Goal: Task Accomplishment & Management: Use online tool/utility

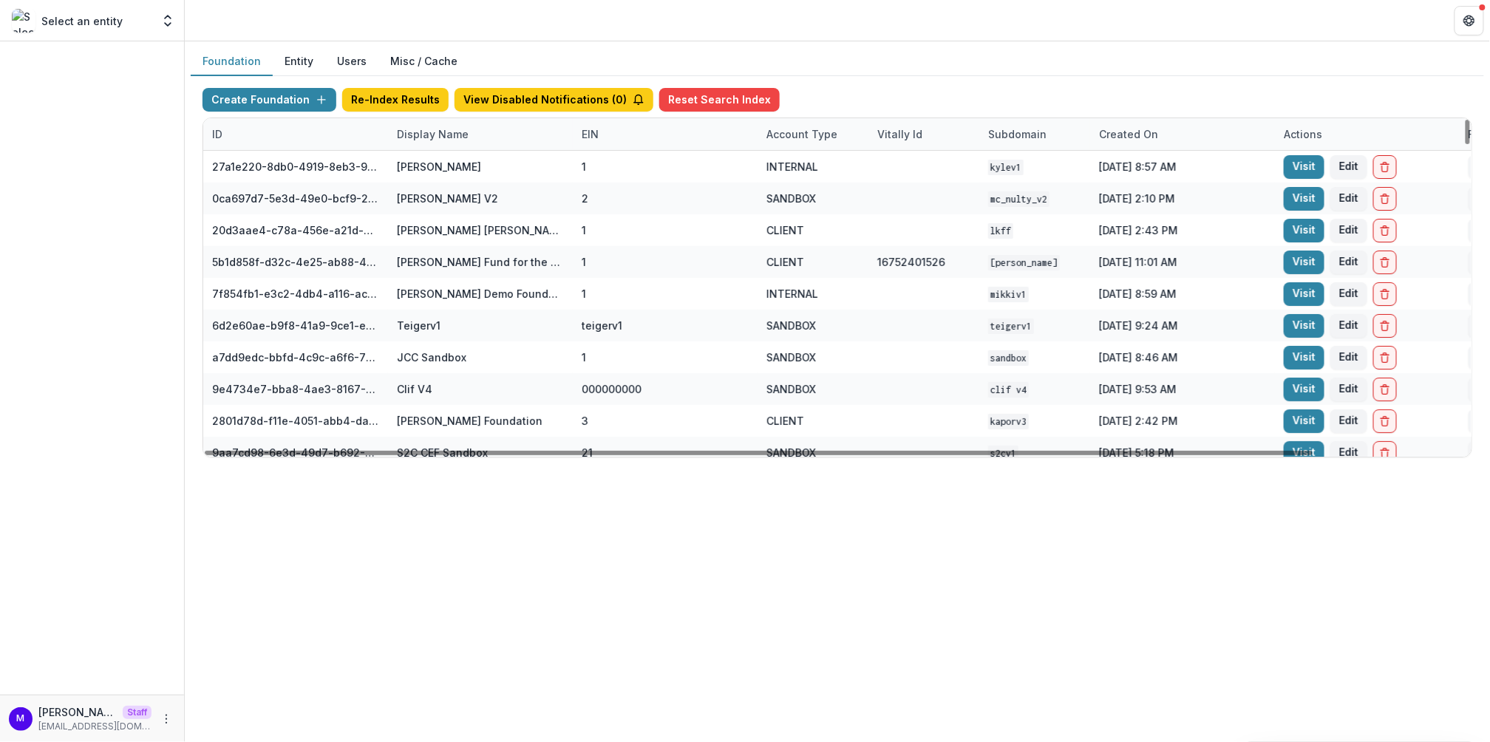
click at [442, 127] on div "Display Name" at bounding box center [432, 134] width 89 height 16
click at [444, 163] on input at bounding box center [478, 166] width 177 height 24
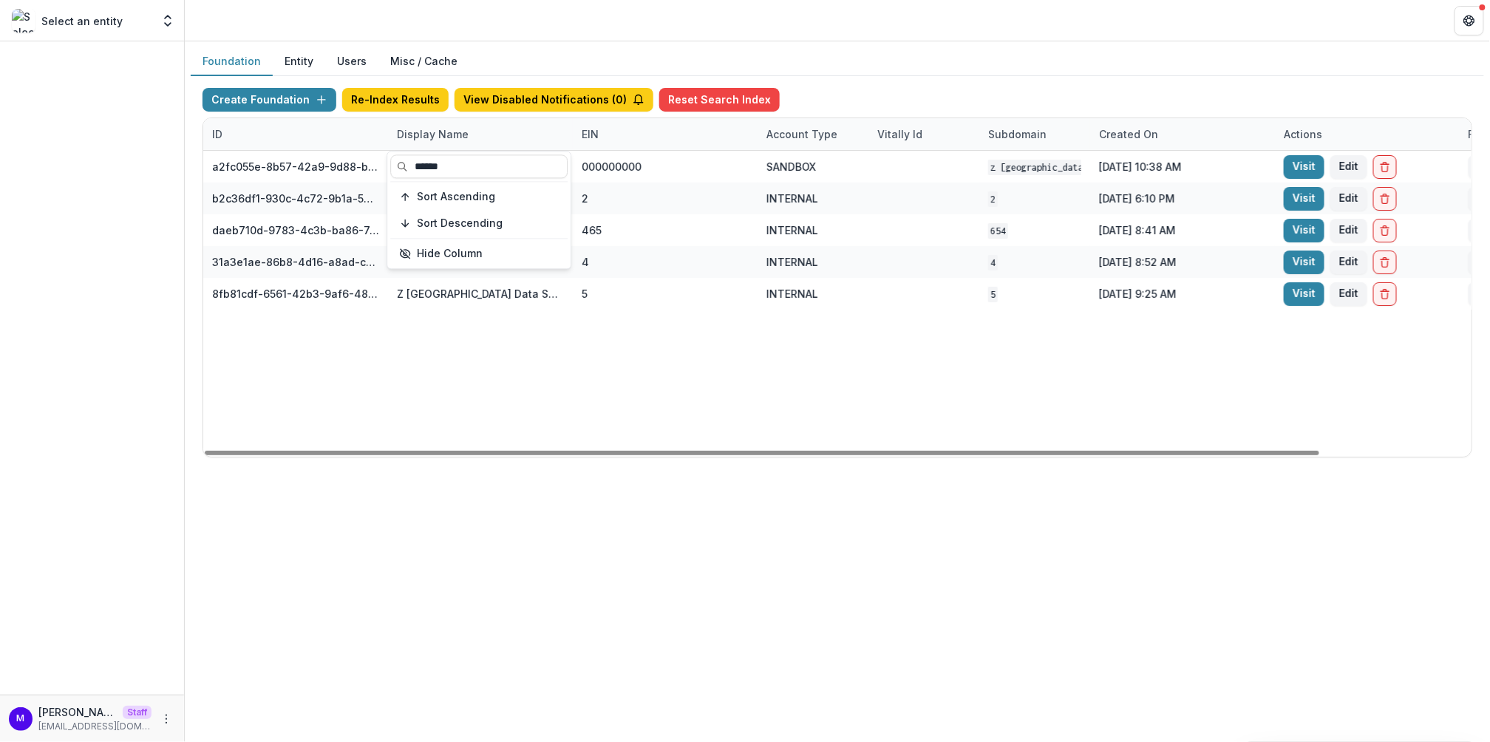
type input "******"
click at [874, 67] on div "Foundation Entity Users Misc / Cache" at bounding box center [838, 61] width 1294 height 29
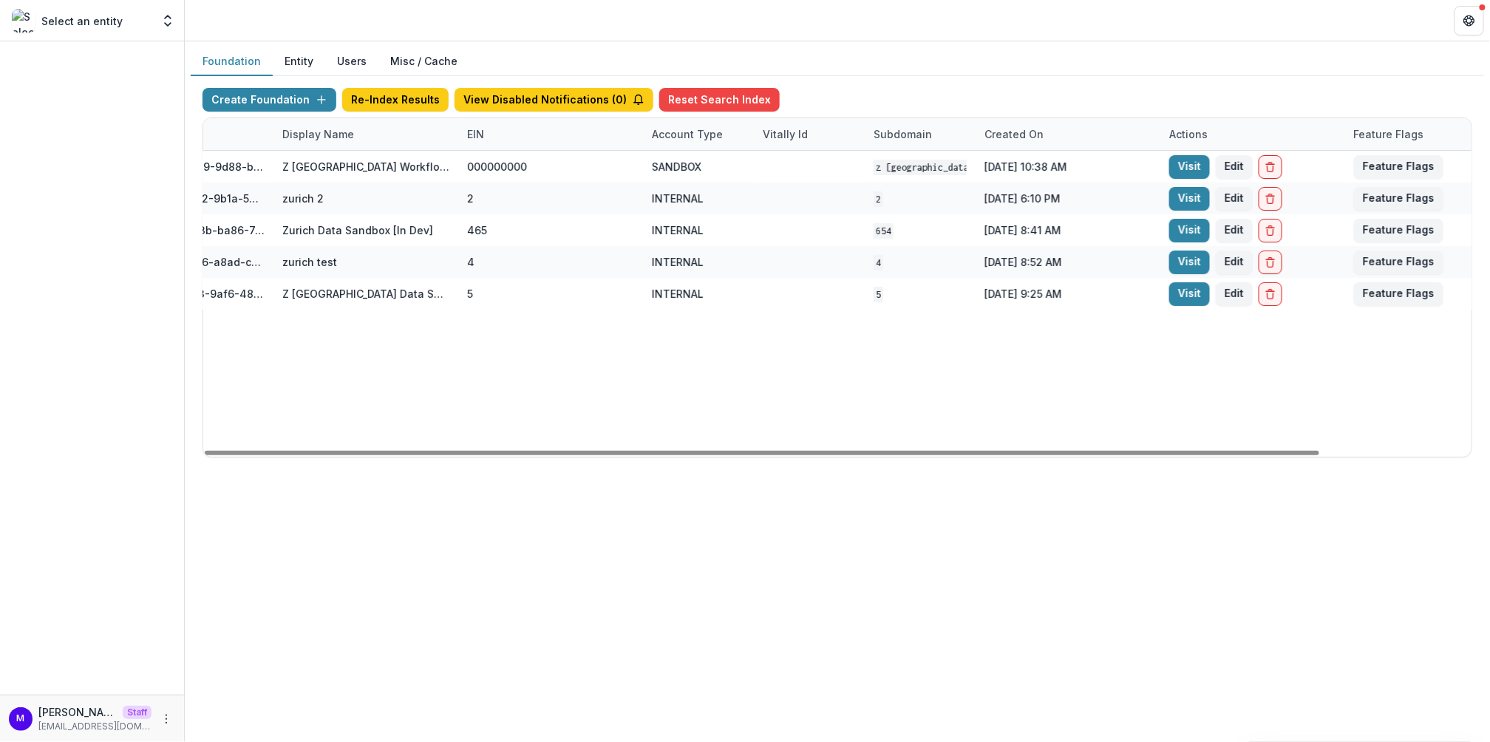
scroll to position [0, 152]
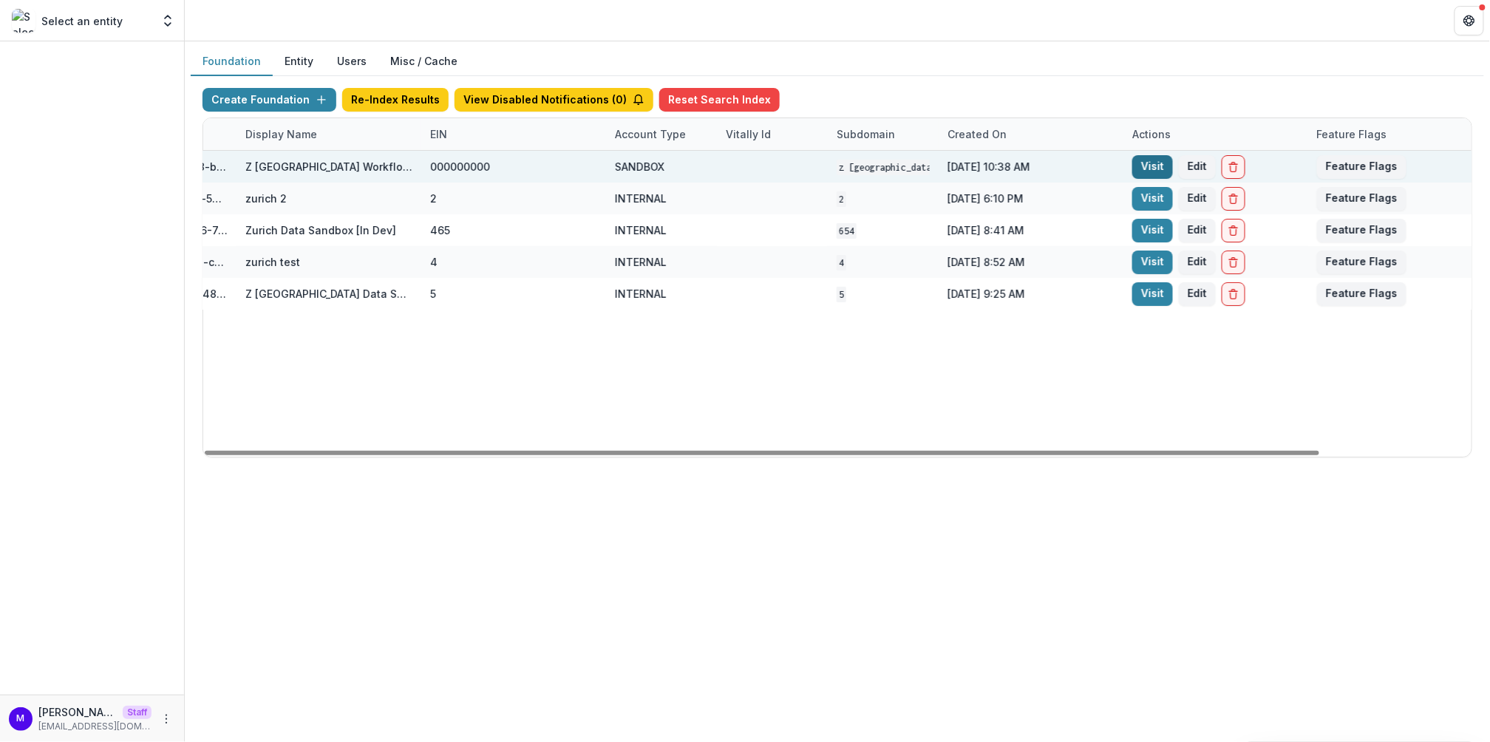
click at [1147, 160] on link "Visit" at bounding box center [1152, 167] width 41 height 24
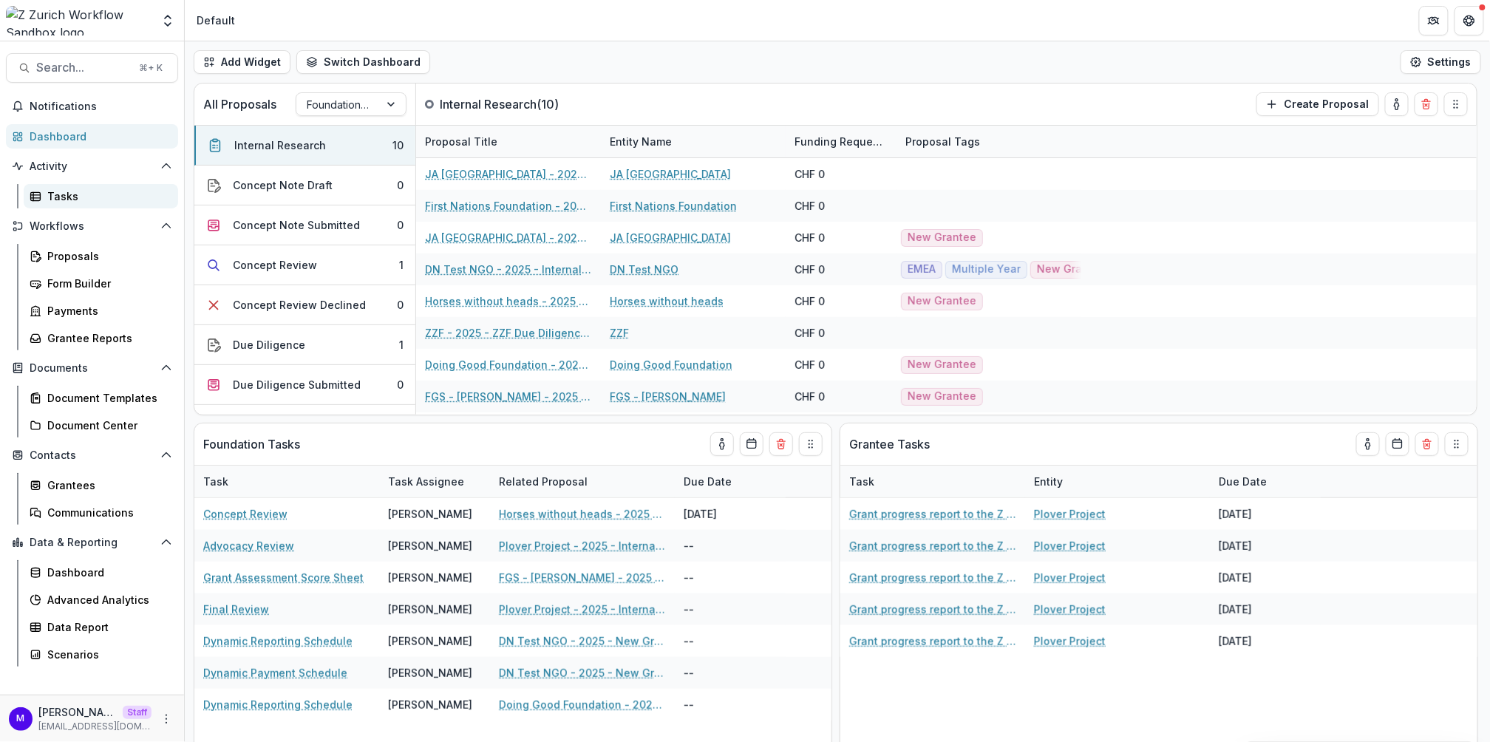
click at [86, 203] on div "Tasks" at bounding box center [106, 197] width 119 height 16
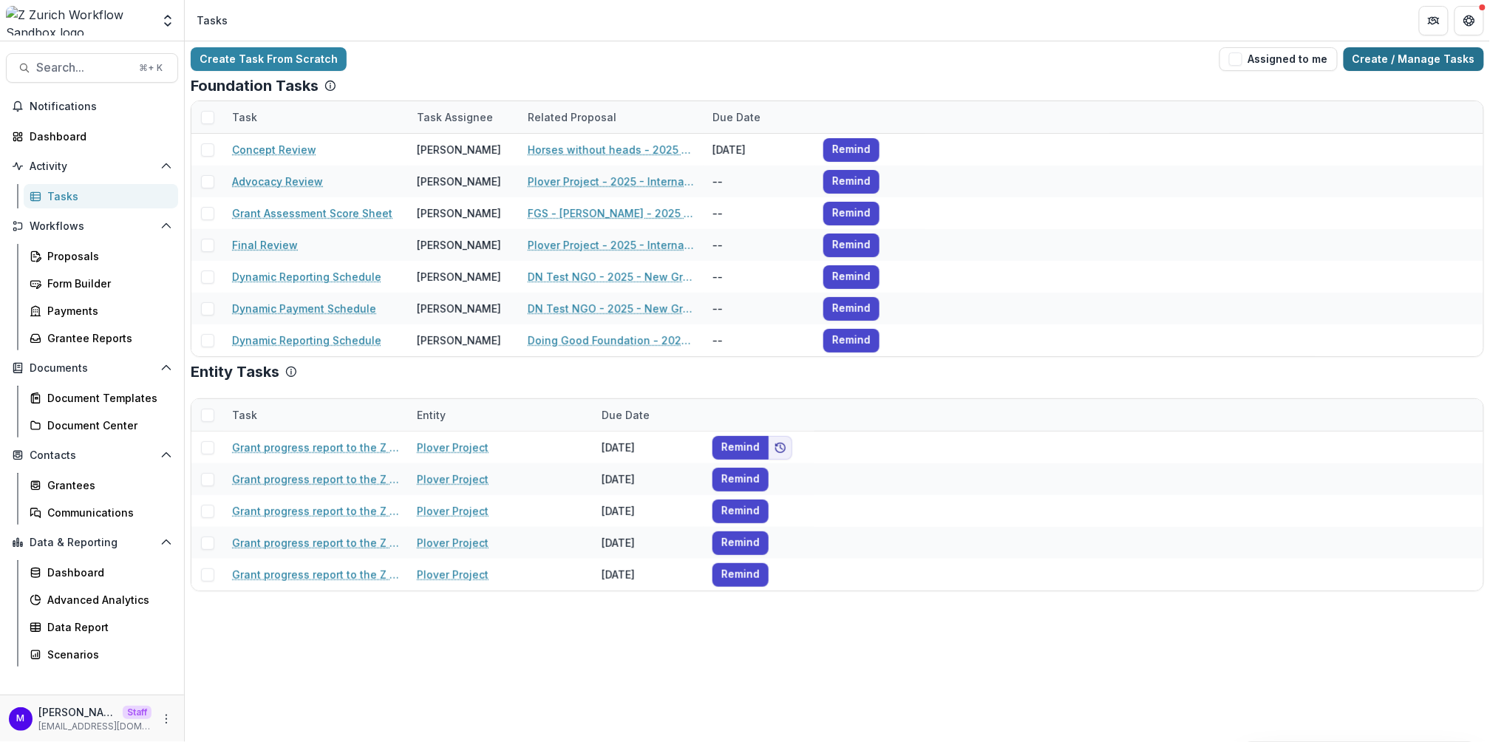
click at [1429, 61] on link "Create / Manage Tasks" at bounding box center [1414, 59] width 140 height 24
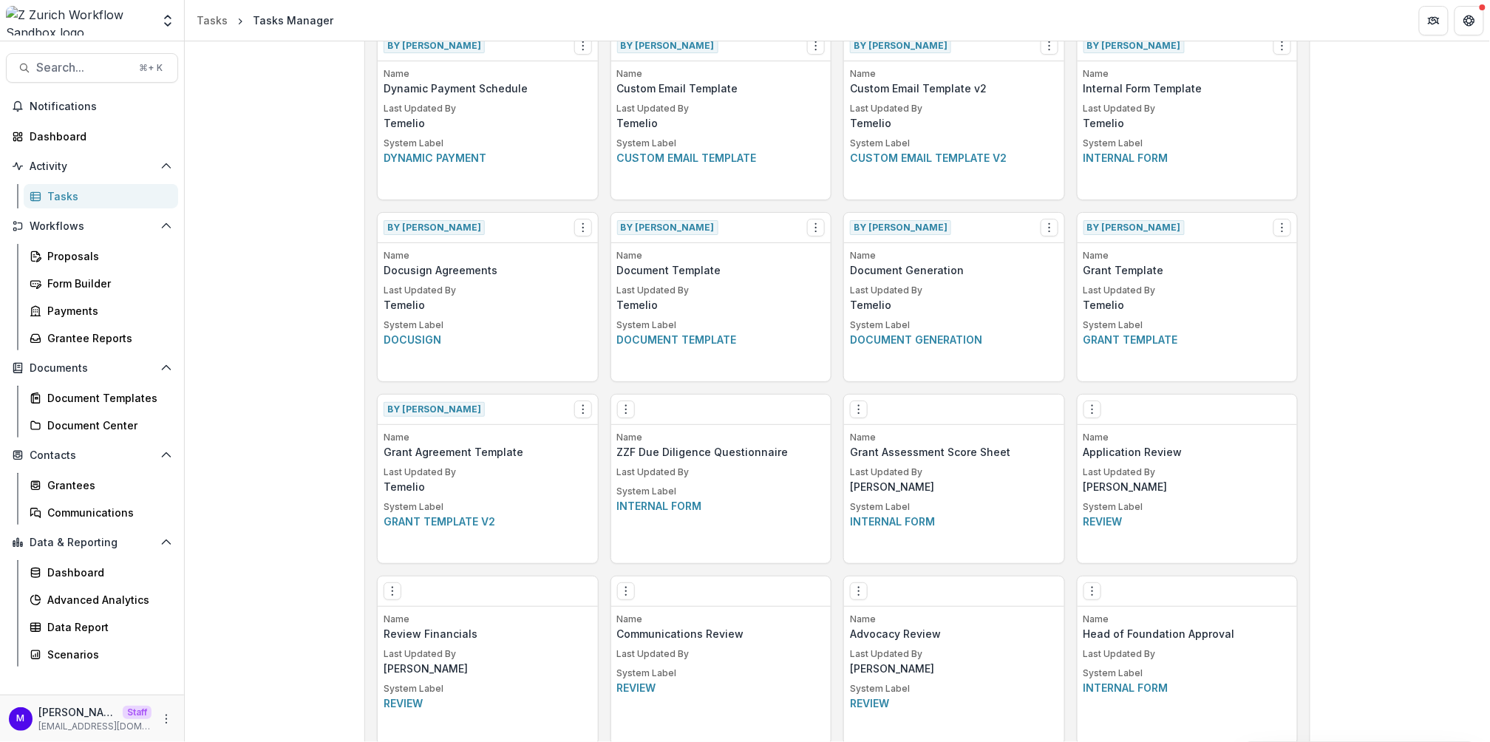
scroll to position [630, 0]
click at [626, 591] on icon "Options" at bounding box center [626, 590] width 12 height 12
click at [651, 612] on link "Edit" at bounding box center [708, 619] width 181 height 24
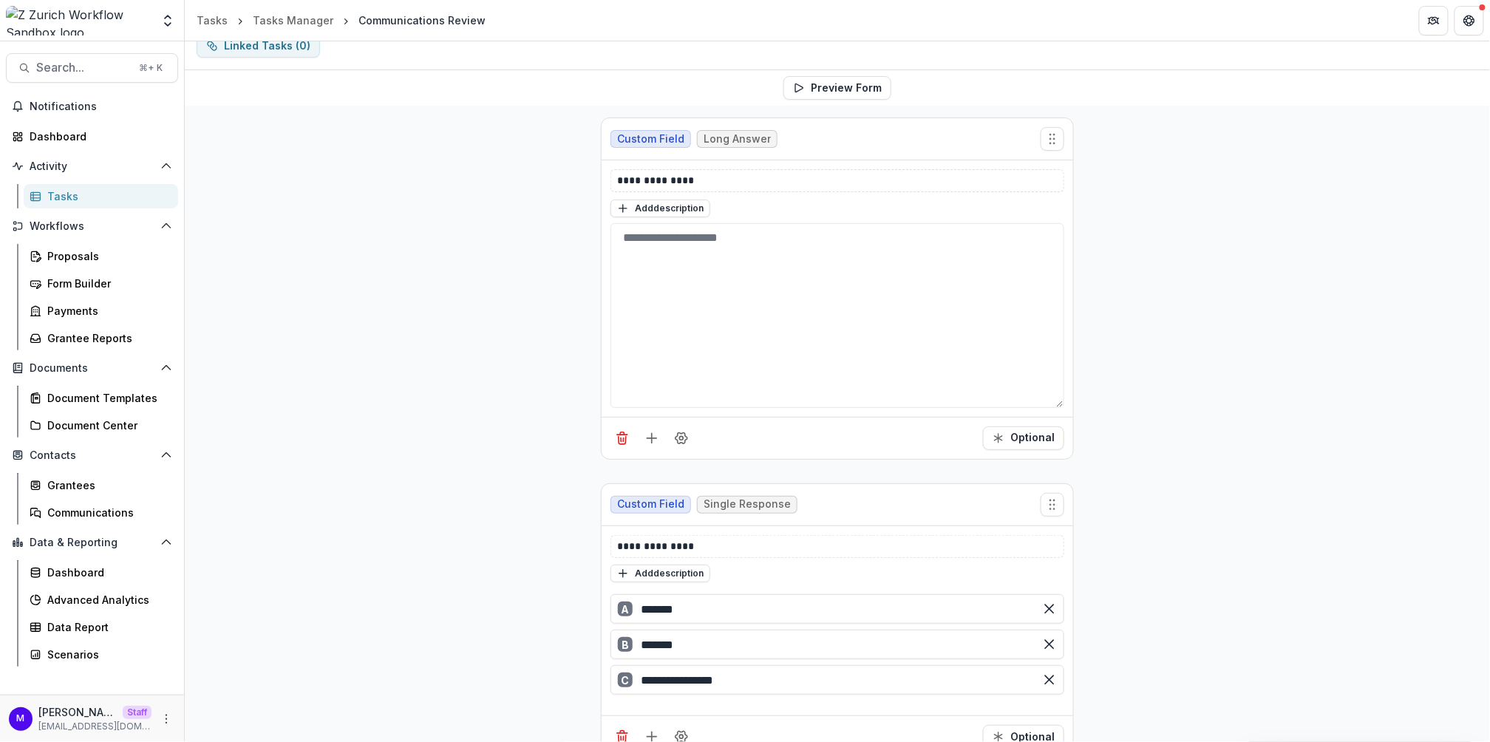
scroll to position [158, 0]
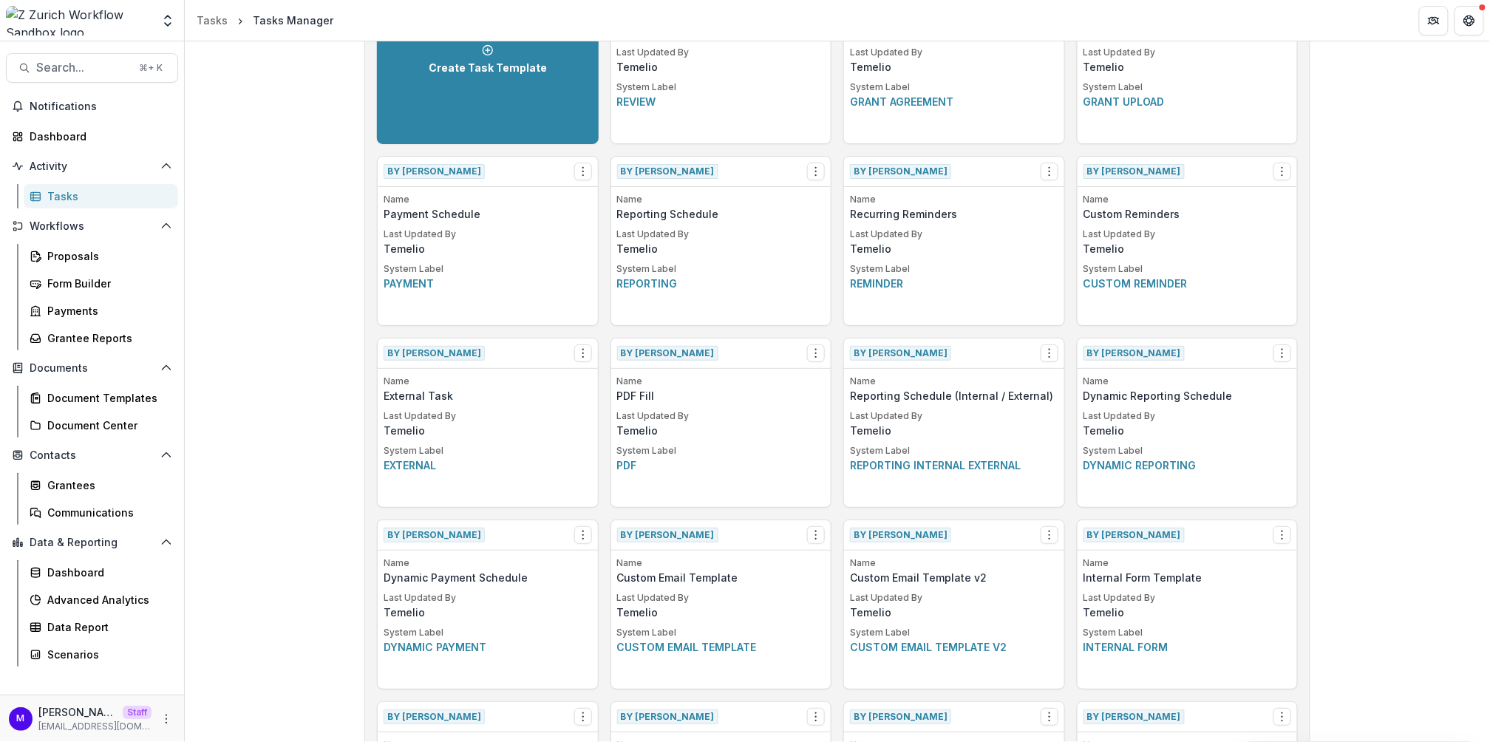
scroll to position [183, 0]
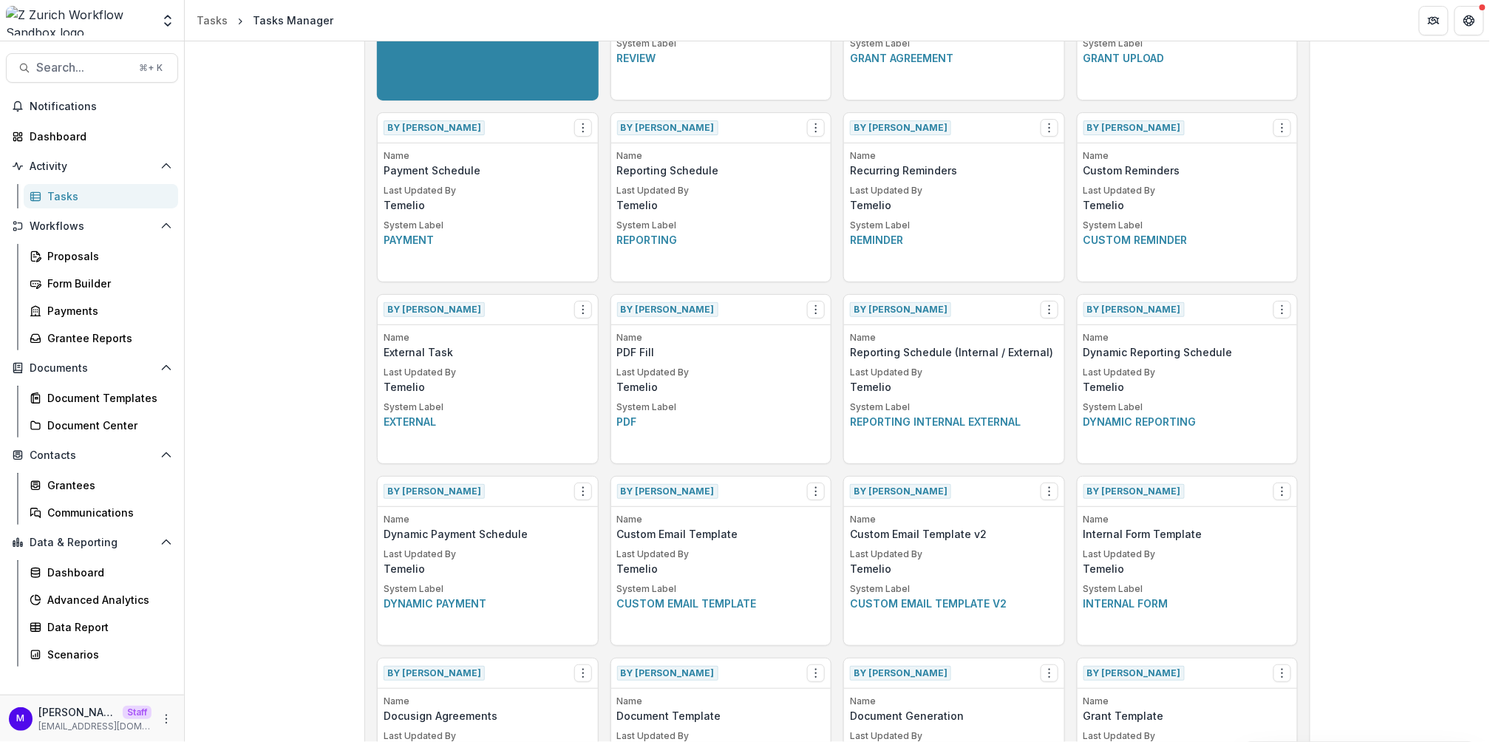
click at [1272, 496] on div "By [PERSON_NAME] View Make a Copy Create Task From Template" at bounding box center [1188, 492] width 220 height 30
click at [1284, 486] on icon "Options" at bounding box center [1283, 492] width 12 height 12
click at [1327, 541] on button "Make a Copy" at bounding box center [1367, 545] width 181 height 24
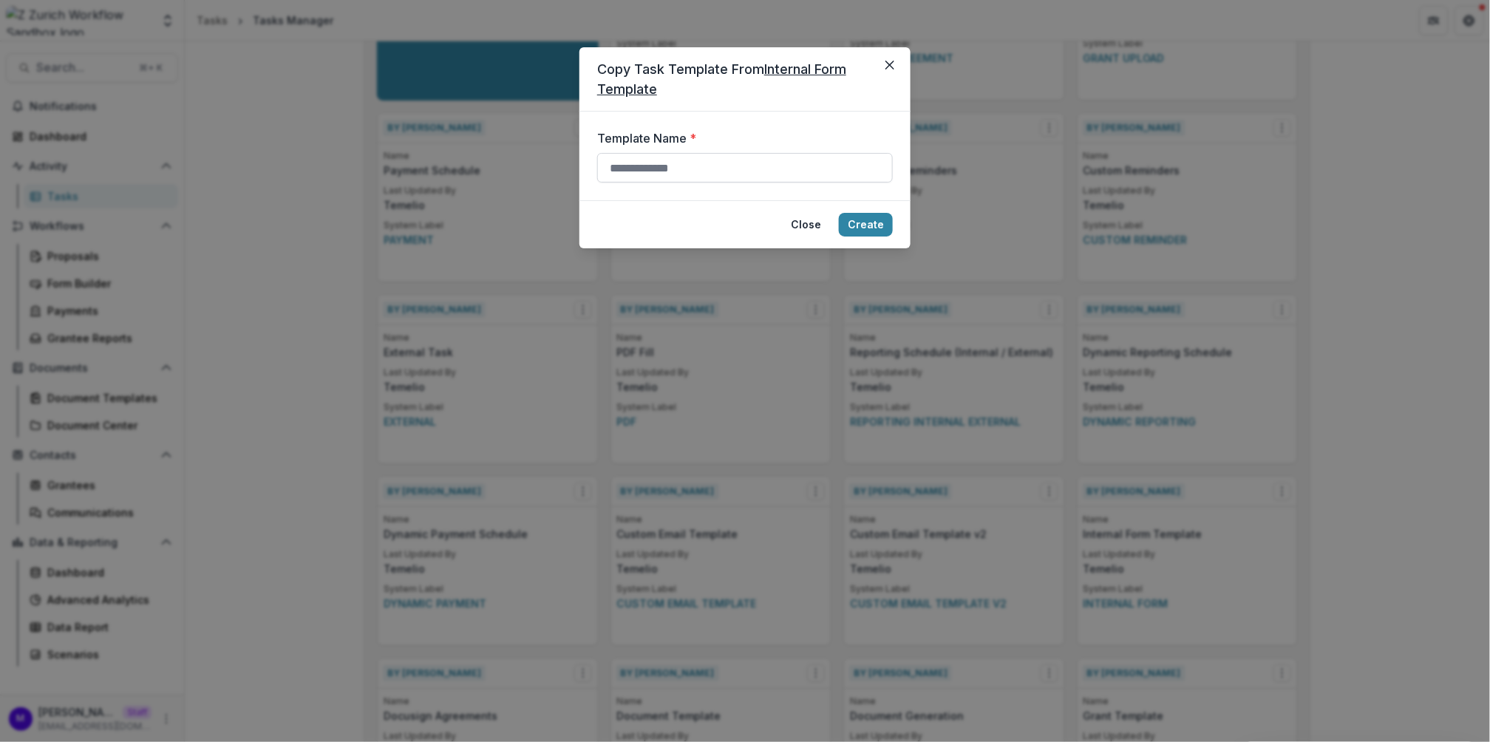
click at [741, 168] on input "Template Name *" at bounding box center [745, 168] width 296 height 30
type input "**********"
click at [873, 218] on button "Create" at bounding box center [866, 225] width 54 height 24
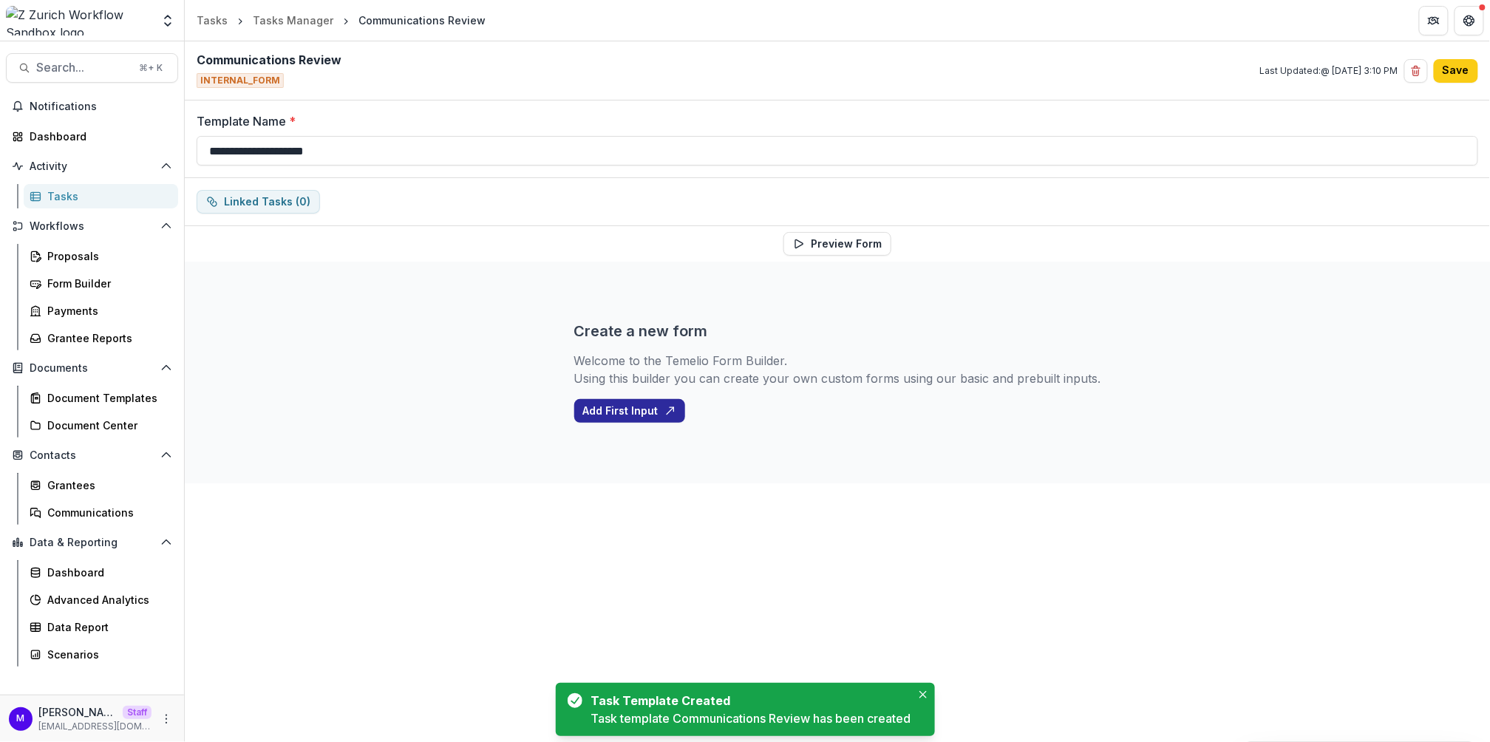
click at [659, 404] on button "Add First Input" at bounding box center [629, 411] width 111 height 24
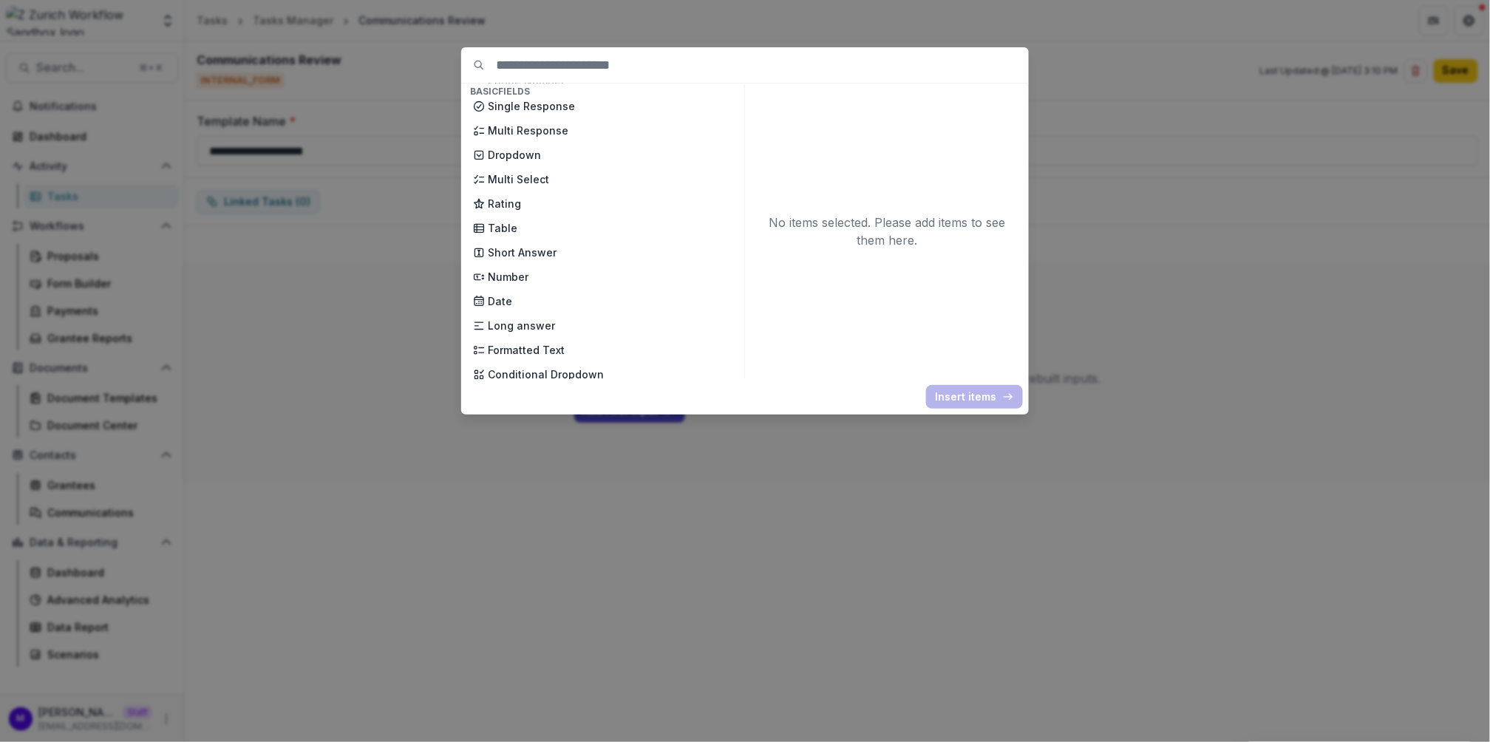
scroll to position [197, 0]
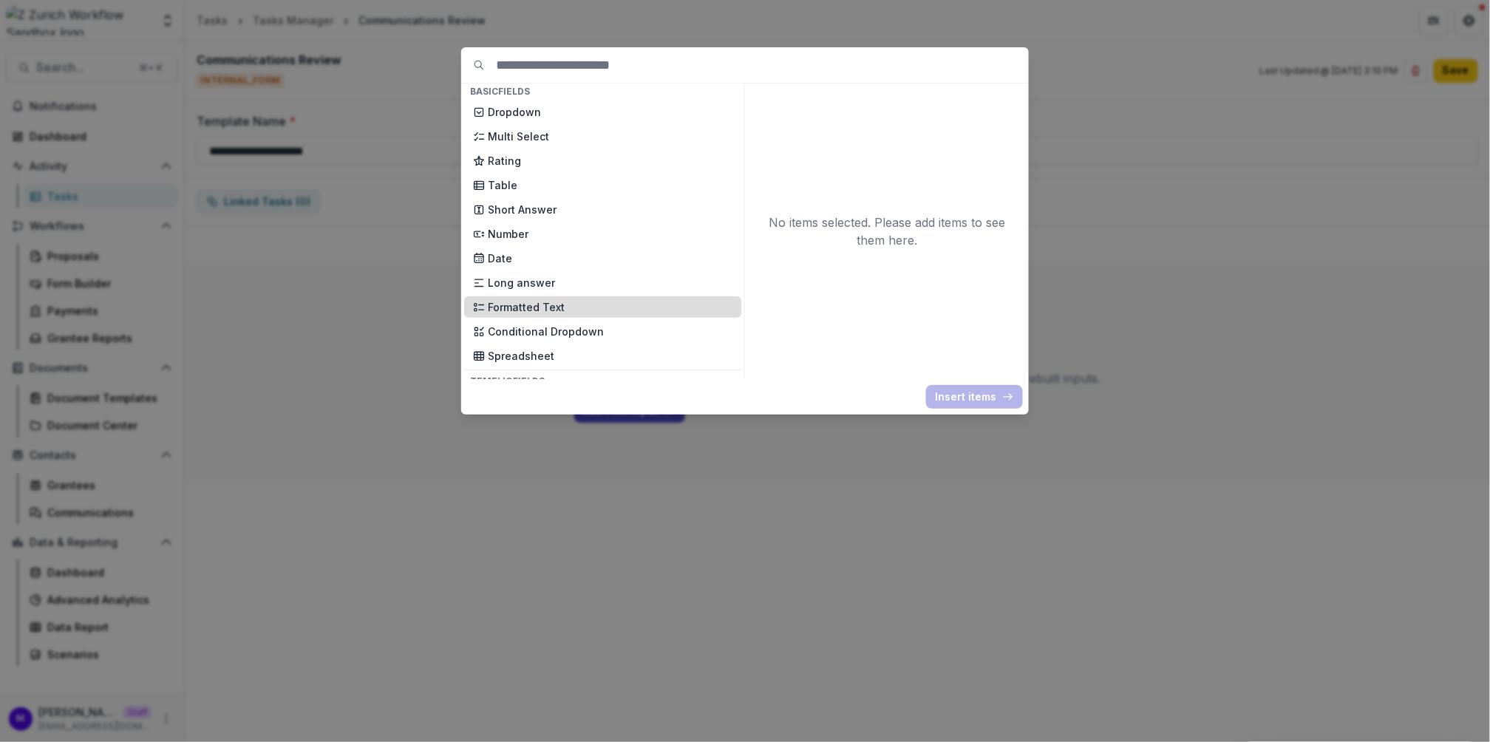
click at [563, 301] on p "Formatted Text" at bounding box center [610, 307] width 245 height 16
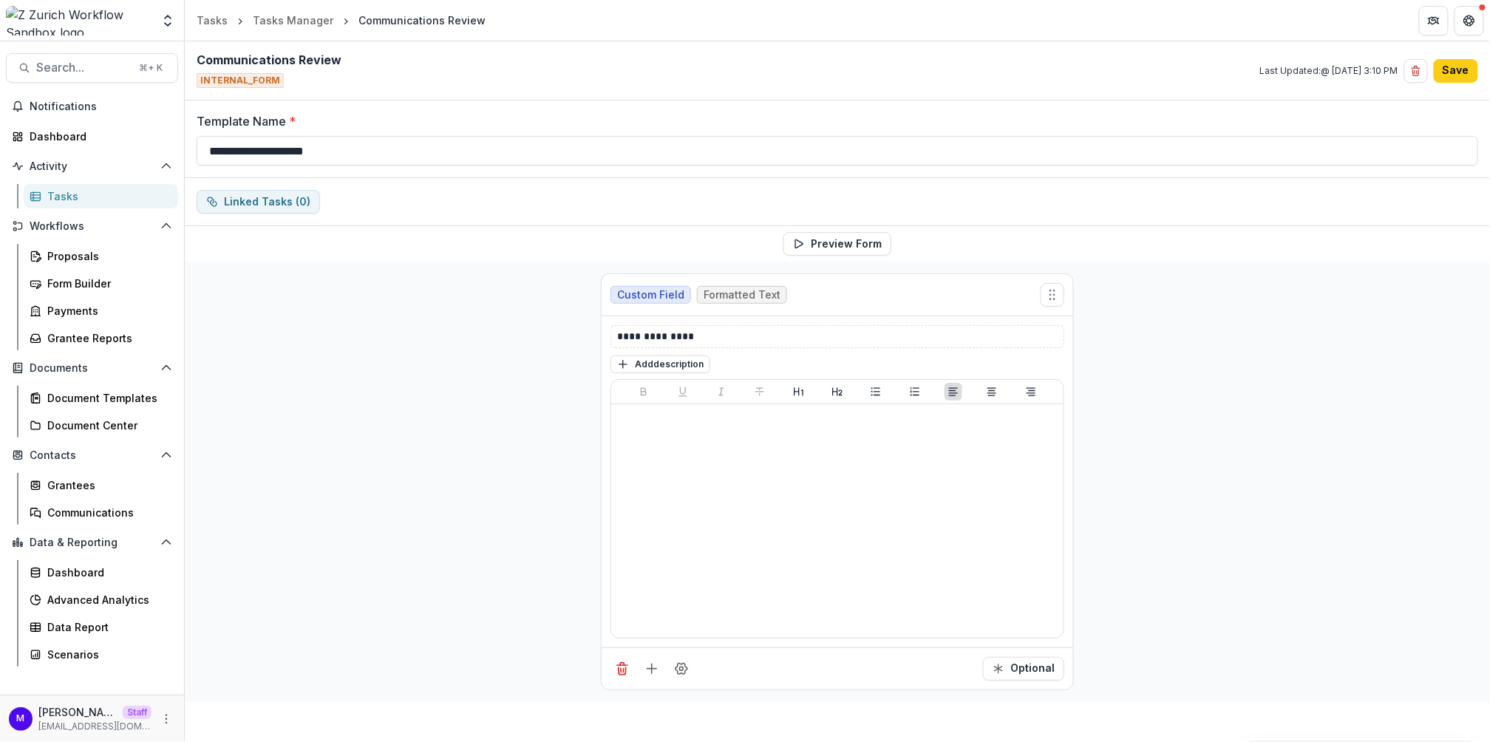
click at [656, 325] on div "**********" at bounding box center [838, 336] width 454 height 23
click at [646, 335] on p "**********" at bounding box center [838, 337] width 442 height 16
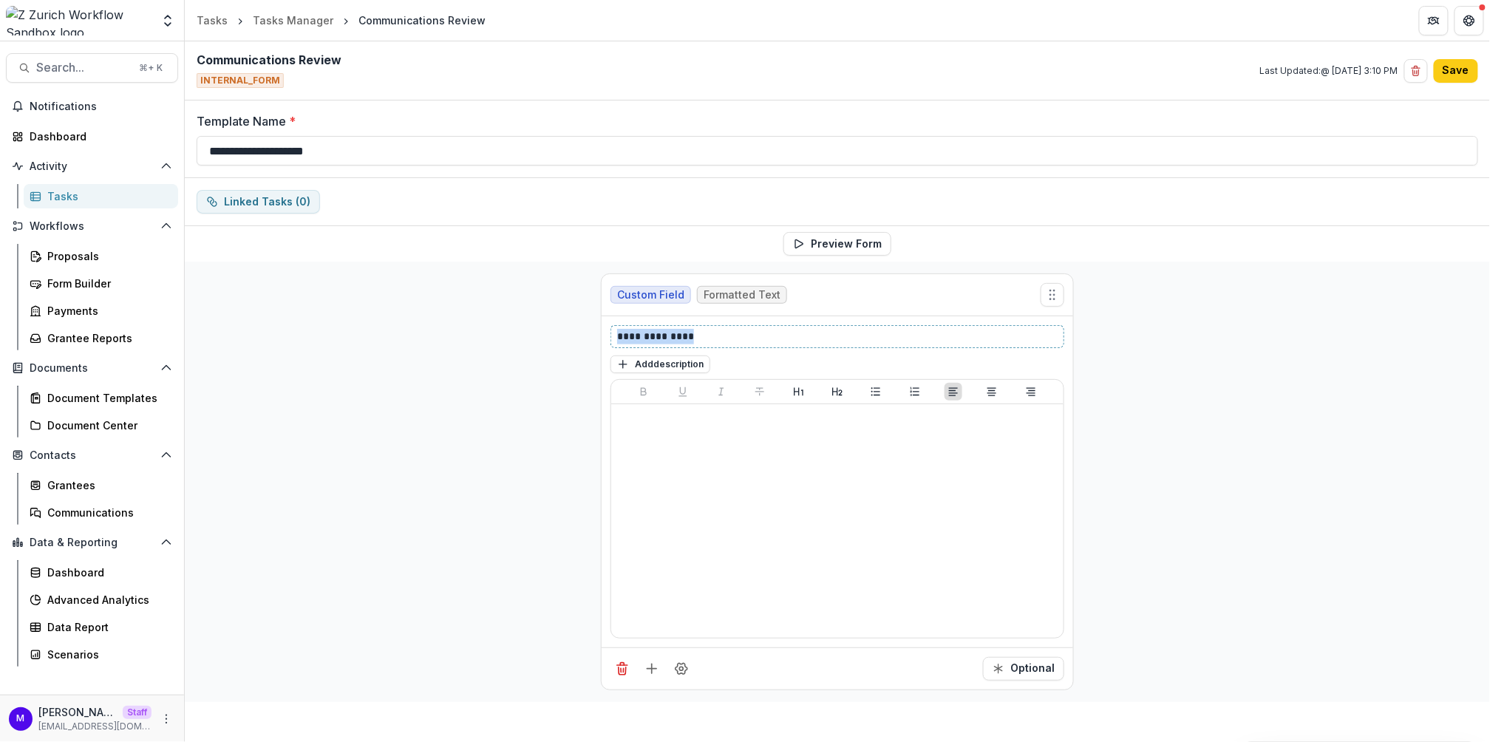
click at [646, 335] on p "**********" at bounding box center [838, 337] width 442 height 16
click at [652, 668] on line "Add field" at bounding box center [652, 669] width 0 height 10
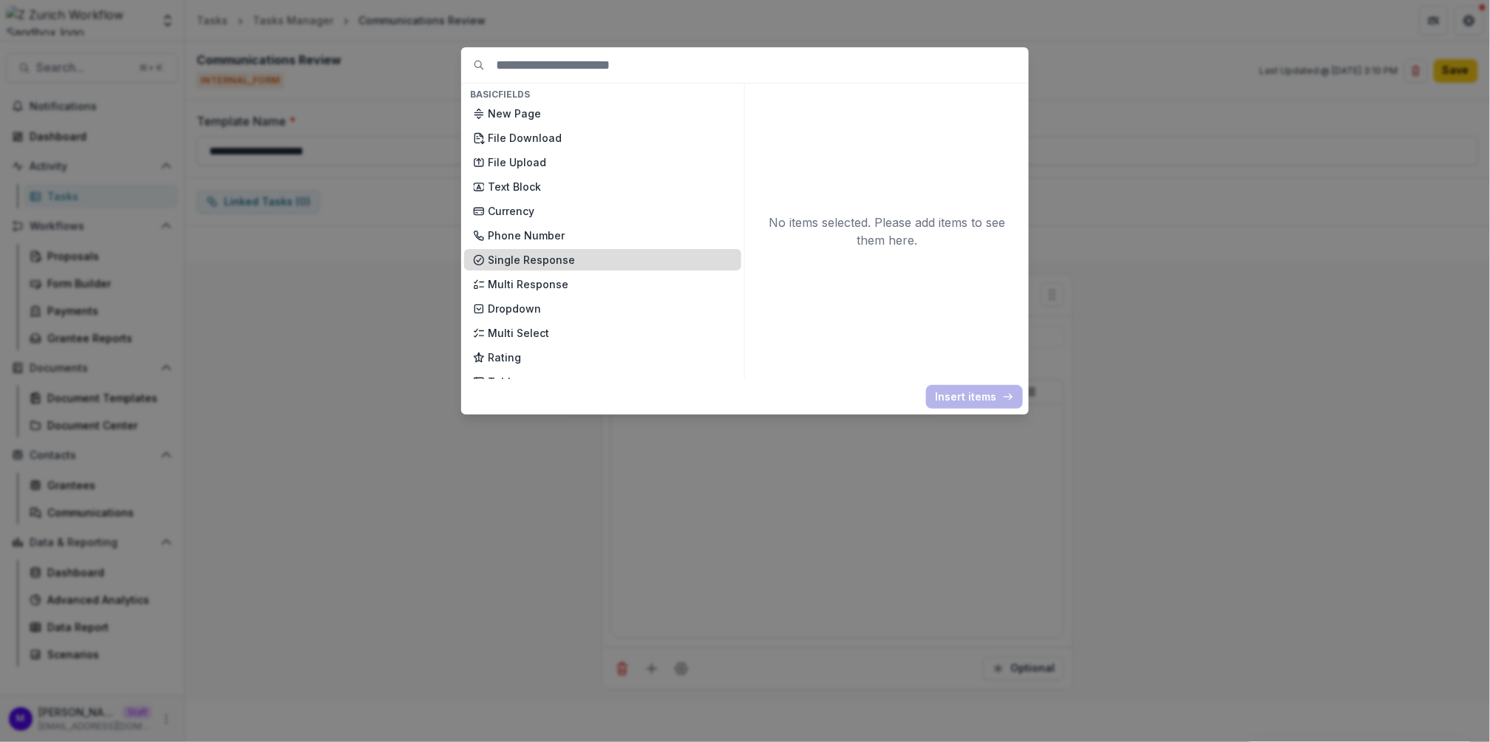
click at [542, 252] on p "Single Response" at bounding box center [610, 260] width 245 height 16
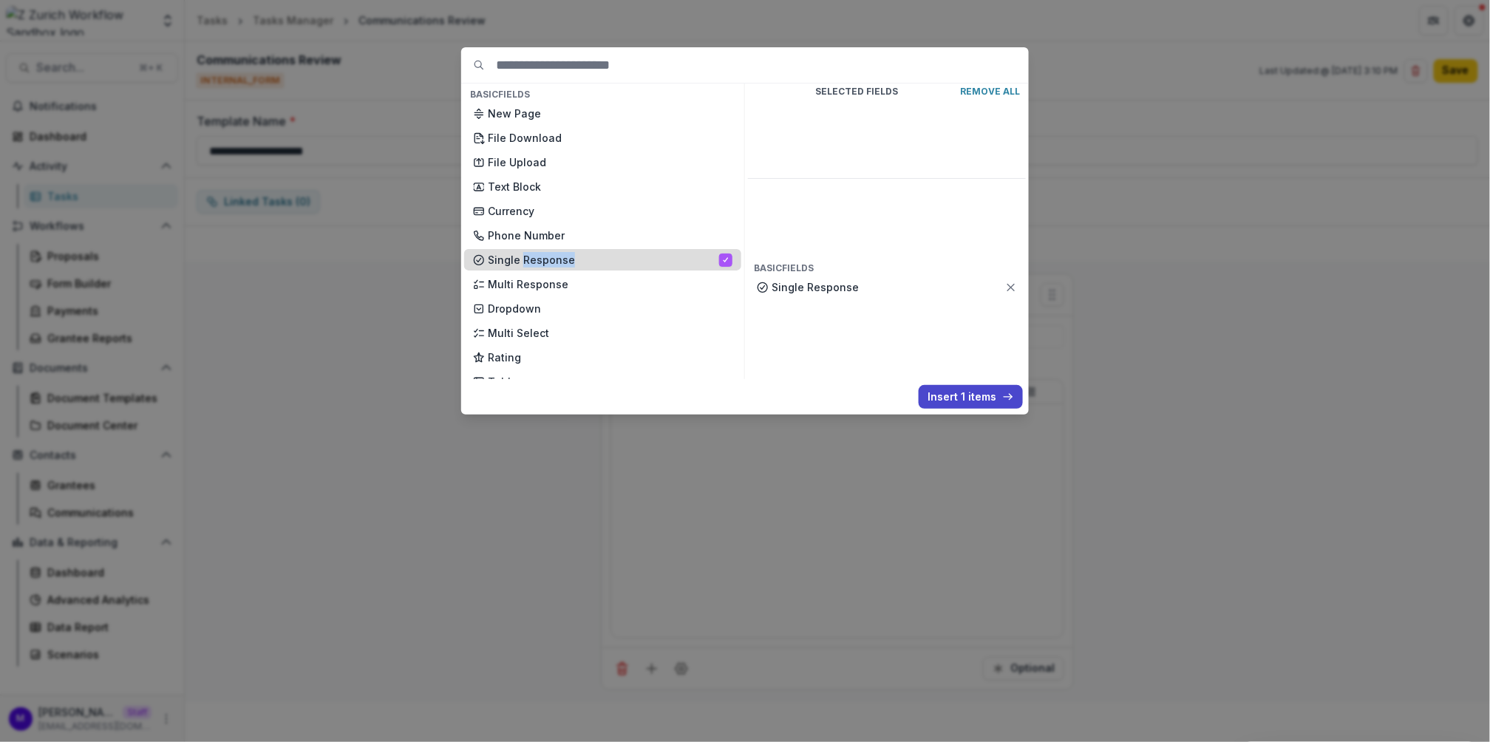
click at [542, 252] on p "Single Response" at bounding box center [603, 260] width 231 height 16
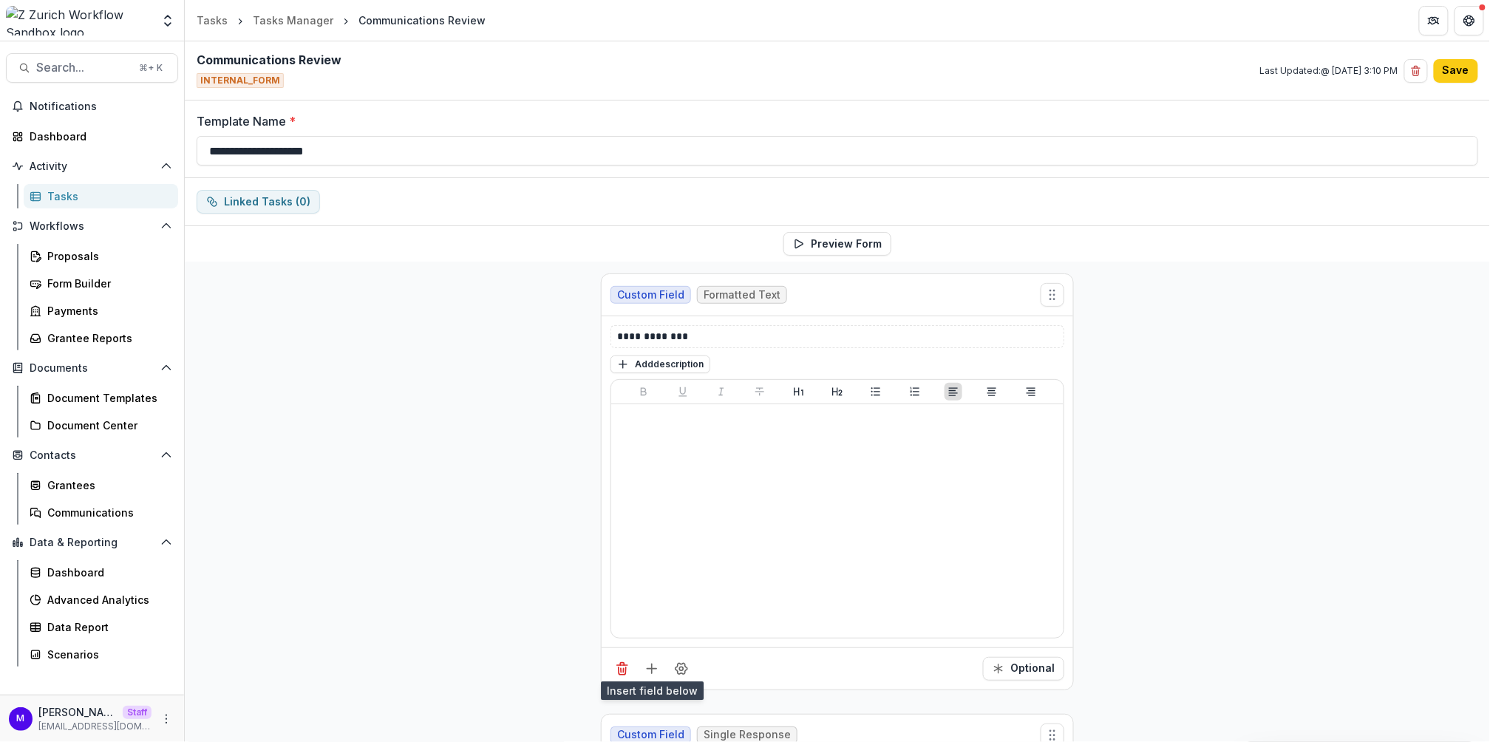
scroll to position [180, 0]
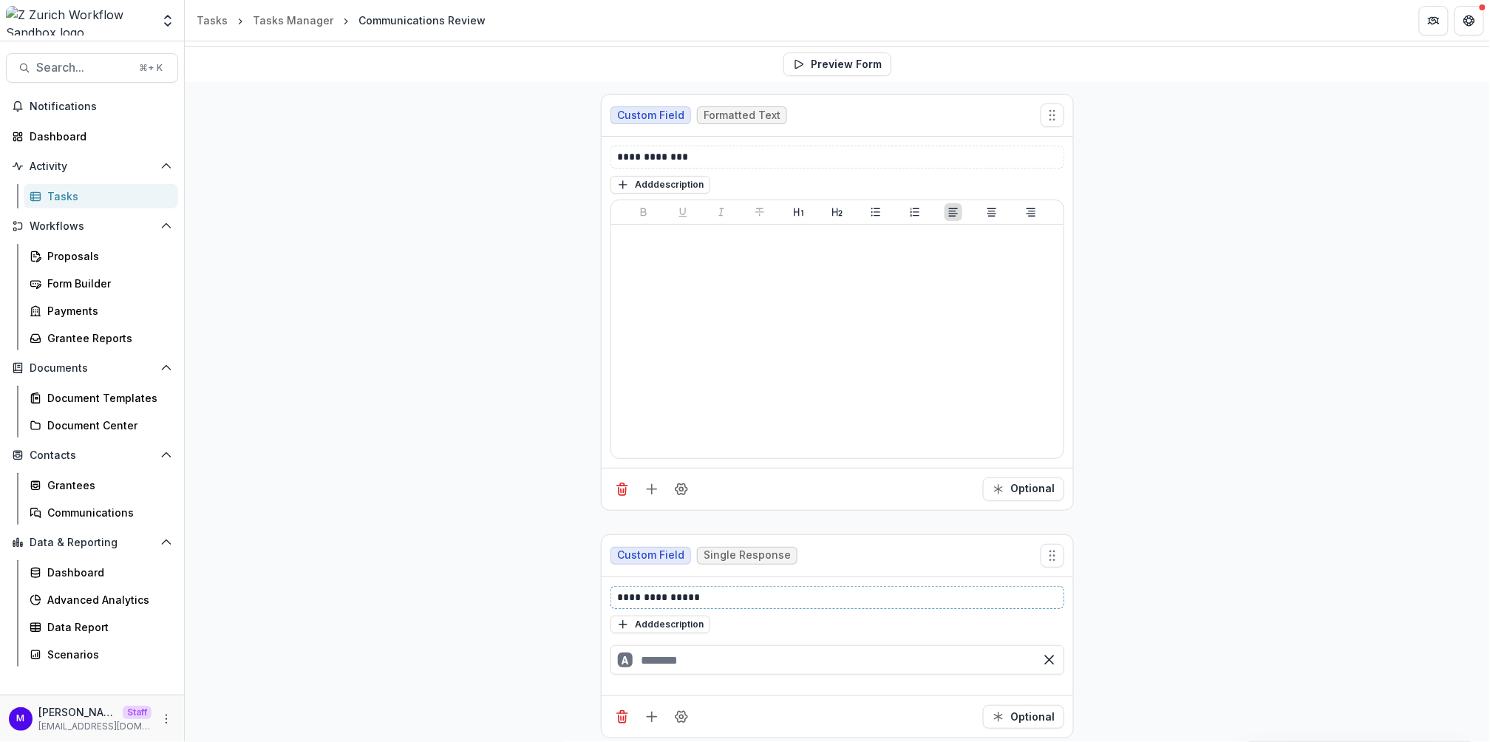
click at [655, 590] on p "**********" at bounding box center [838, 598] width 442 height 16
click at [659, 660] on input "text" at bounding box center [838, 660] width 454 height 30
type input "***"
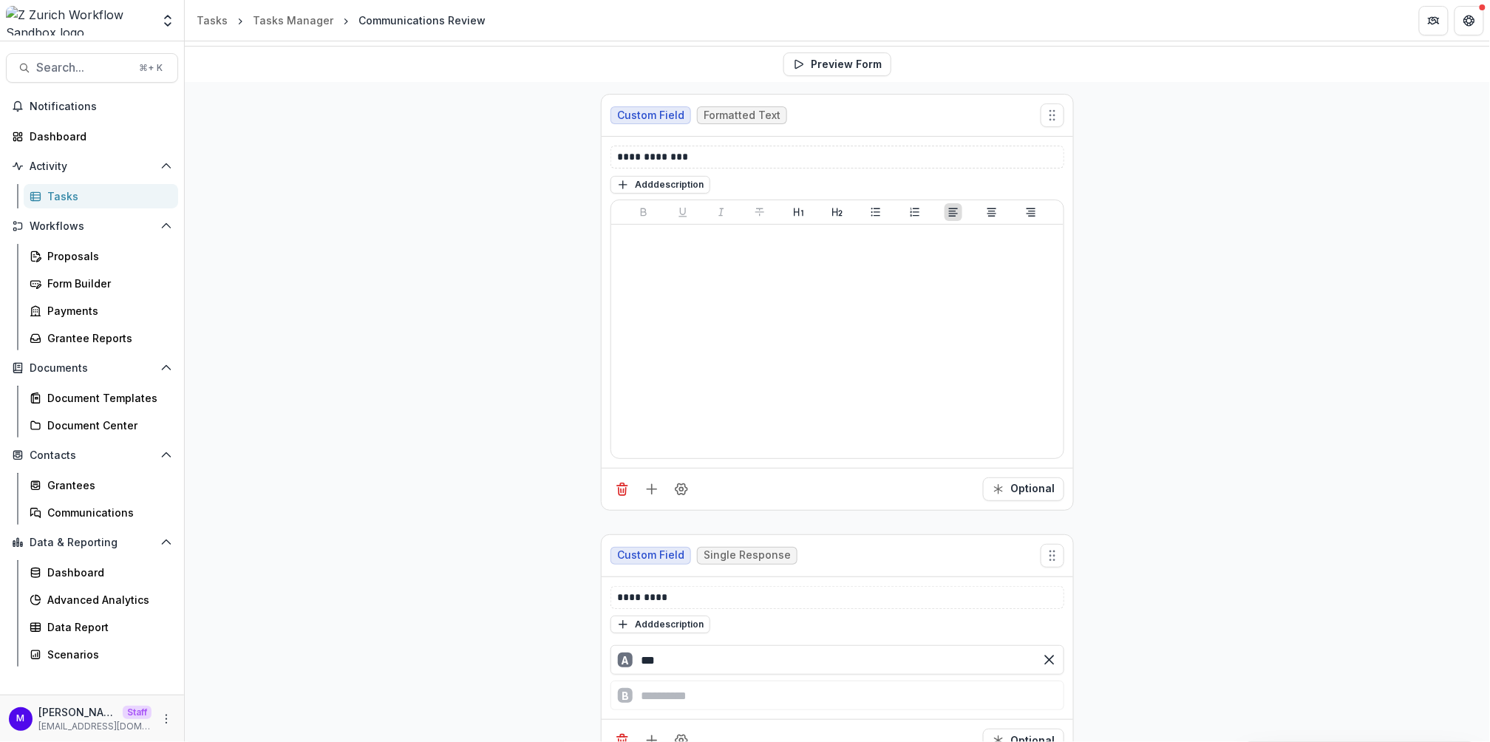
click at [675, 704] on div "Custom Field Single Response ********* Add description A *** B Optional" at bounding box center [838, 648] width 472 height 227
click at [687, 652] on input "***" at bounding box center [838, 660] width 454 height 30
click at [676, 692] on div "B" at bounding box center [838, 696] width 454 height 30
type input "**"
click at [1254, 400] on div "**********" at bounding box center [837, 445] width 1305 height 727
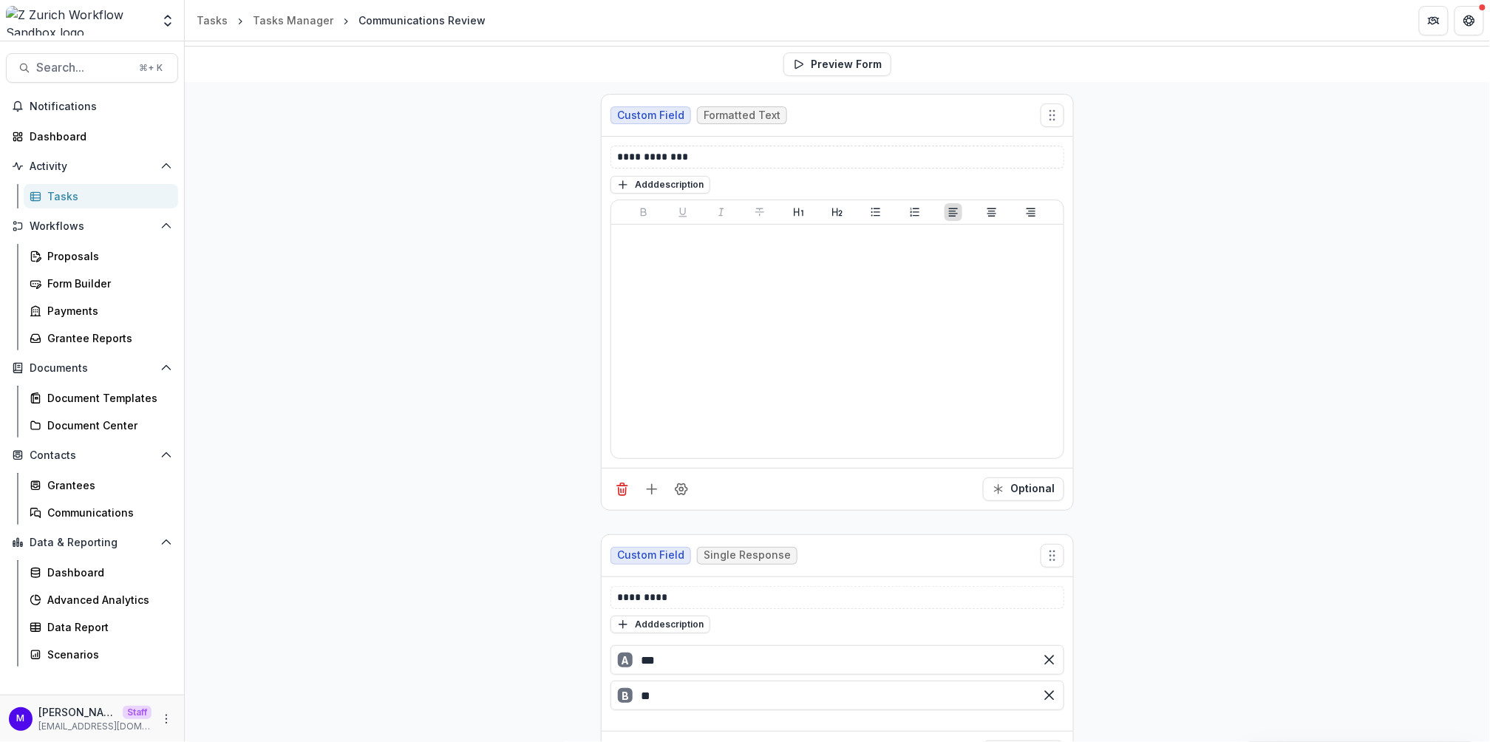
scroll to position [0, 0]
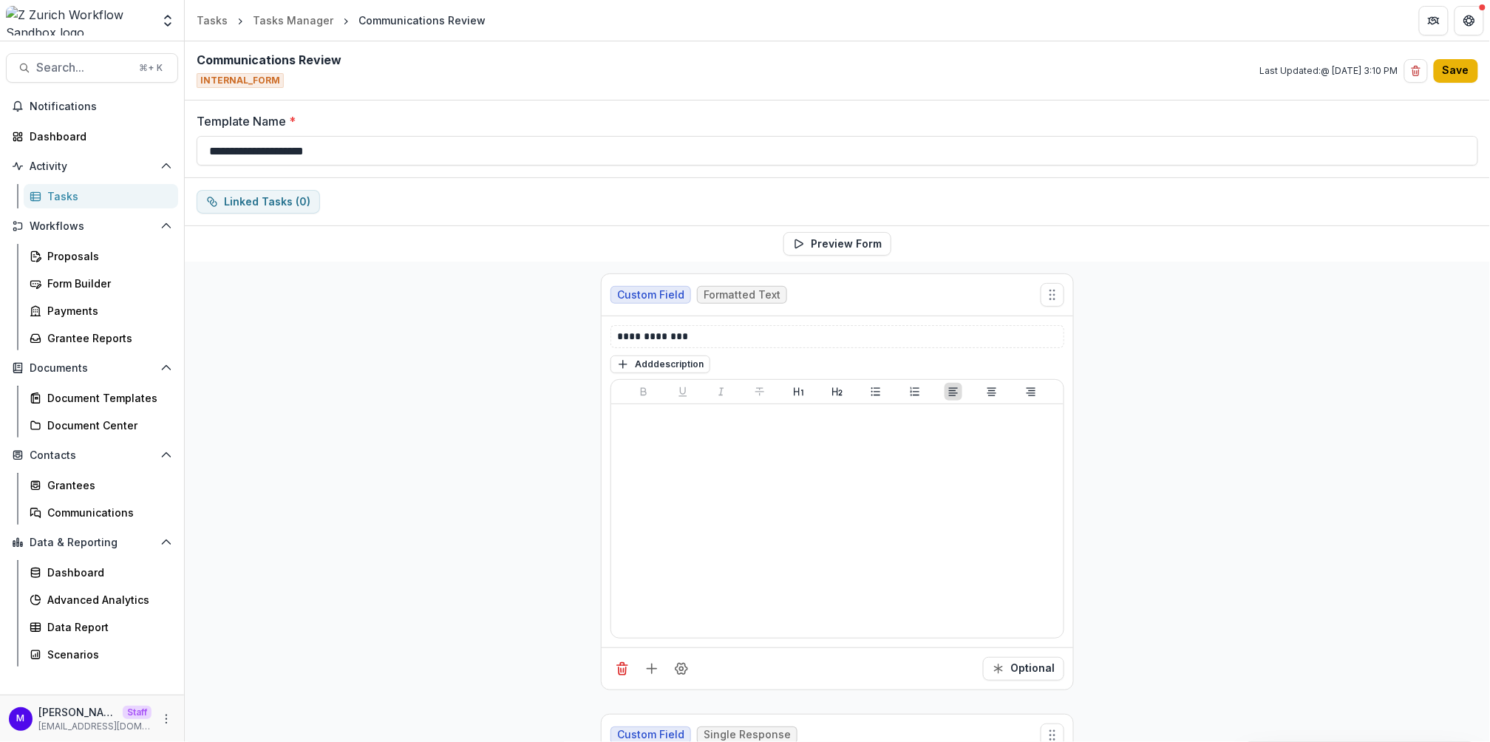
click at [1453, 76] on button "Save" at bounding box center [1456, 71] width 44 height 24
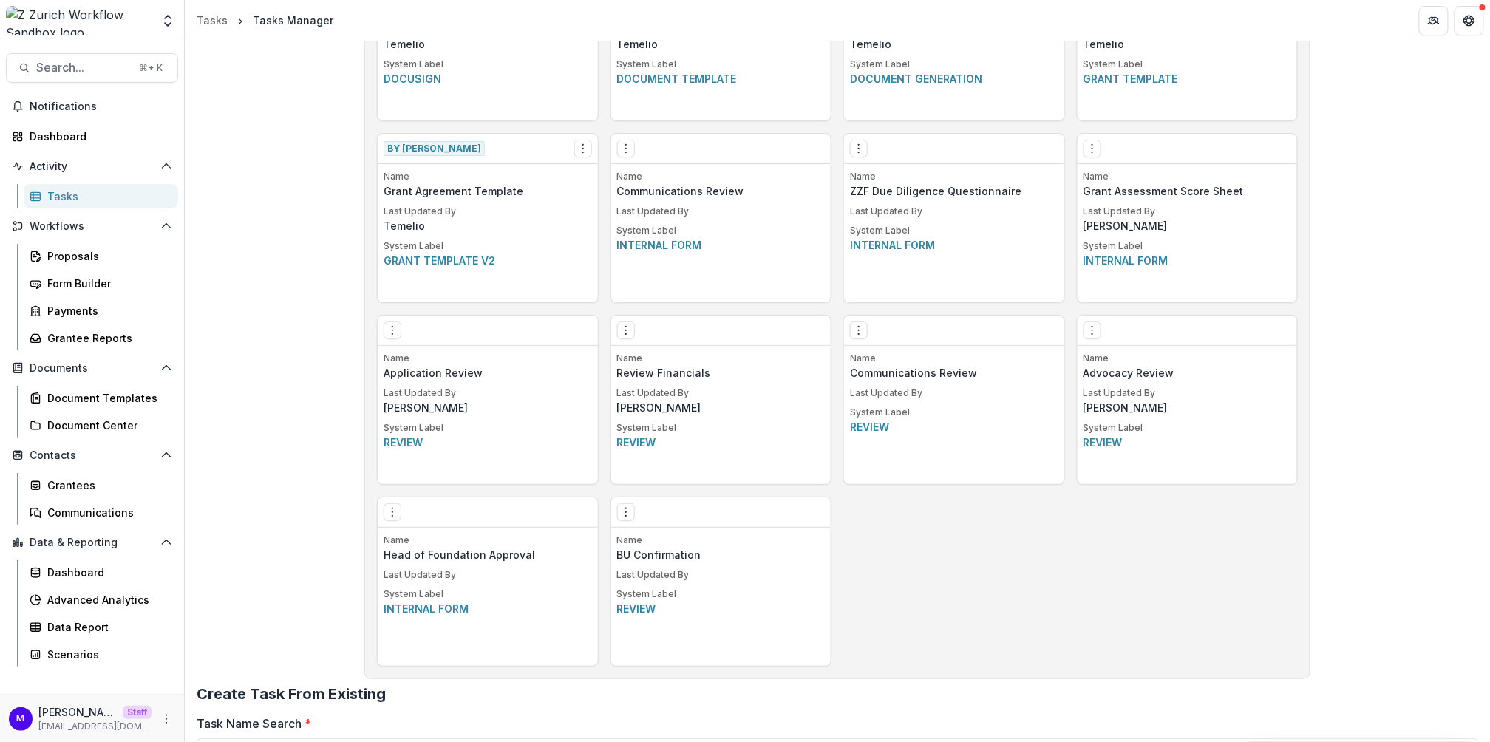
scroll to position [869, 0]
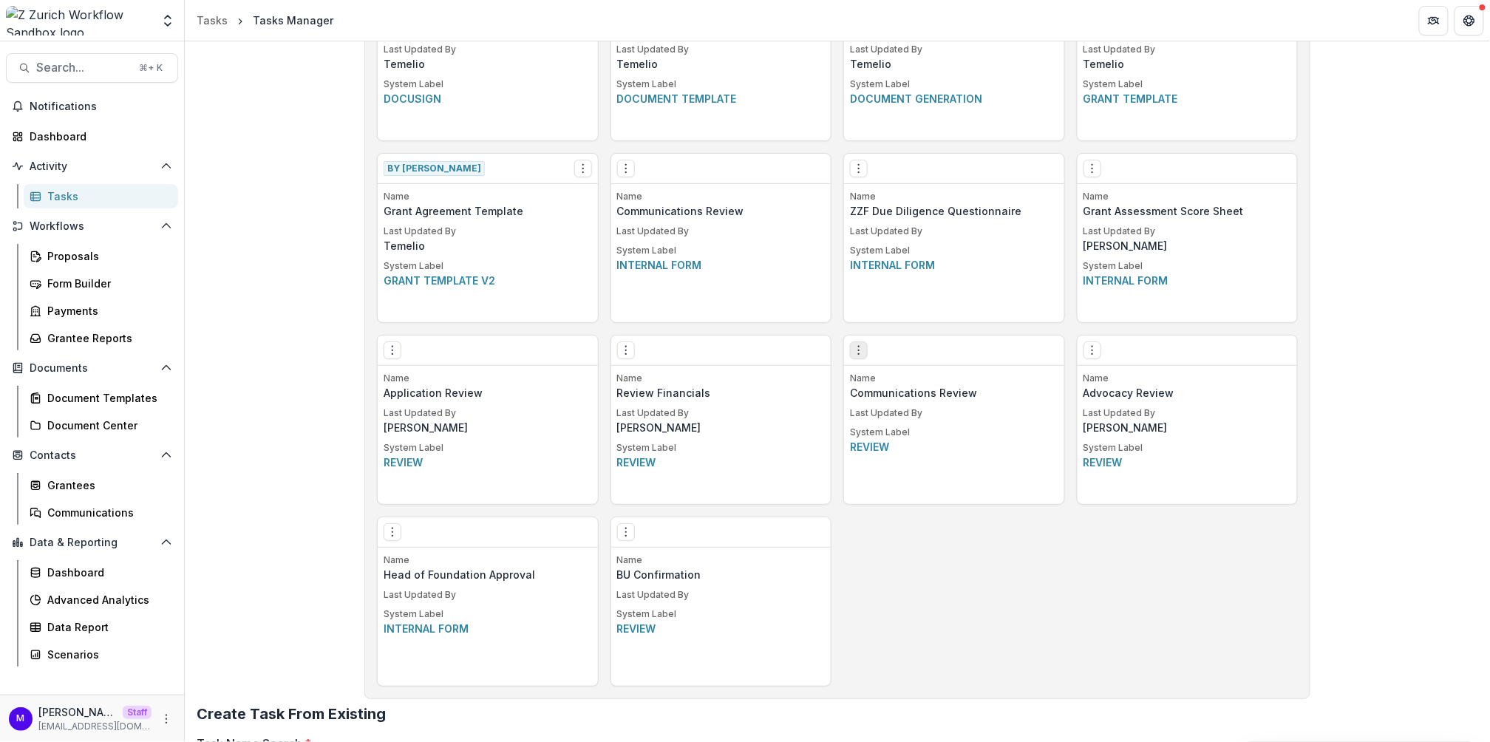
click at [858, 350] on icon "Options" at bounding box center [859, 350] width 12 height 12
click at [90, 68] on span "Search..." at bounding box center [83, 68] width 94 height 14
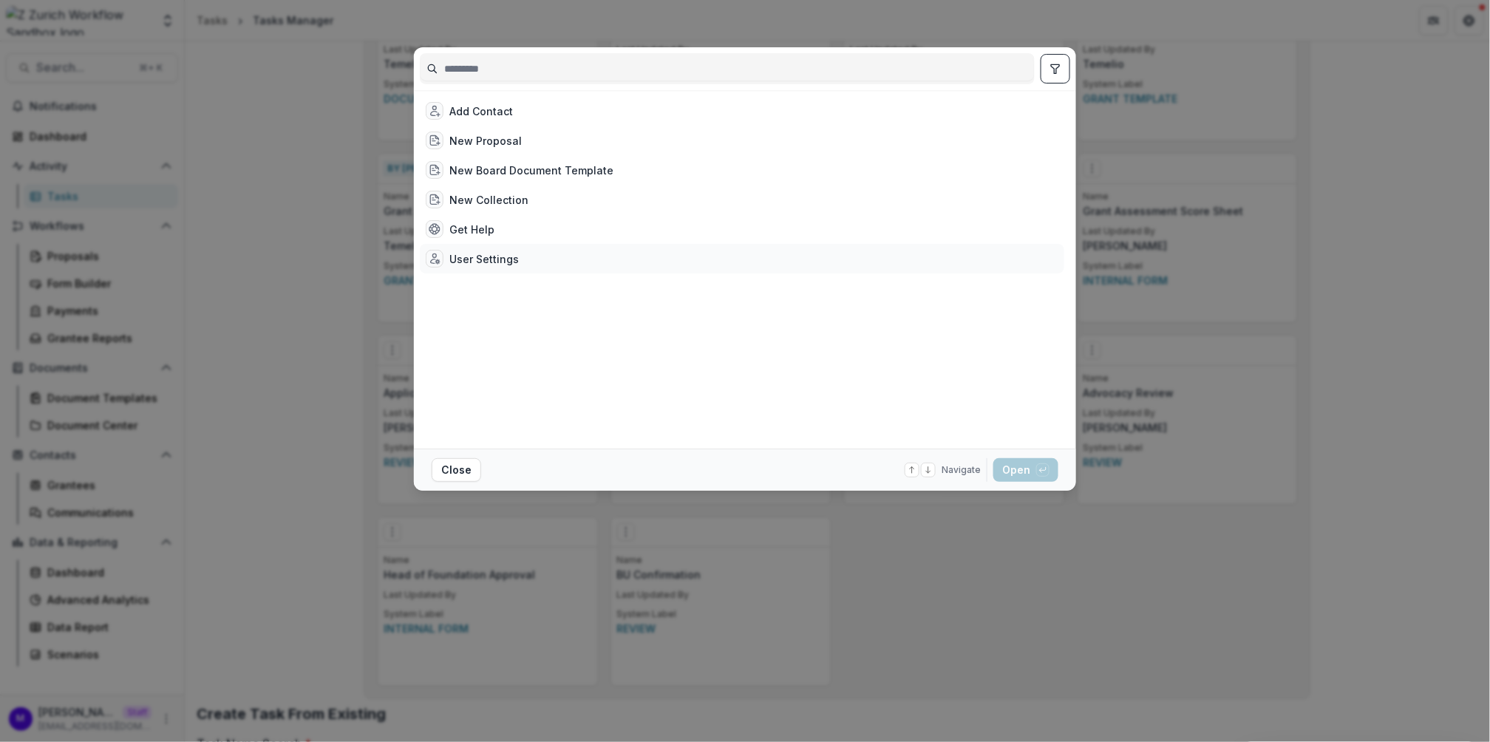
click at [465, 251] on div "User Settings" at bounding box center [483, 259] width 69 height 16
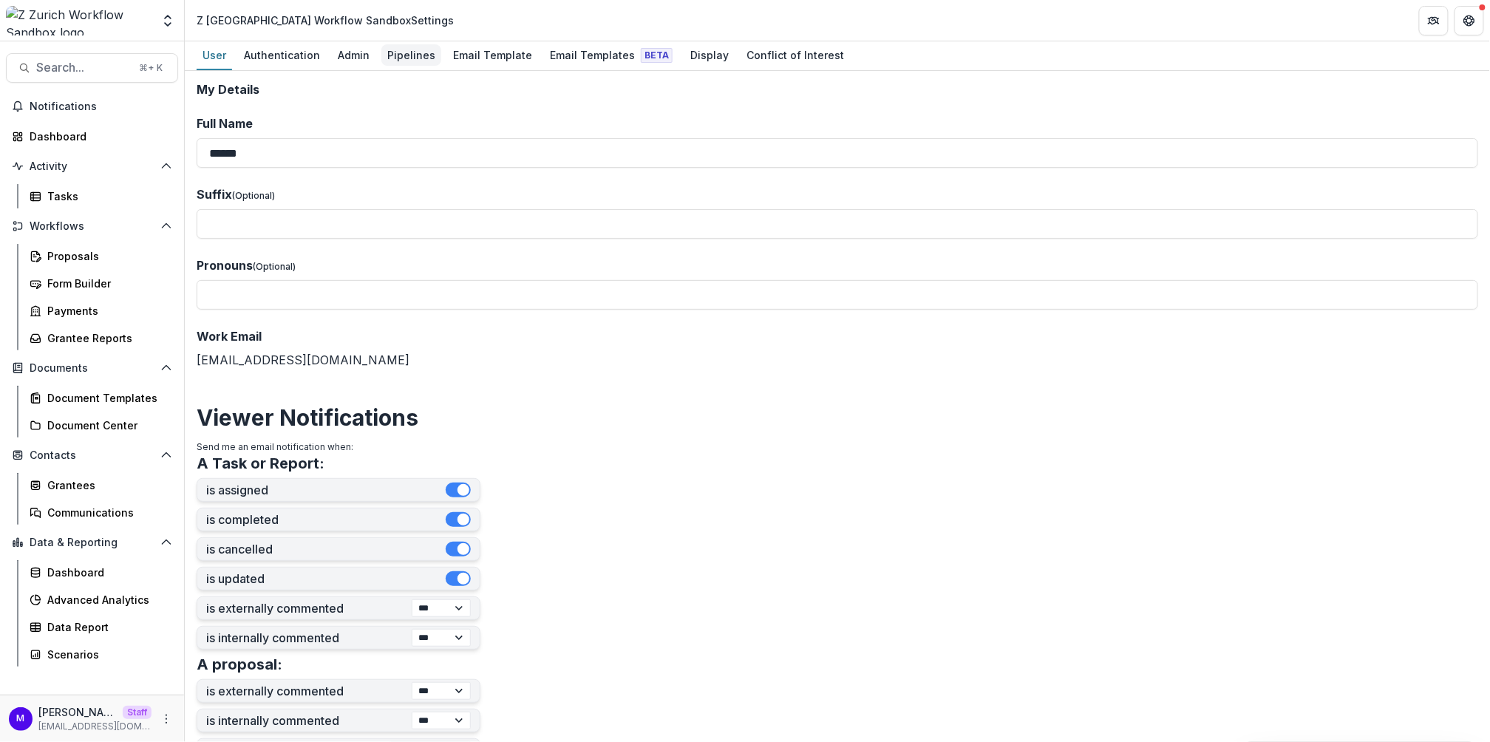
click at [404, 52] on div "Pipelines" at bounding box center [411, 54] width 60 height 21
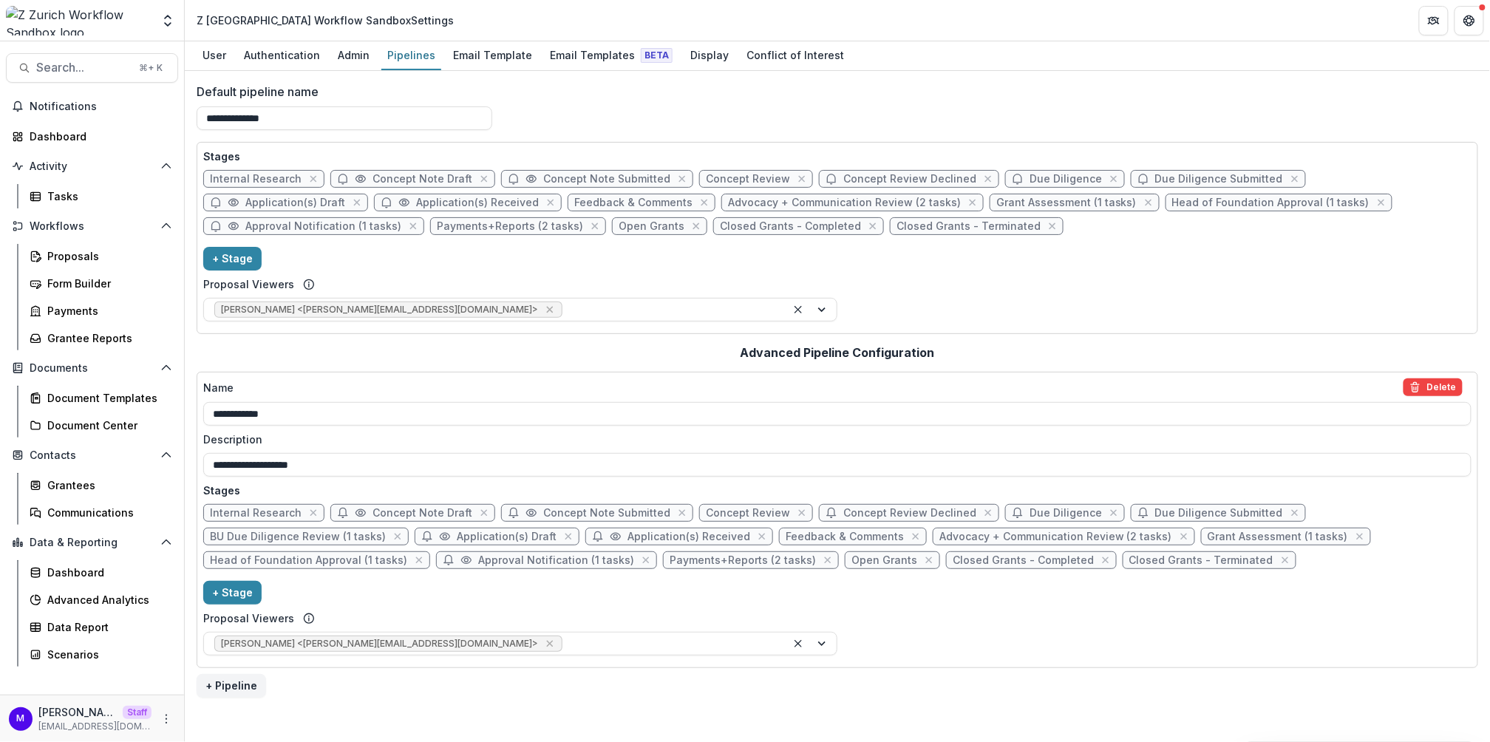
click at [728, 199] on span "Advocacy + Communication Review (2 tasks)" at bounding box center [844, 203] width 233 height 13
select select "******"
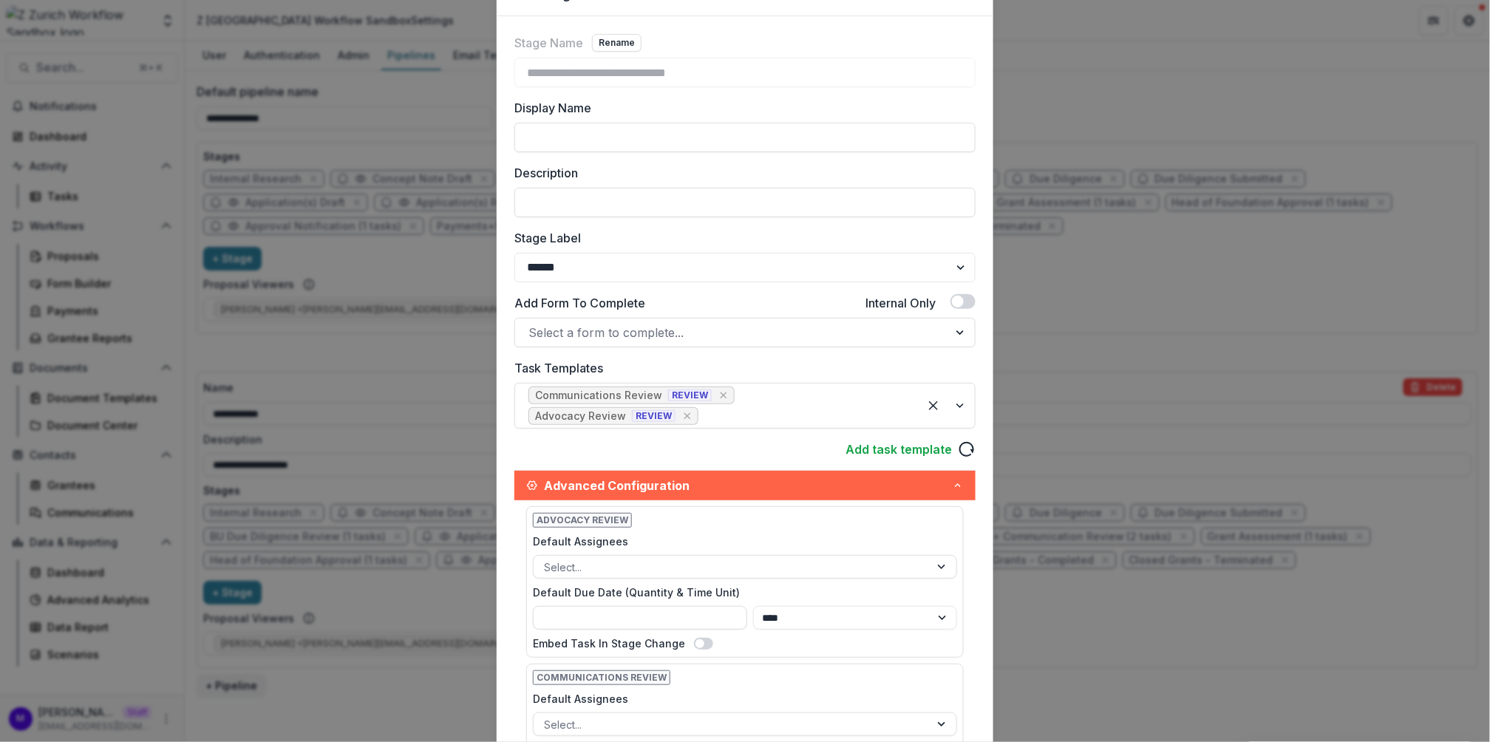
scroll to position [351, 0]
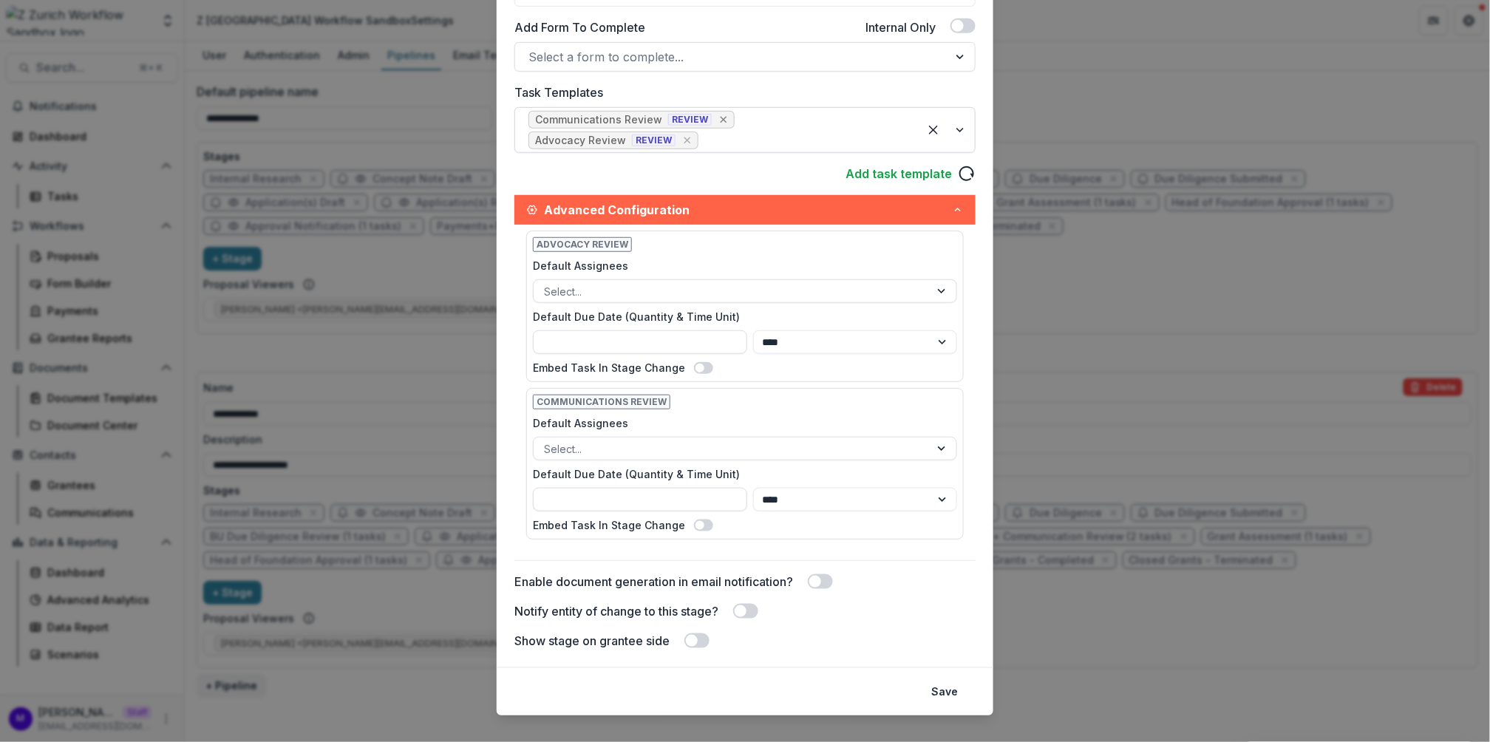
click at [721, 120] on icon "Remove [object Object]" at bounding box center [724, 120] width 7 height 7
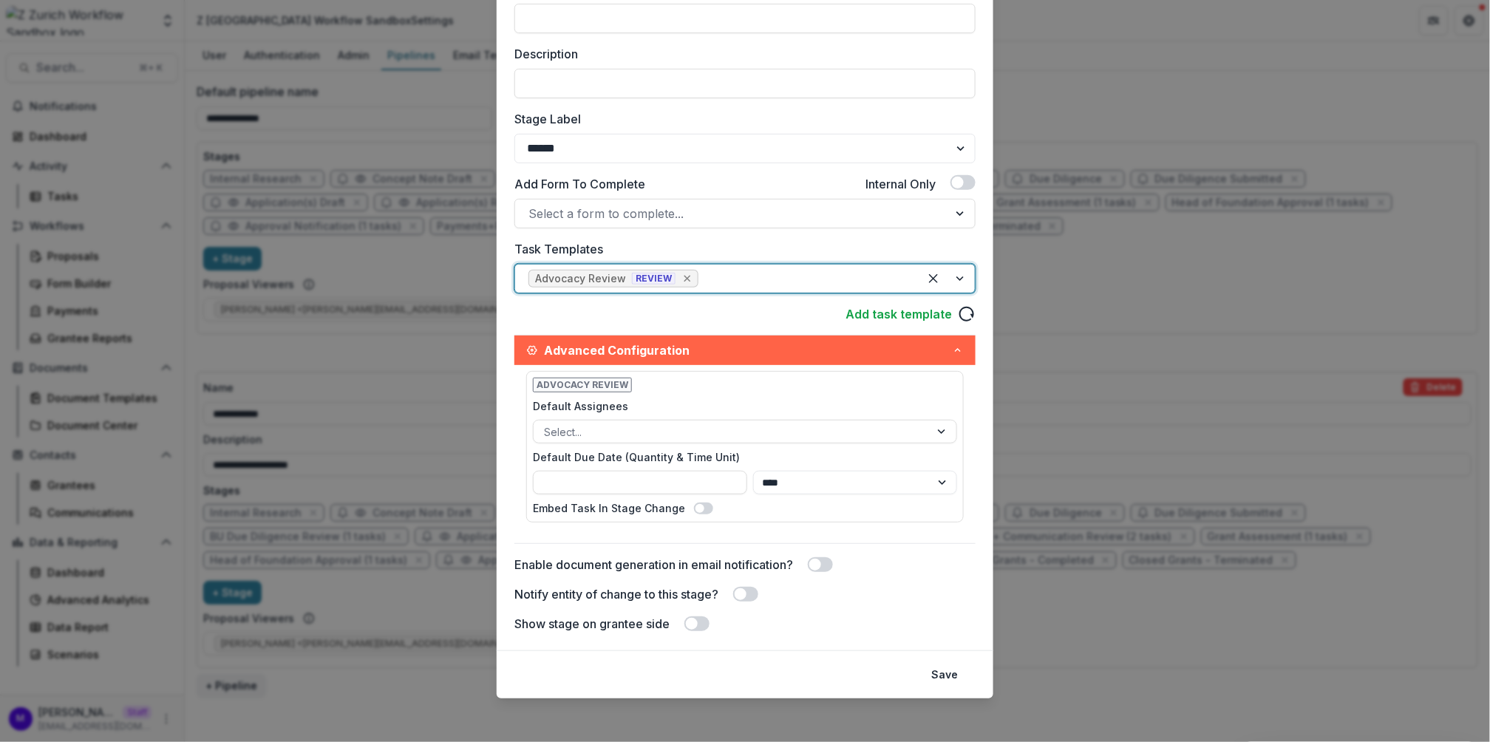
click at [685, 276] on icon "Remove [object Object]" at bounding box center [688, 279] width 7 height 7
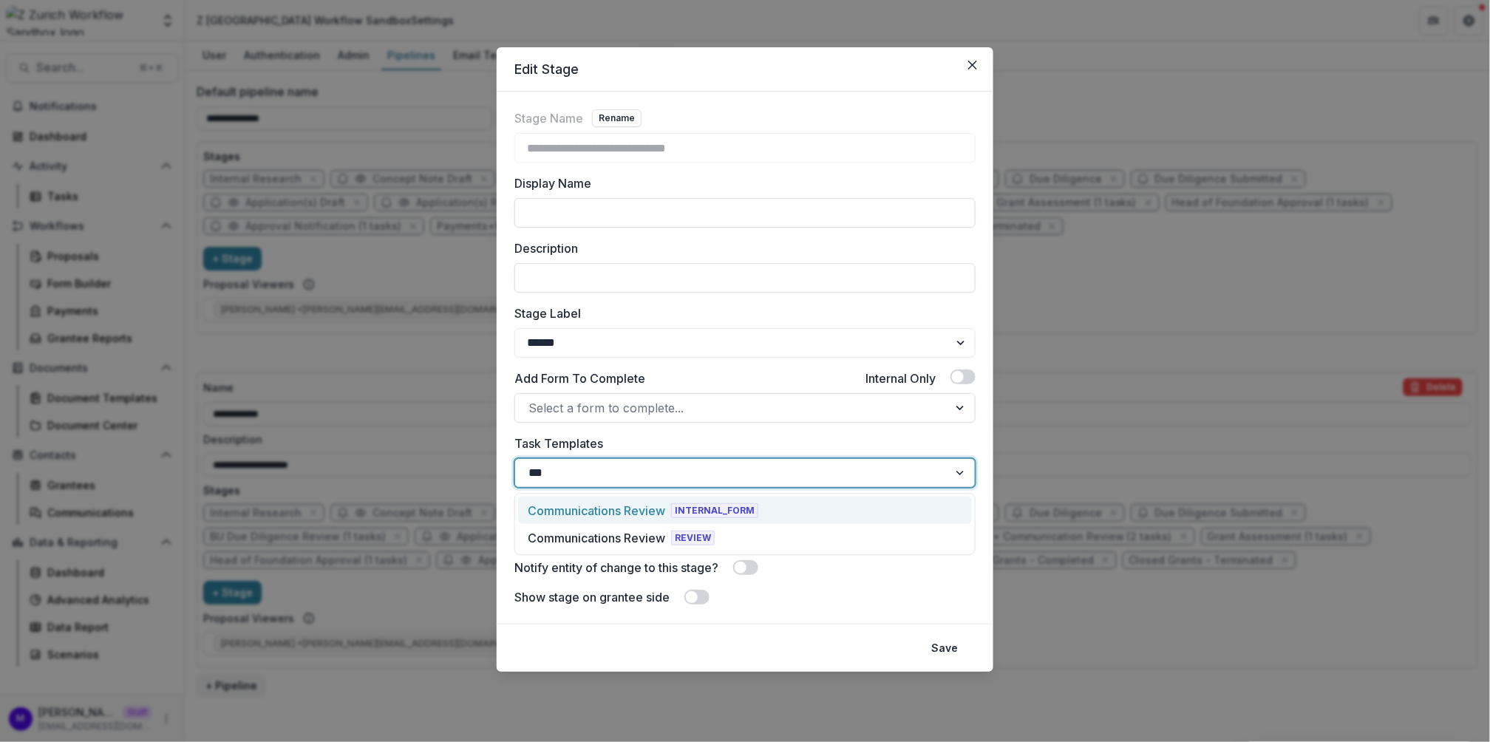
type input "****"
click at [672, 509] on span "INTERNAL_FORM" at bounding box center [714, 510] width 87 height 15
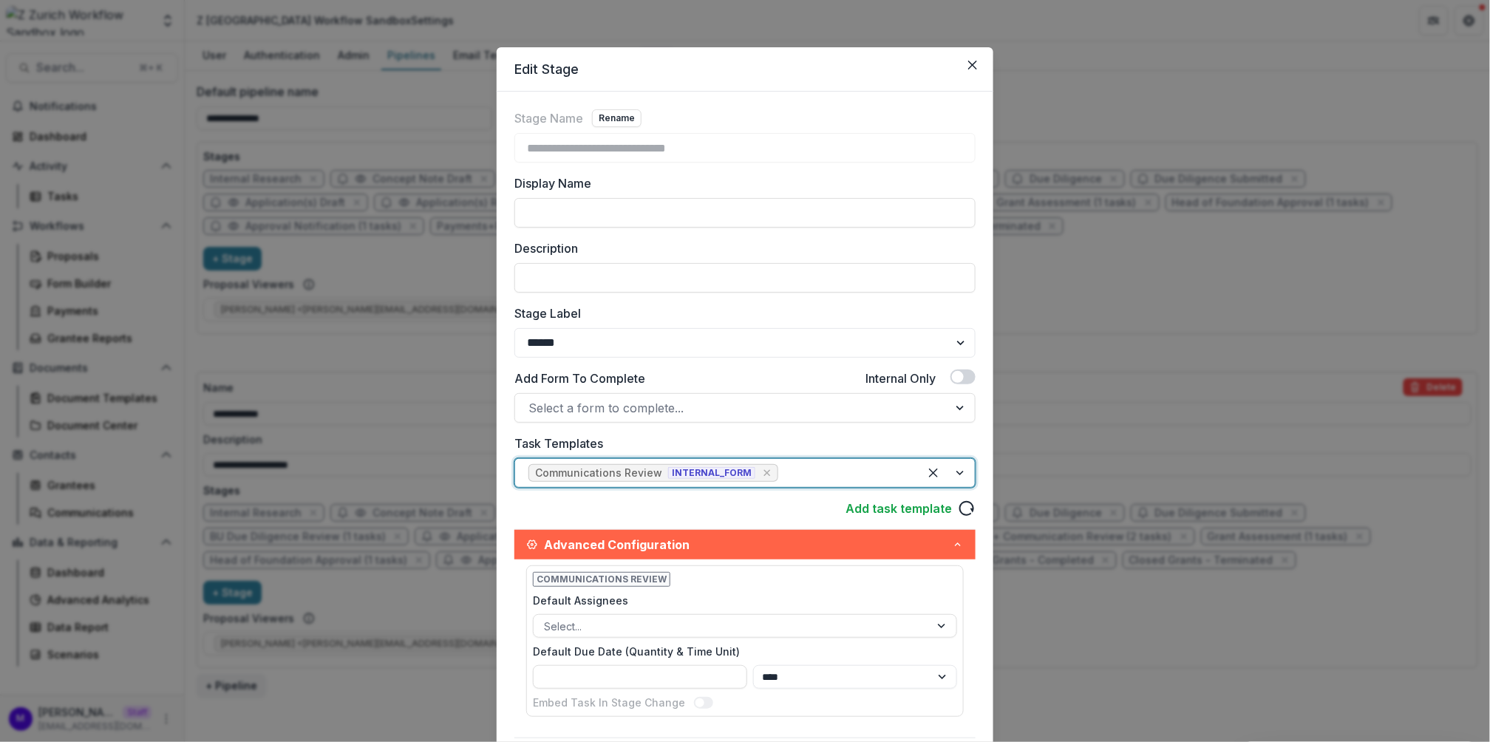
scroll to position [194, 0]
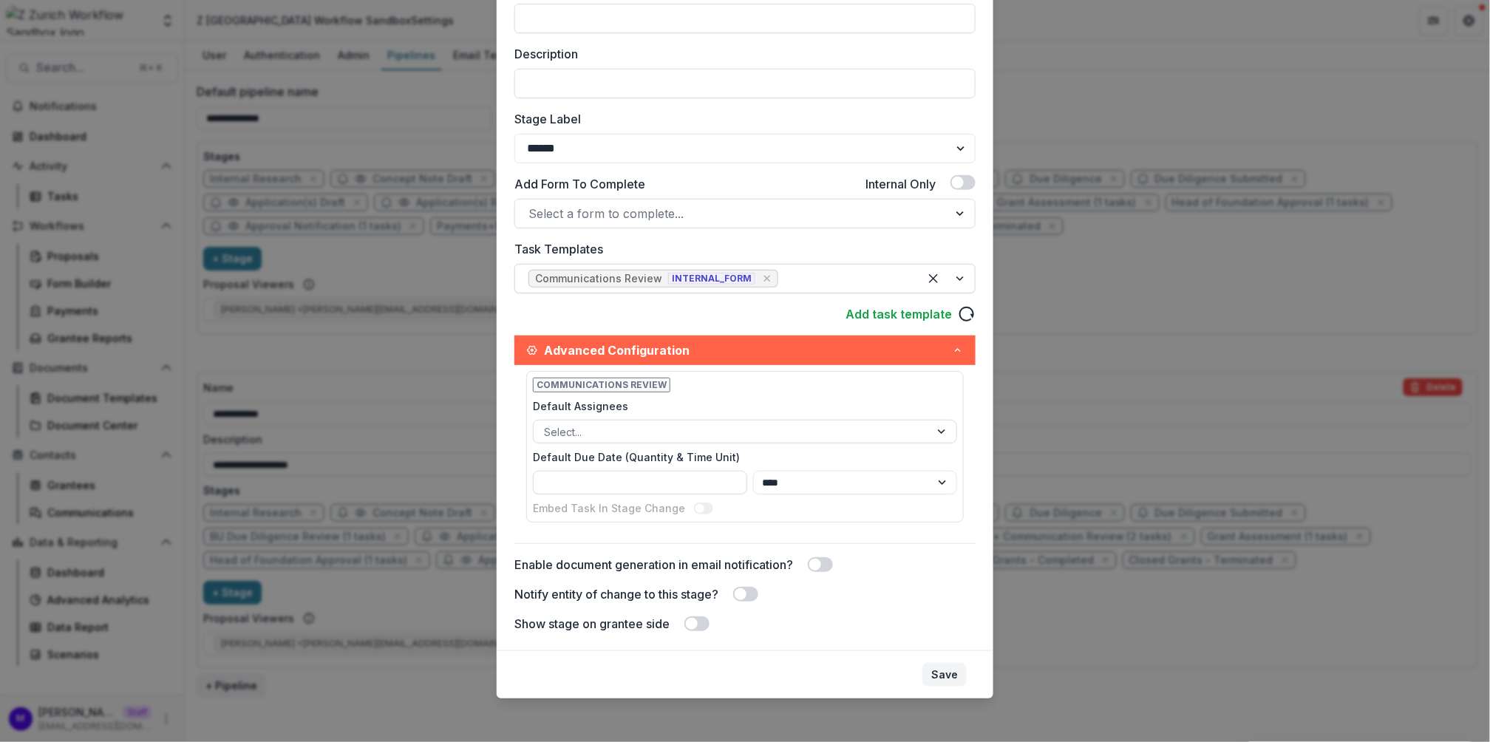
click at [941, 665] on button "Save" at bounding box center [945, 675] width 44 height 24
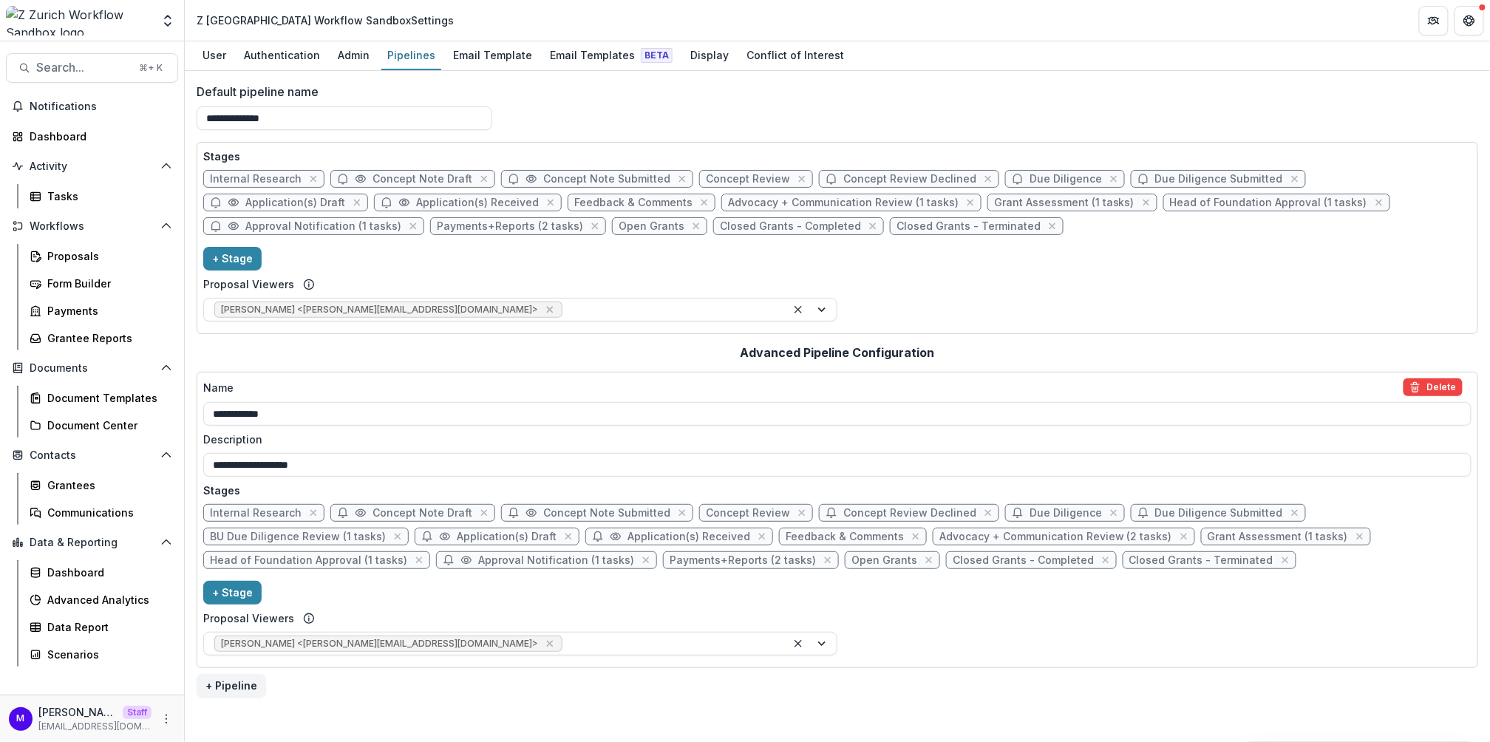
click at [1036, 534] on span "Advocacy + Communication Review (2 tasks)" at bounding box center [1056, 537] width 233 height 13
select select "******"
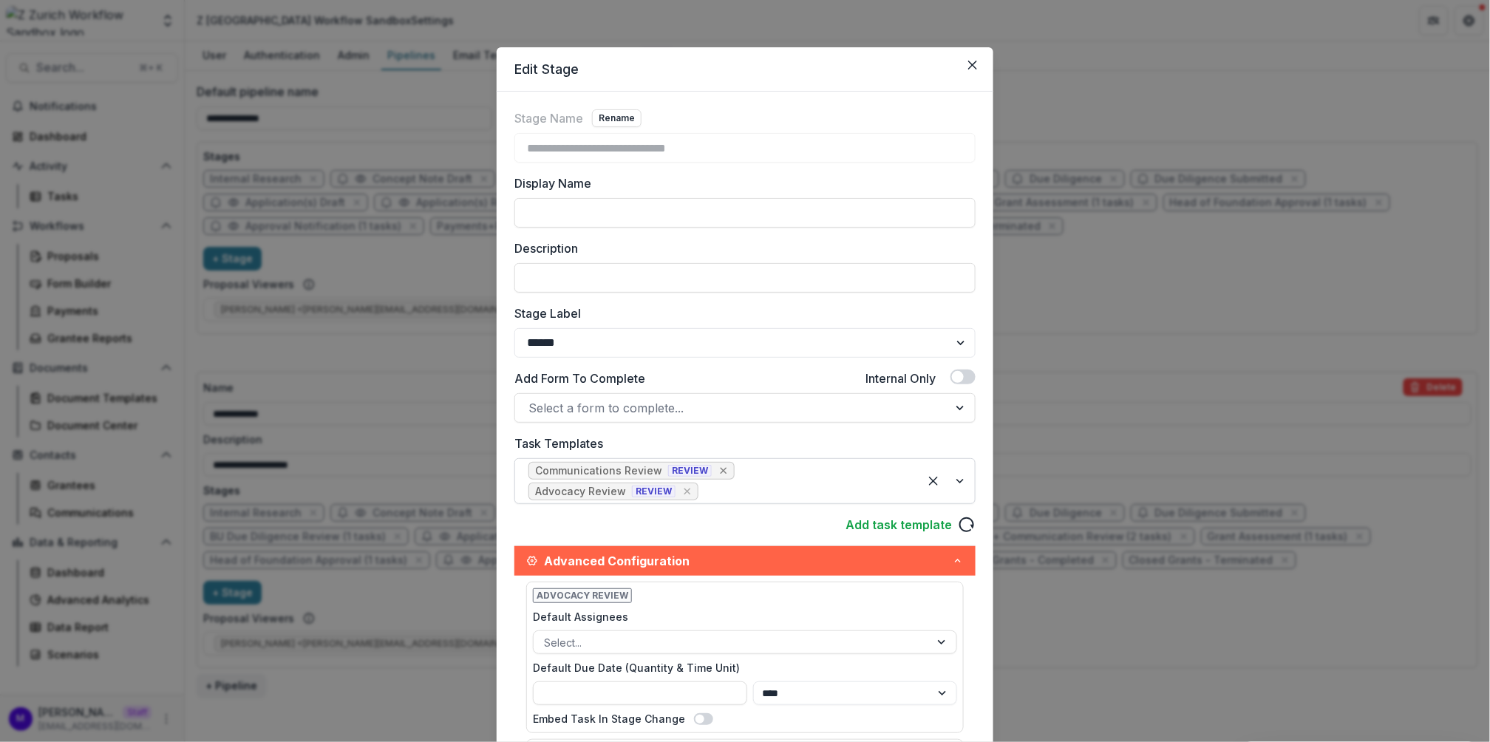
click at [718, 471] on icon "Remove [object Object]" at bounding box center [724, 471] width 12 height 12
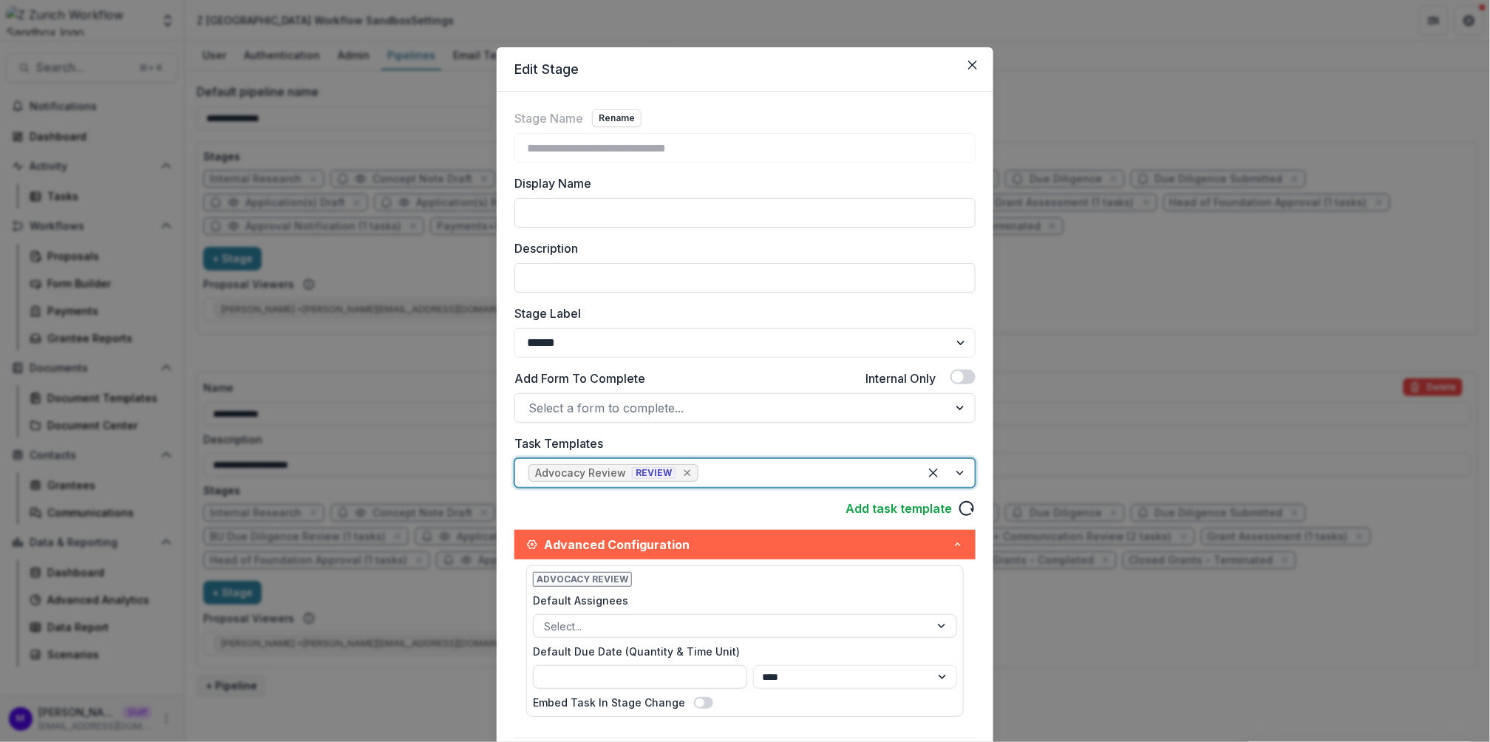
click at [682, 469] on icon "Remove [object Object]" at bounding box center [688, 473] width 12 height 12
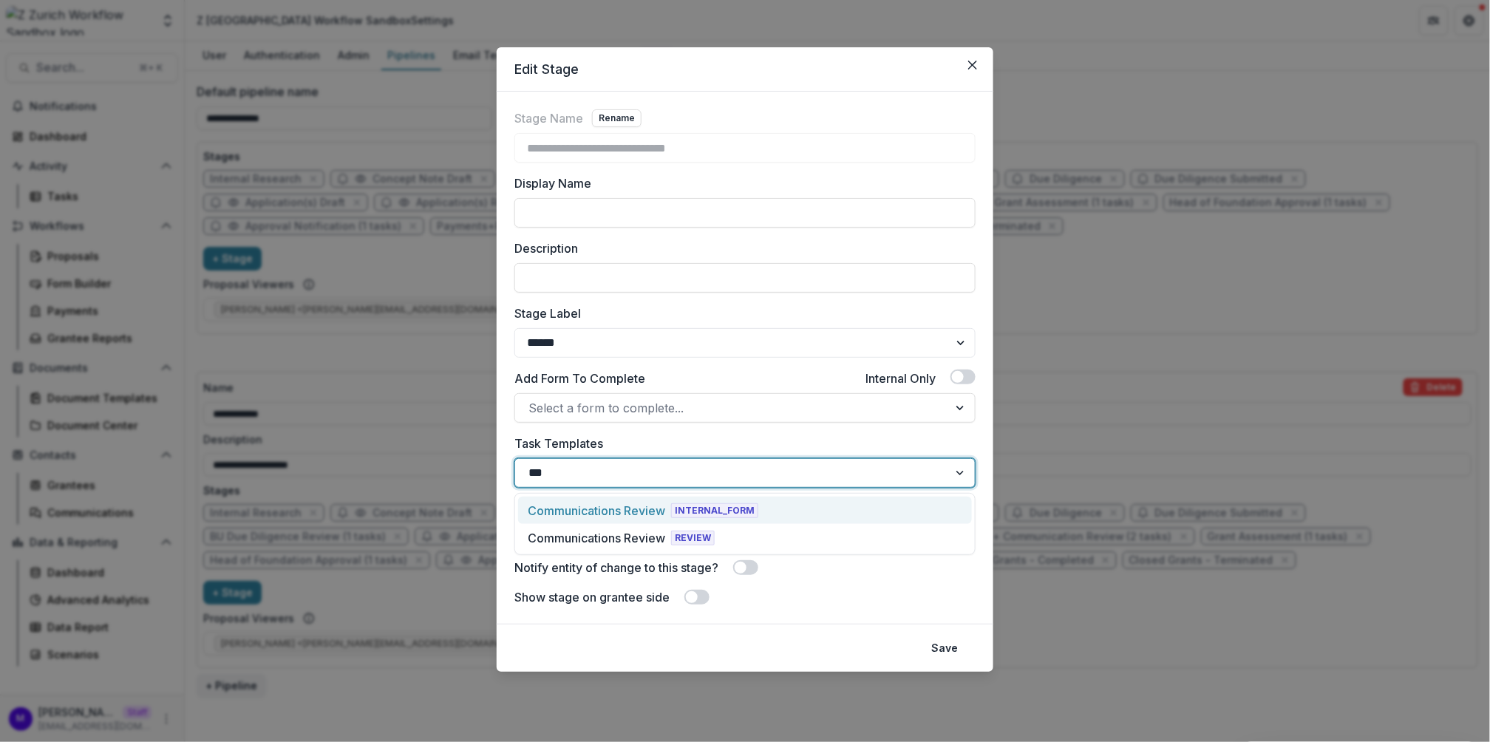
type input "****"
click at [687, 511] on span "INTERNAL_FORM" at bounding box center [714, 510] width 87 height 15
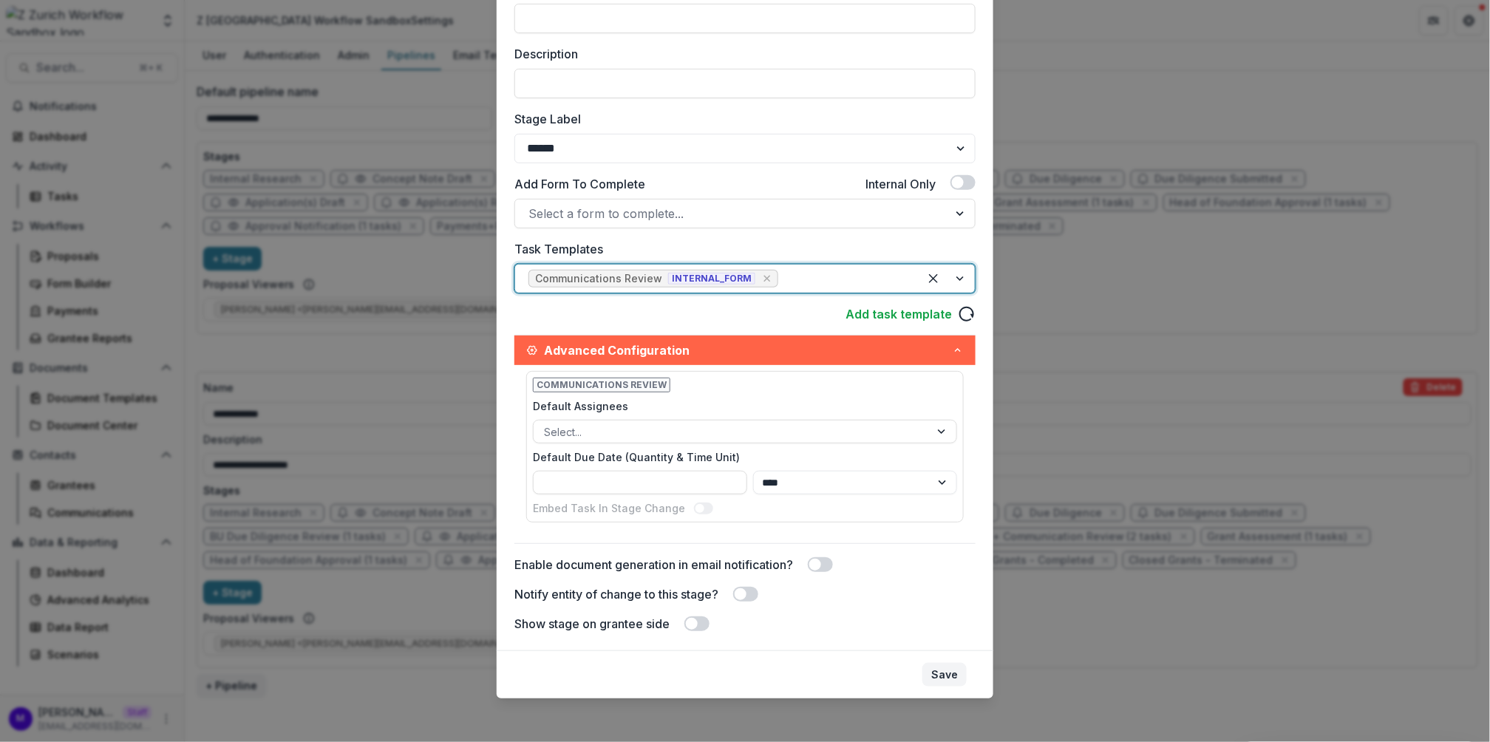
click at [943, 667] on button "Save" at bounding box center [945, 675] width 44 height 24
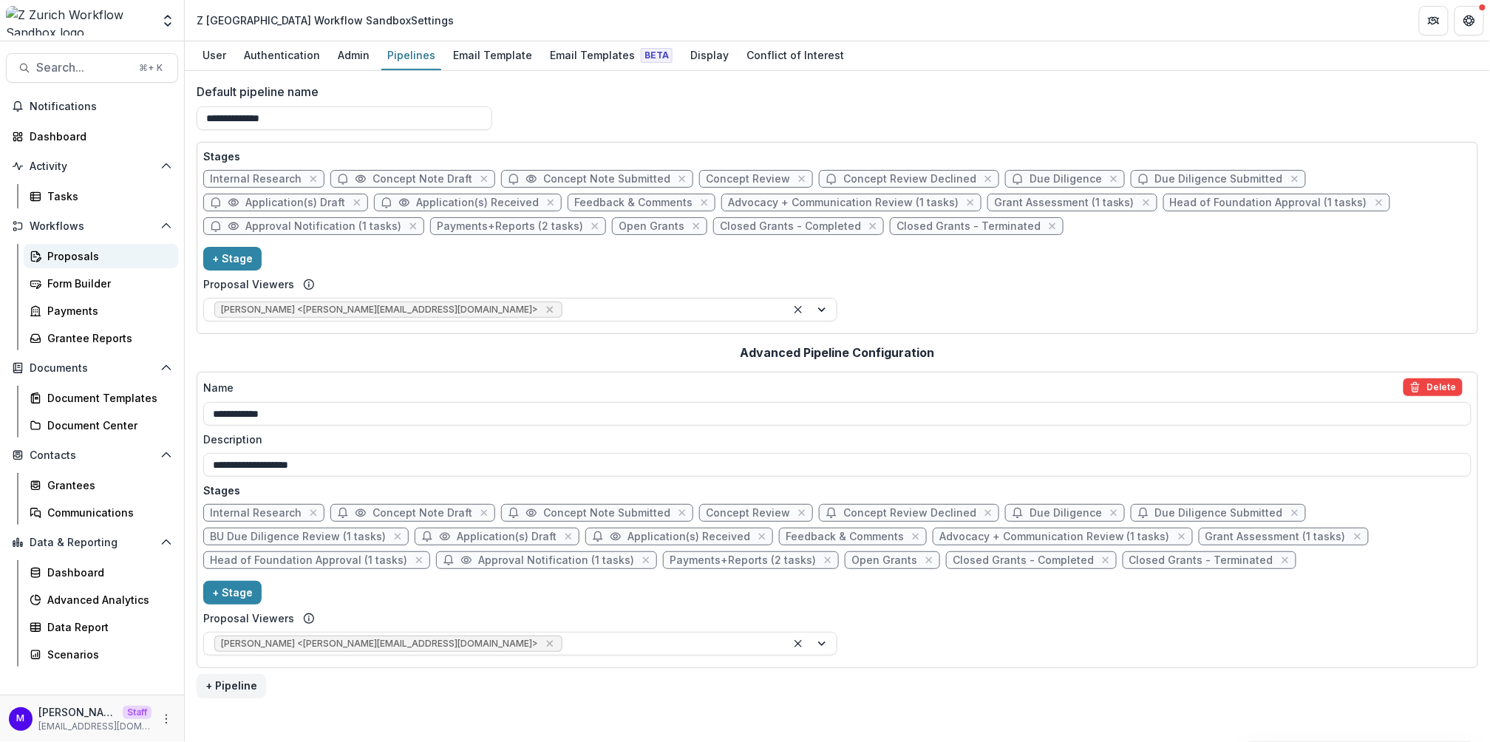
click at [96, 252] on div "Proposals" at bounding box center [106, 256] width 119 height 16
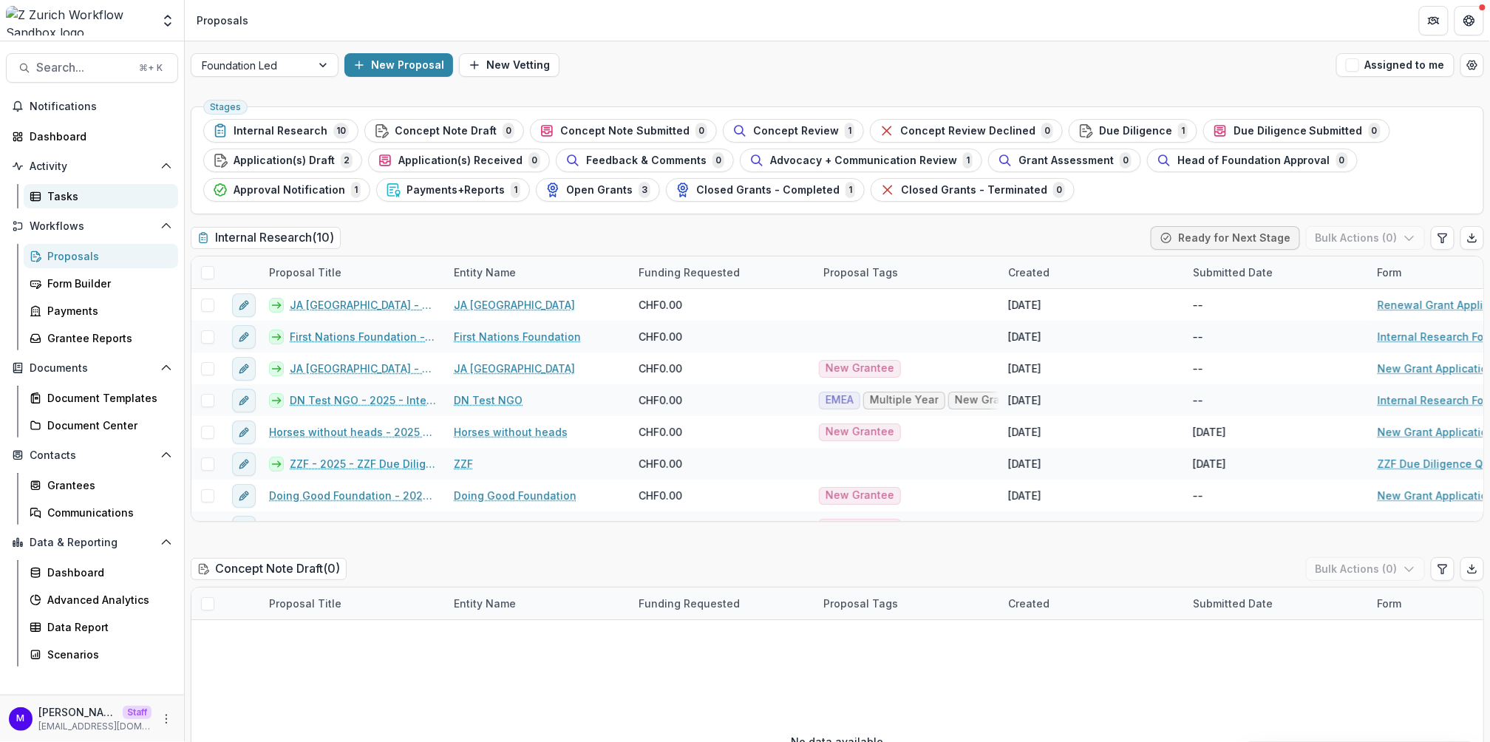
click at [76, 194] on div "Tasks" at bounding box center [106, 197] width 119 height 16
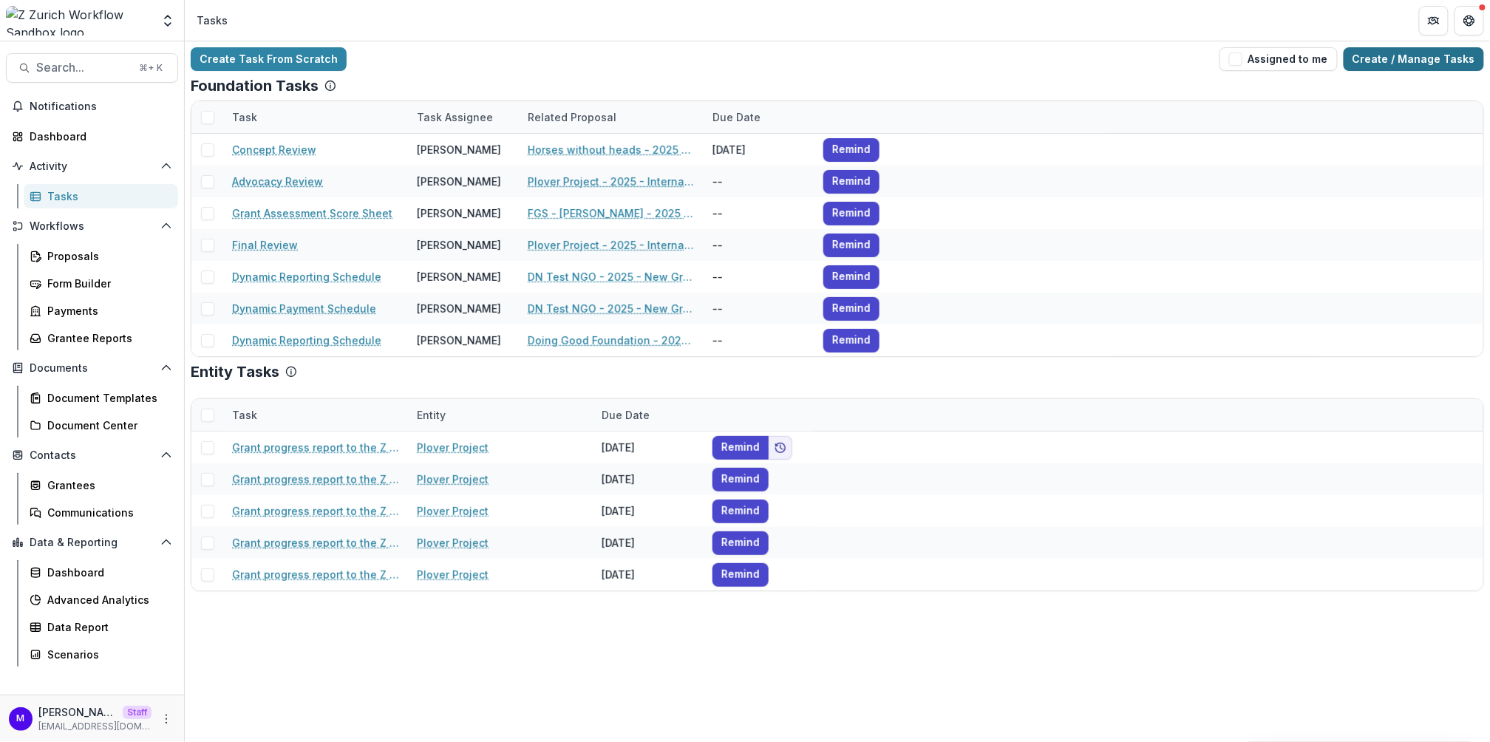
click at [1395, 67] on link "Create / Manage Tasks" at bounding box center [1414, 59] width 140 height 24
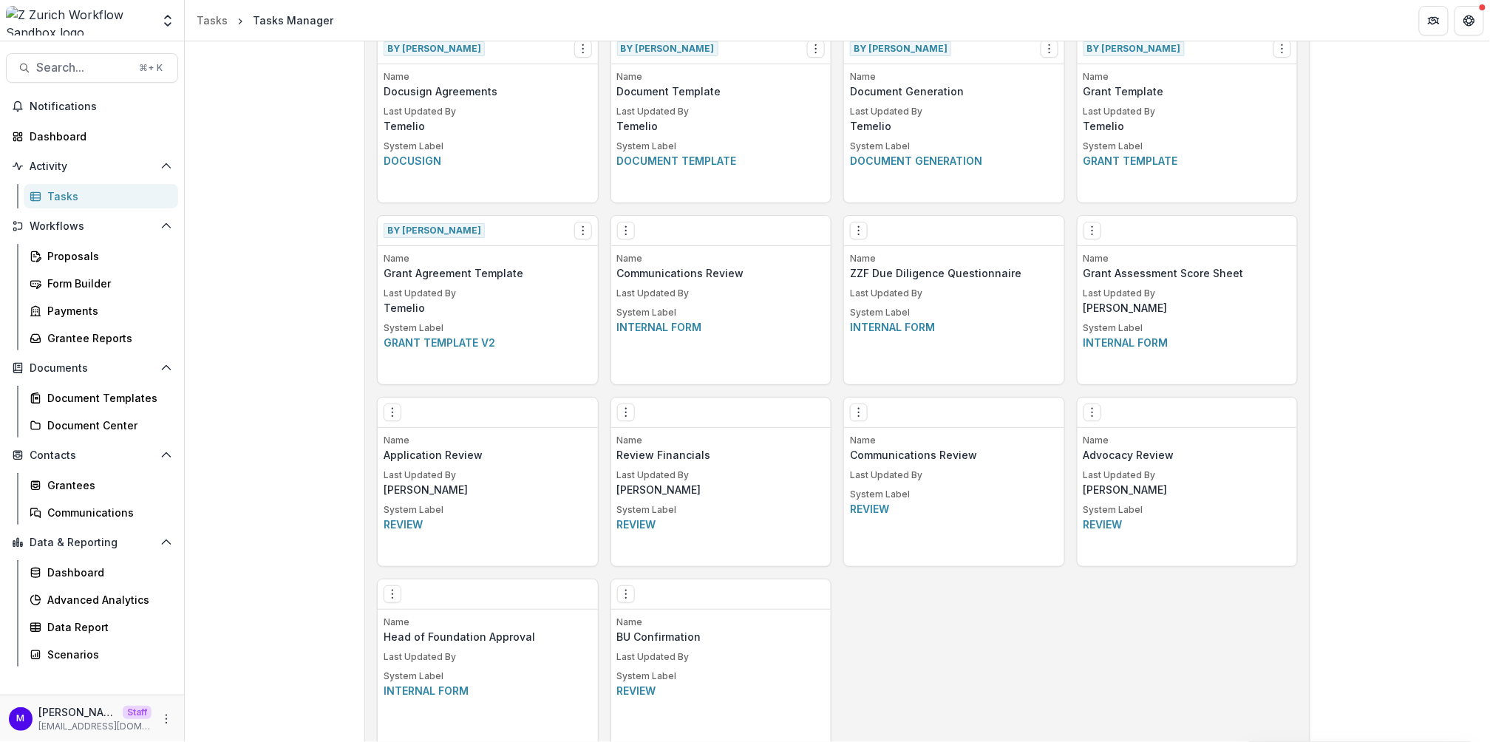
scroll to position [1043, 0]
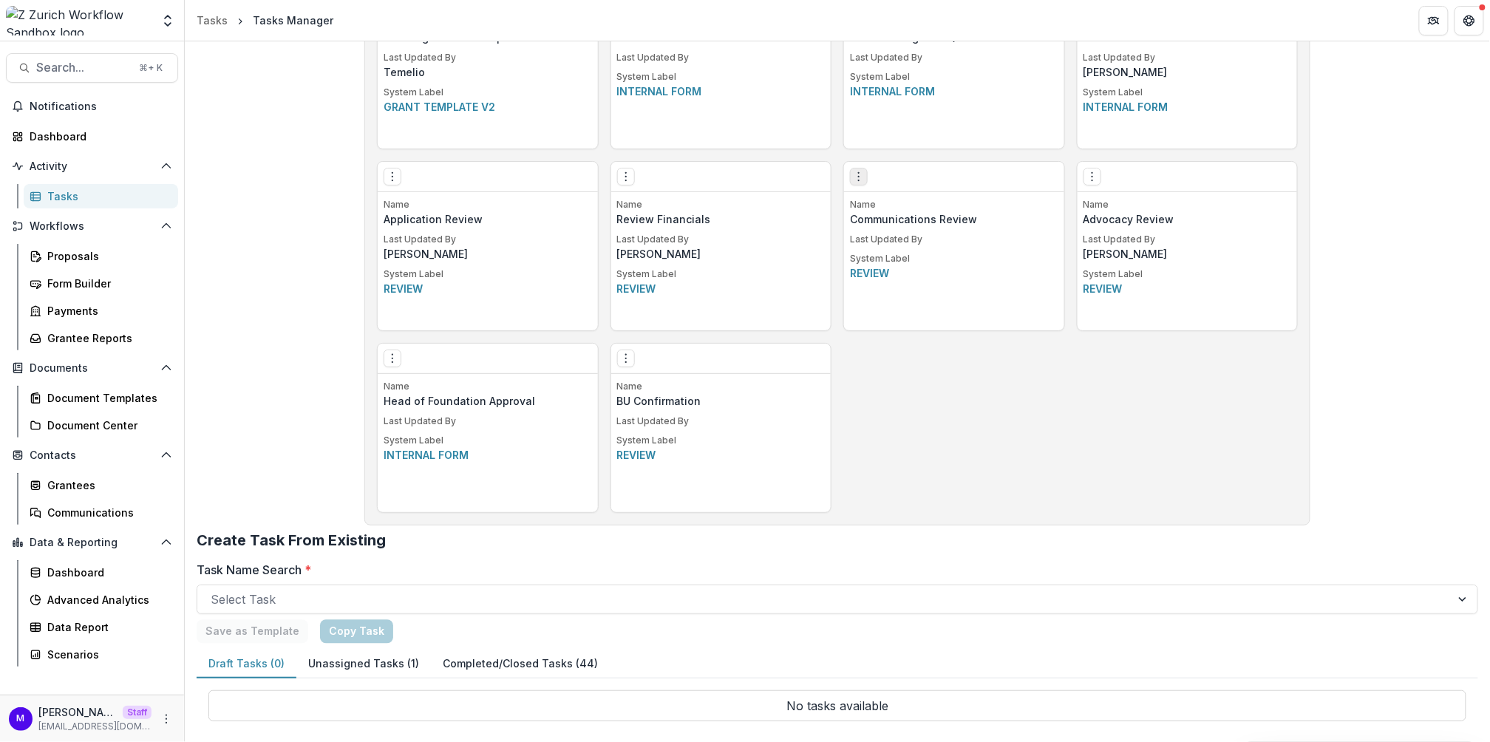
click at [861, 177] on icon "Options" at bounding box center [859, 177] width 12 height 12
click at [904, 284] on button "Delete Task" at bounding box center [942, 279] width 181 height 24
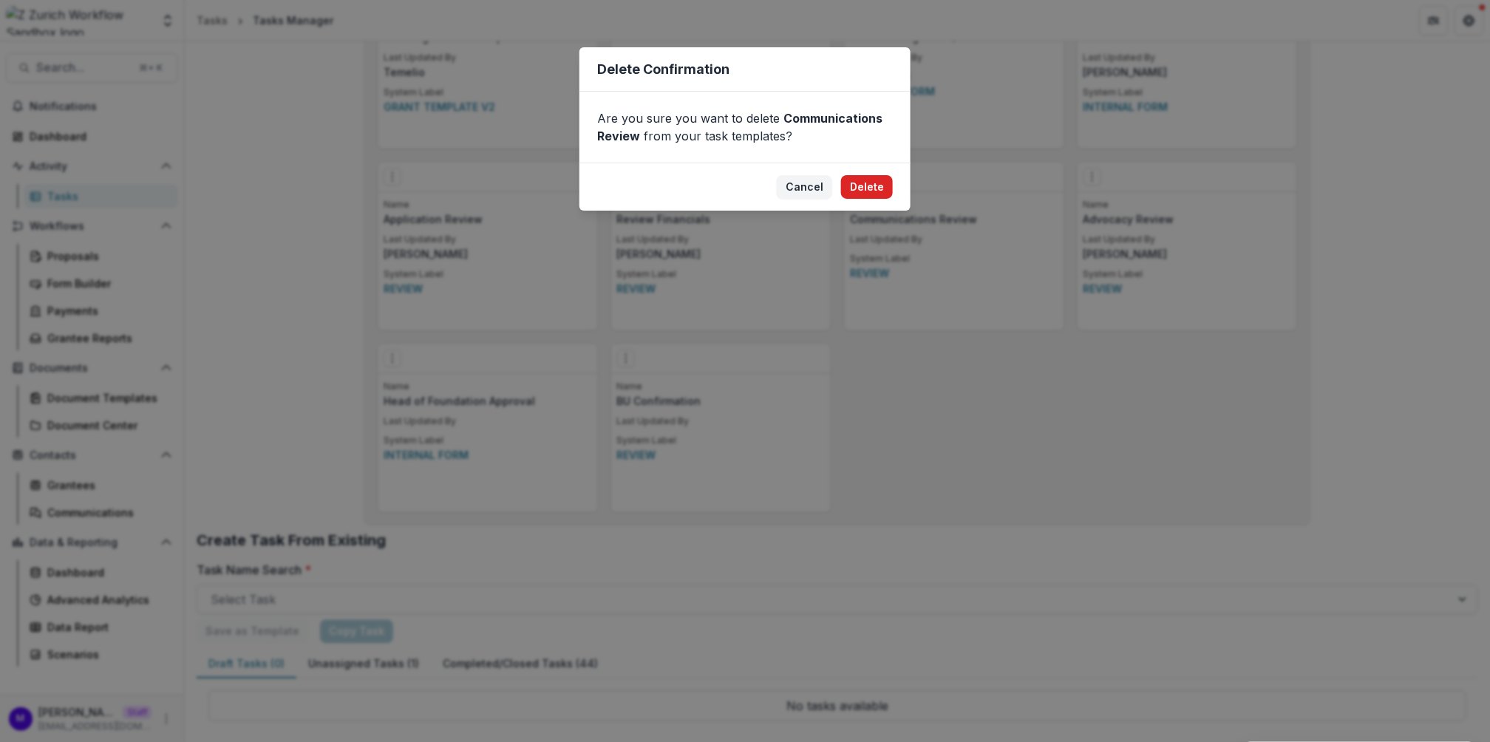
click at [866, 181] on button "Delete" at bounding box center [867, 187] width 52 height 24
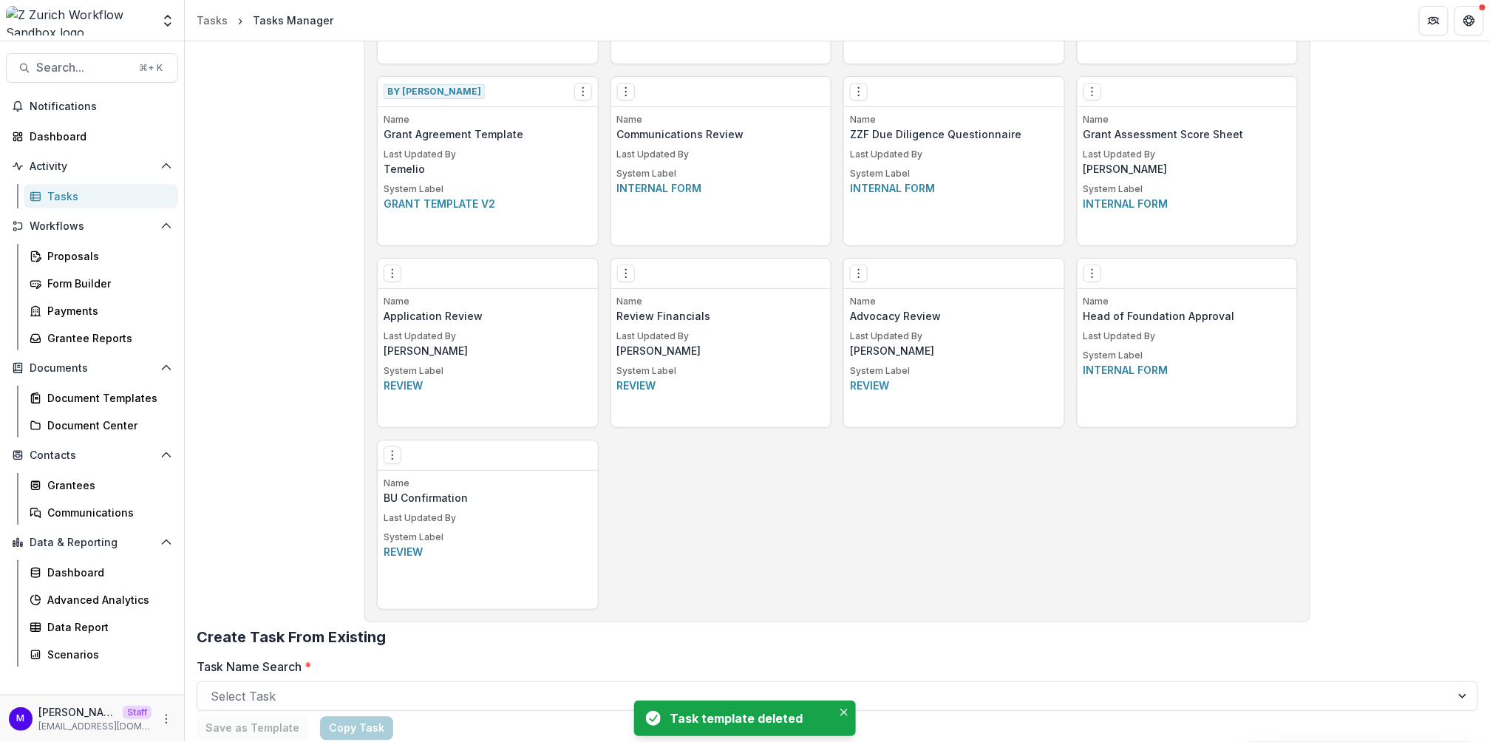
scroll to position [933, 0]
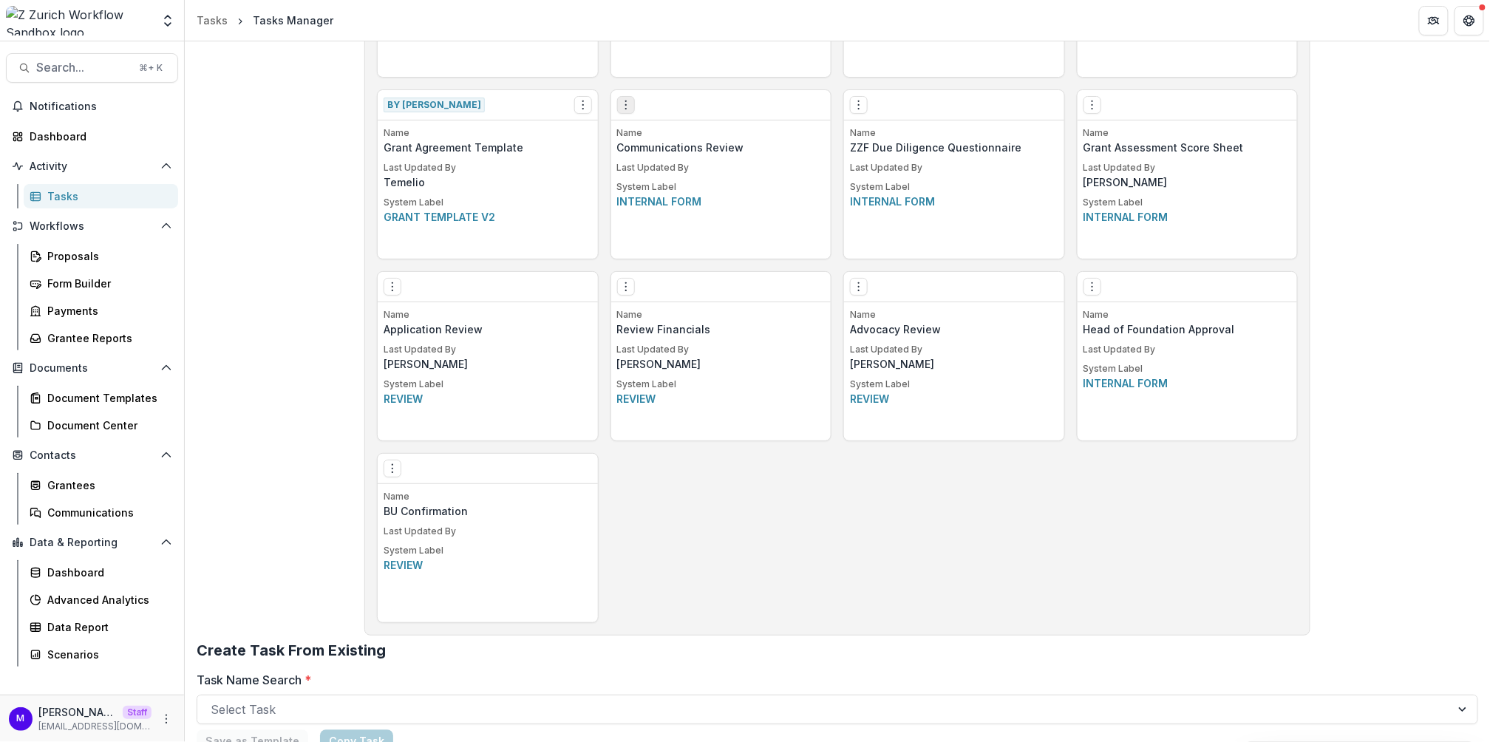
click at [626, 102] on icon "Options" at bounding box center [626, 105] width 12 height 12
click at [680, 154] on button "Make a Copy" at bounding box center [708, 158] width 181 height 24
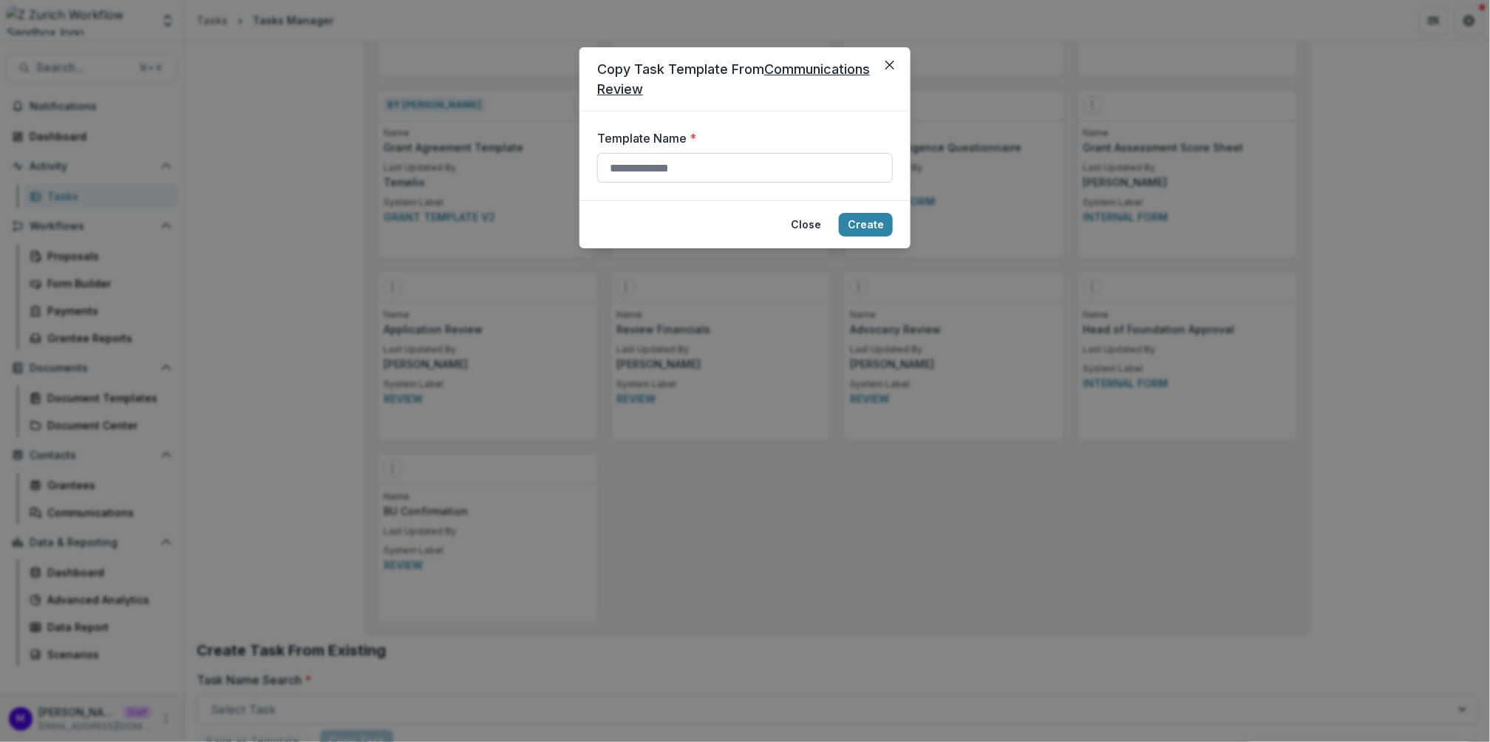
click at [672, 169] on input "Template Name *" at bounding box center [745, 168] width 296 height 30
type input "**********"
click at [883, 227] on button "Create" at bounding box center [866, 225] width 54 height 24
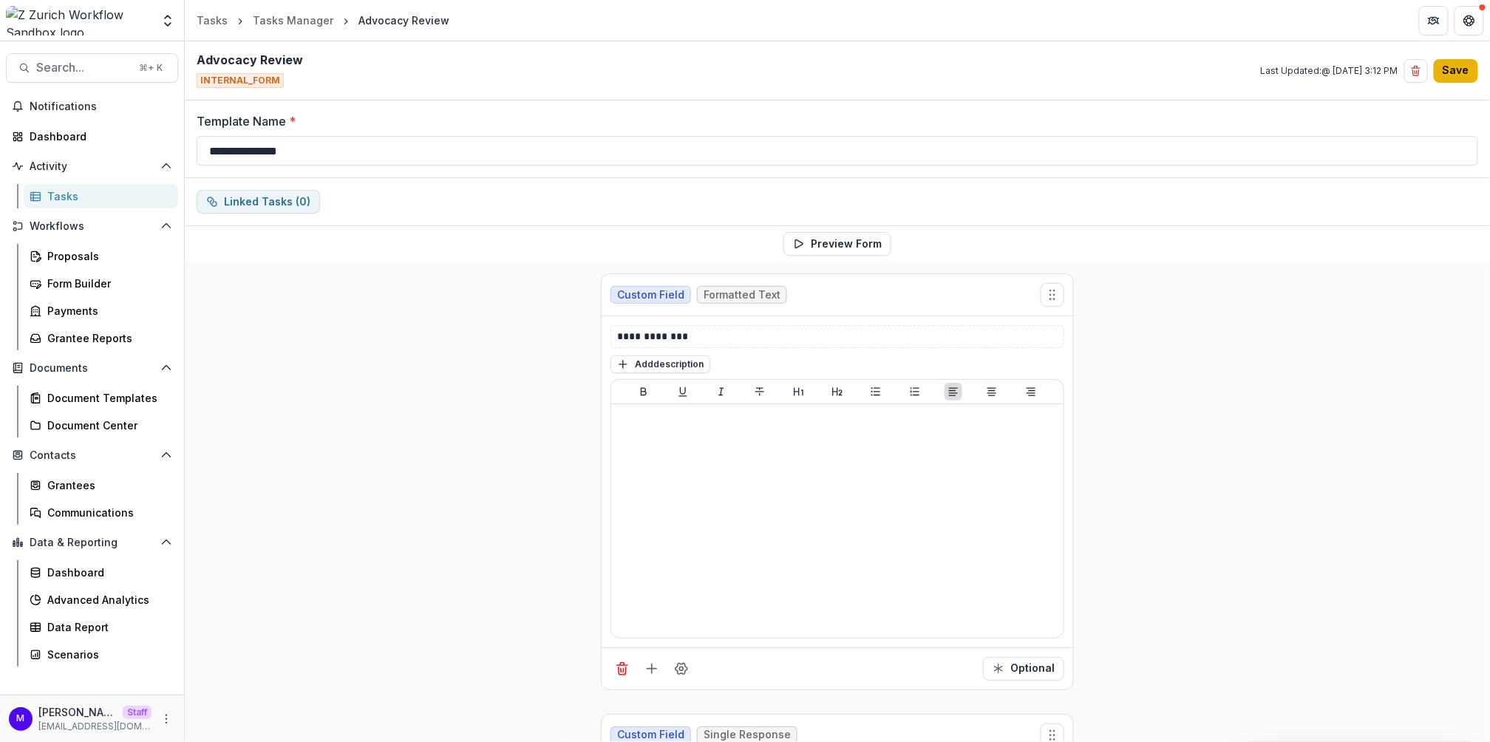
click at [1461, 72] on button "Save" at bounding box center [1456, 71] width 44 height 24
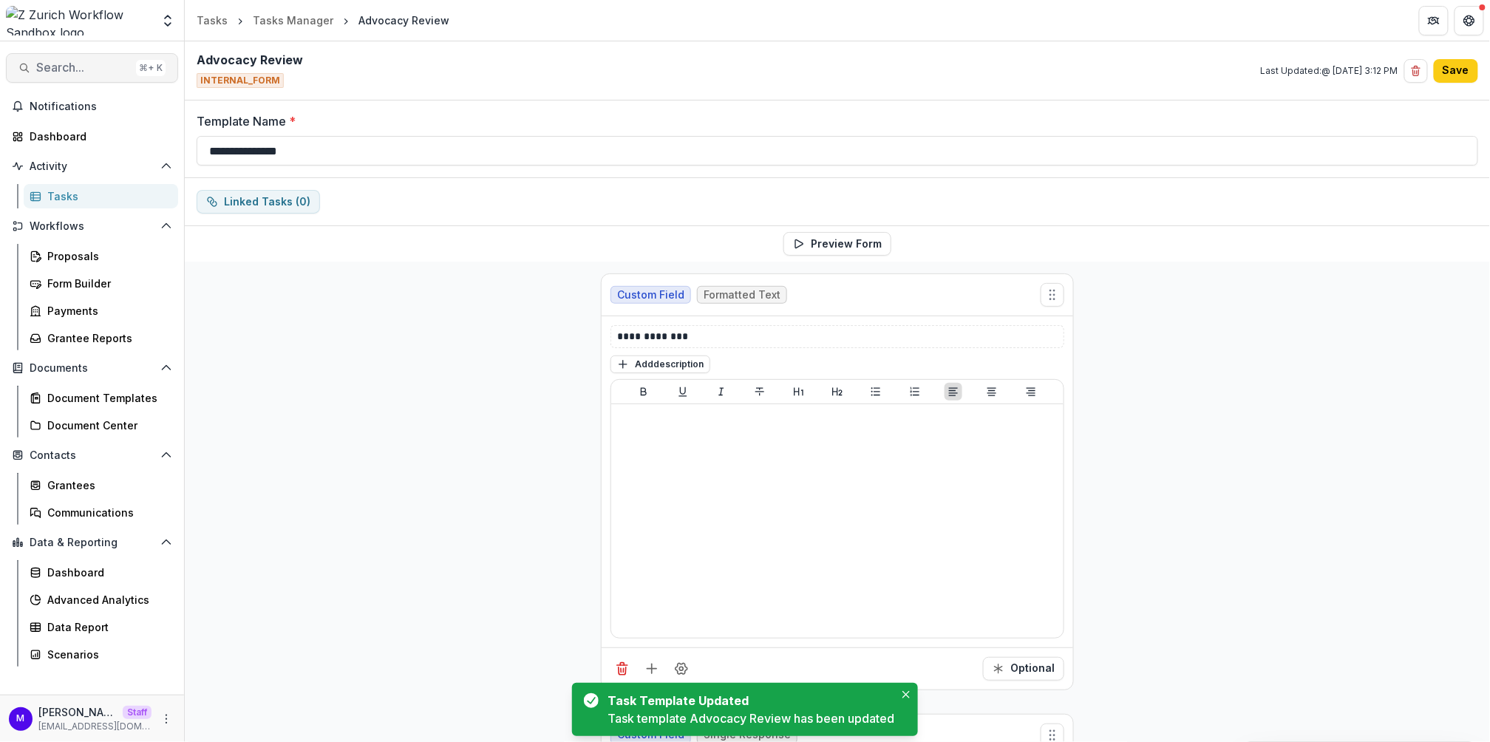
click at [97, 63] on span "Search..." at bounding box center [83, 68] width 94 height 14
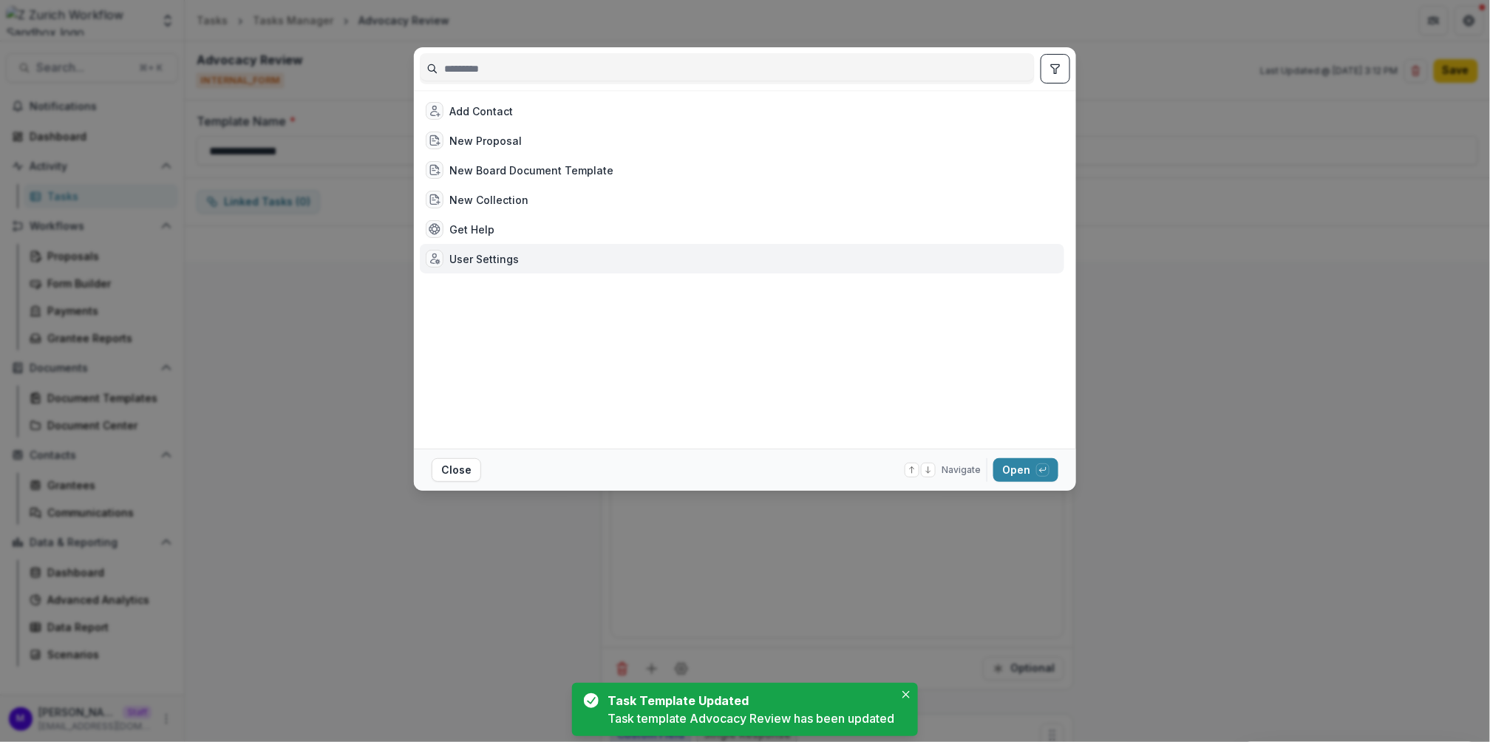
click at [467, 254] on div "User Settings" at bounding box center [483, 259] width 69 height 16
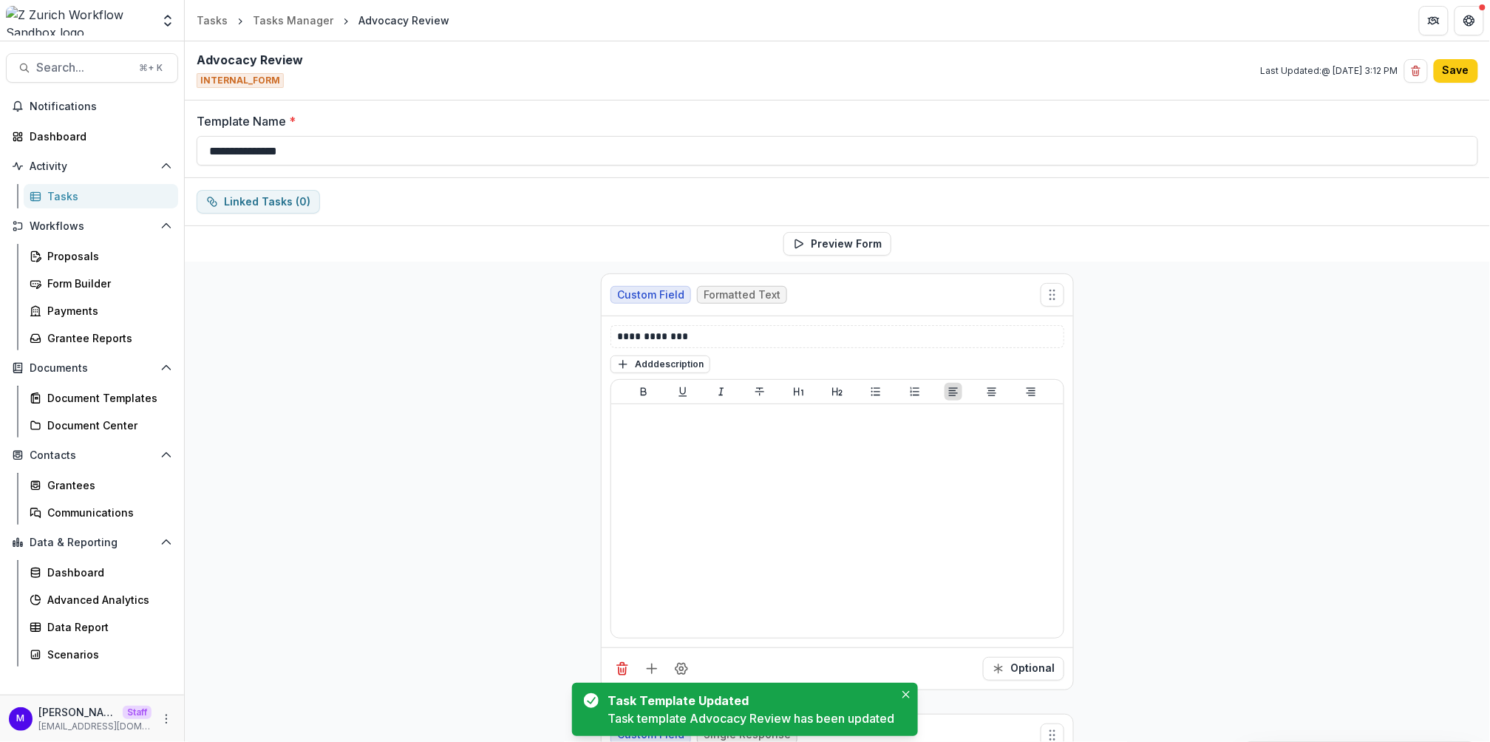
click at [467, 254] on div "User Settings" at bounding box center [483, 259] width 69 height 16
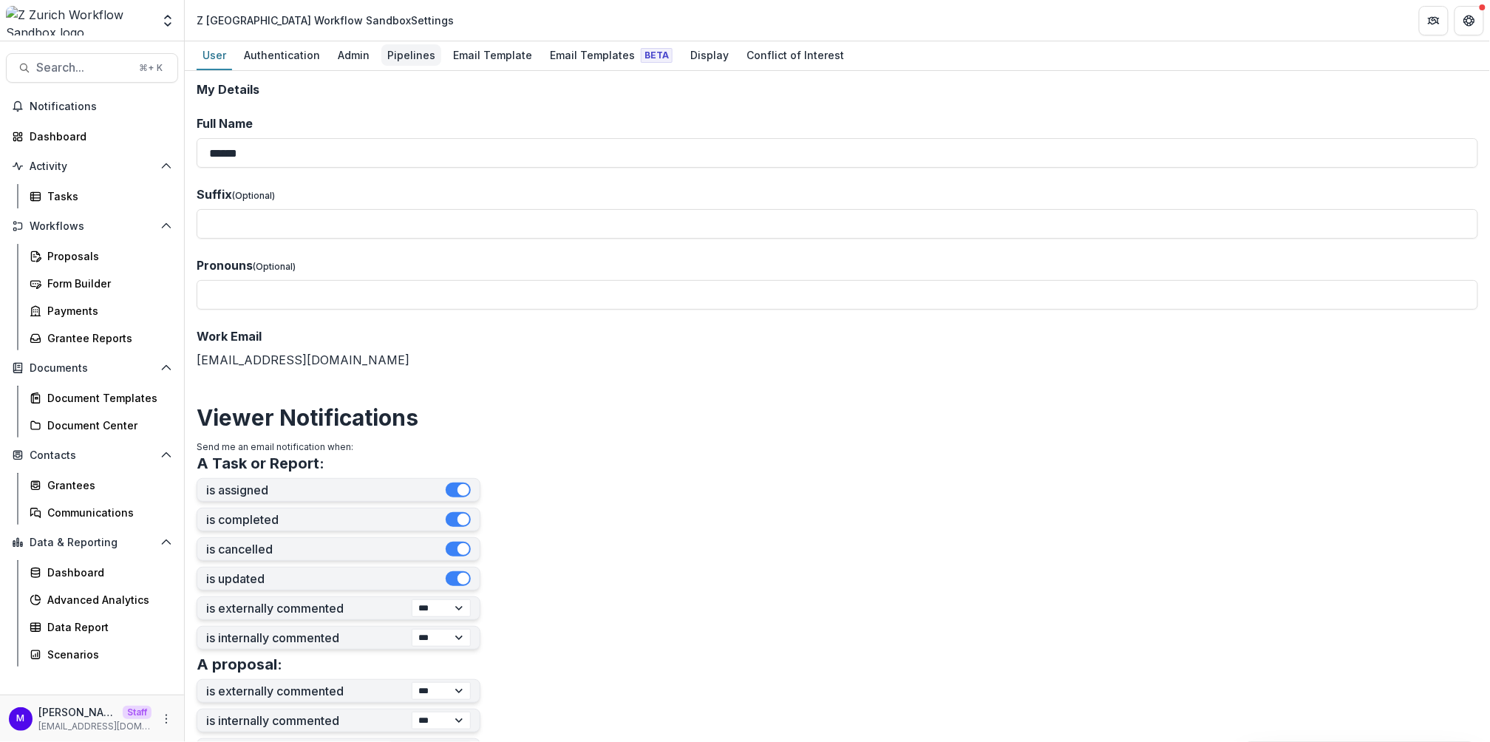
click at [422, 58] on div "Pipelines" at bounding box center [411, 54] width 60 height 21
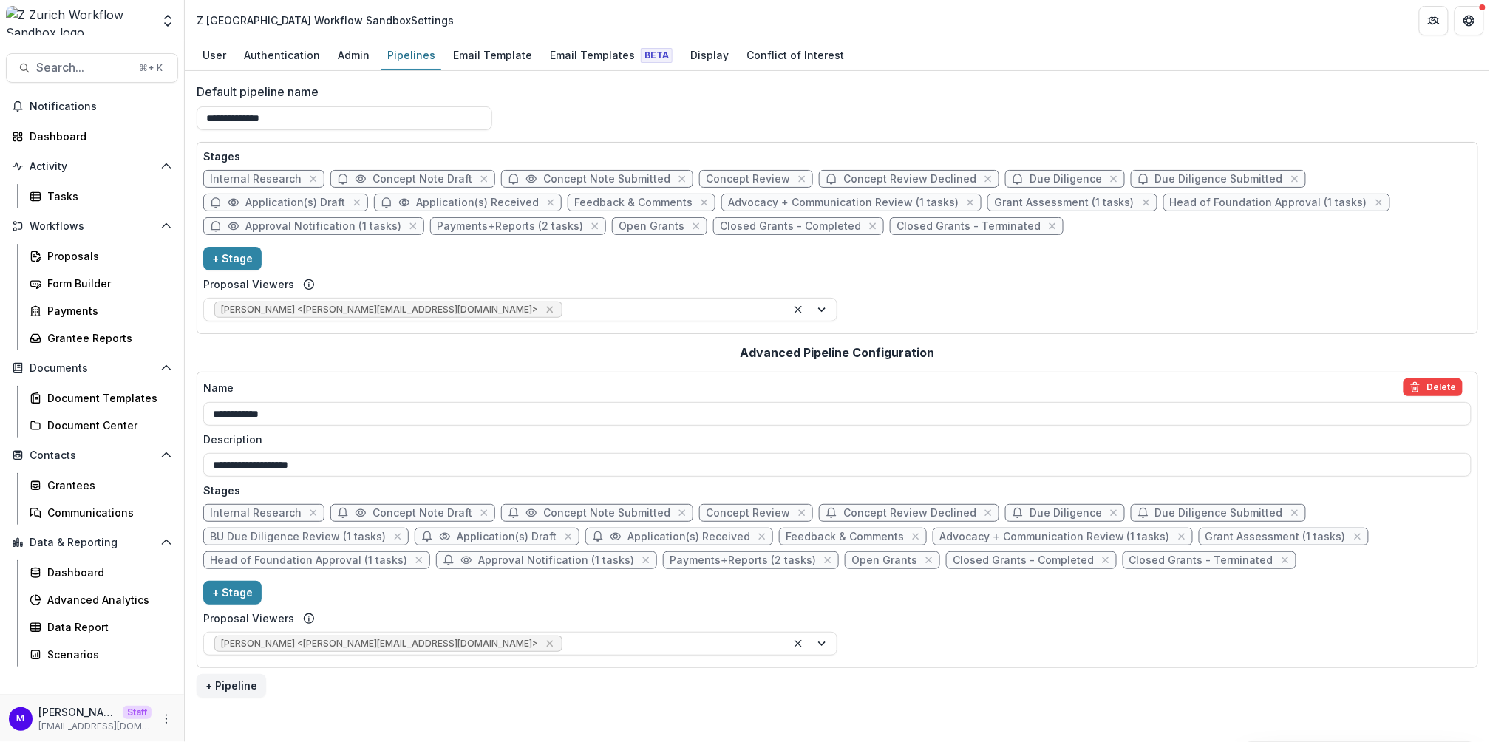
click at [744, 197] on span "Advocacy + Communication Review (1 tasks)" at bounding box center [843, 203] width 231 height 13
select select "******"
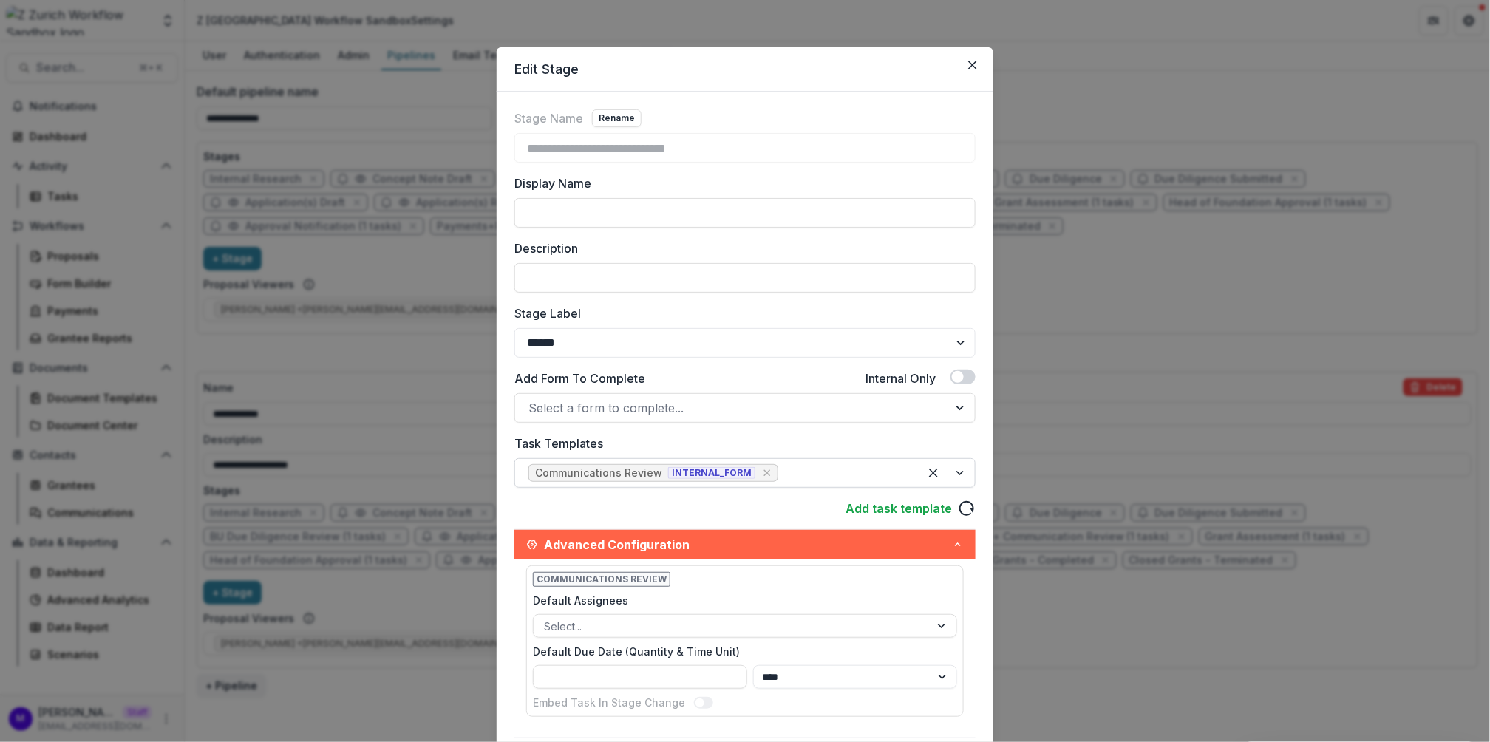
click at [792, 468] on div at bounding box center [843, 473] width 124 height 21
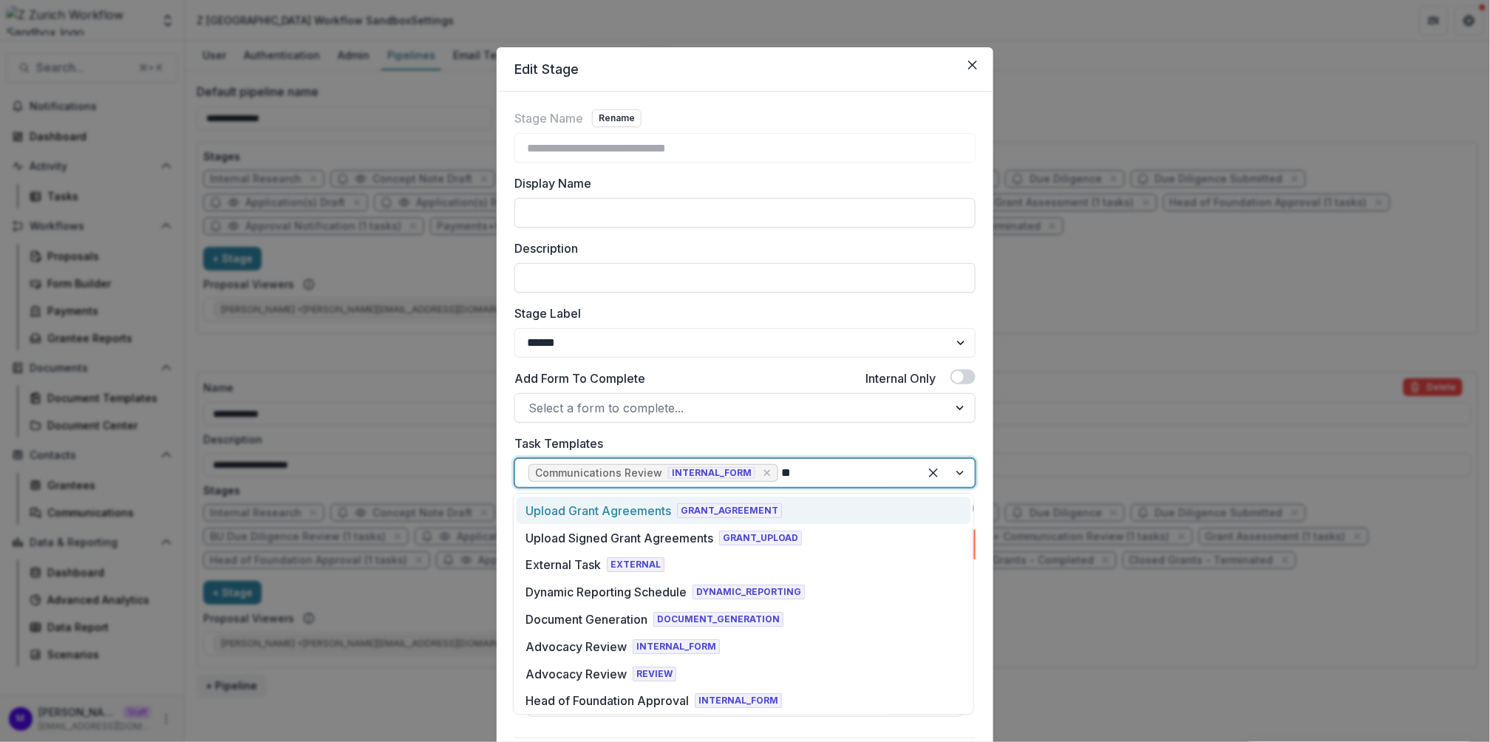
type input "***"
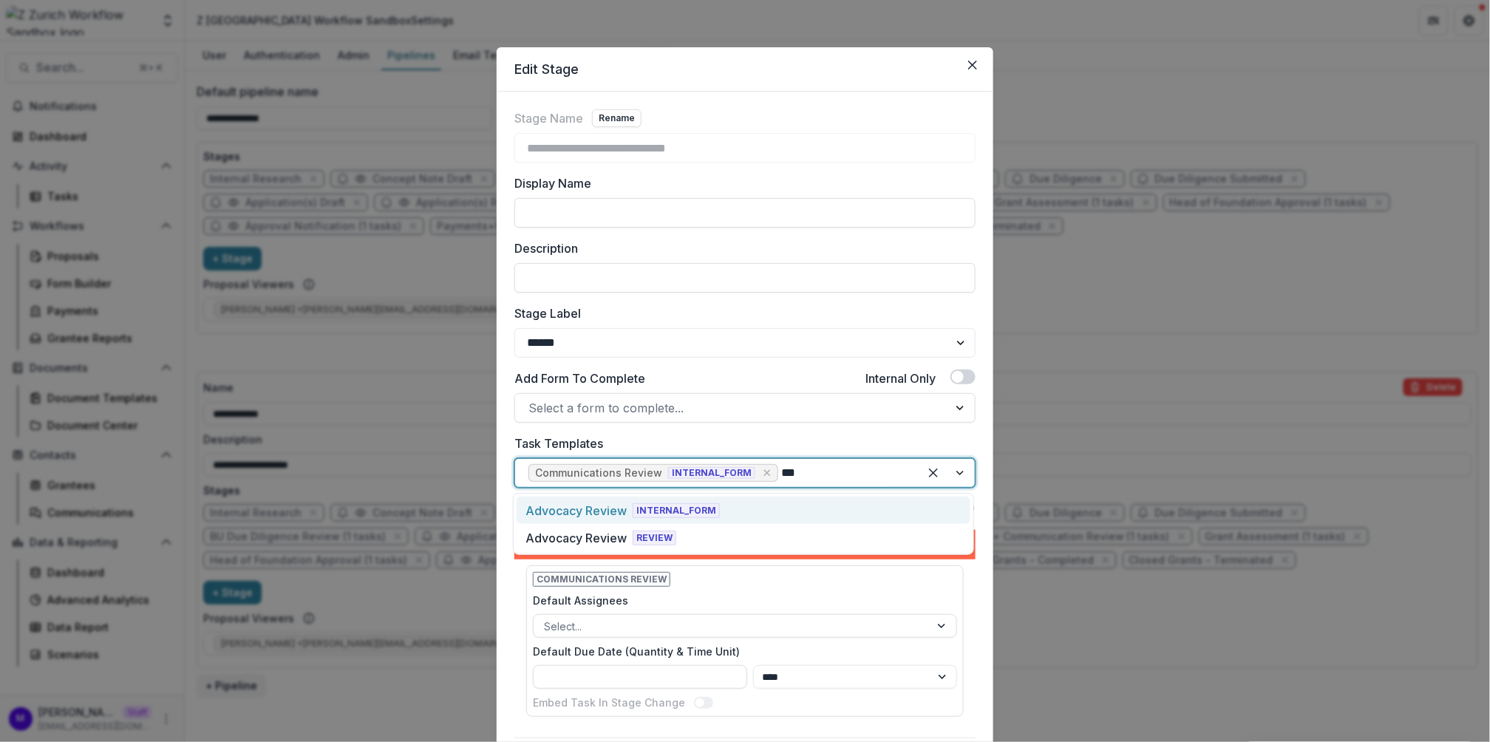
click at [696, 507] on span "INTERNAL_FORM" at bounding box center [676, 510] width 87 height 15
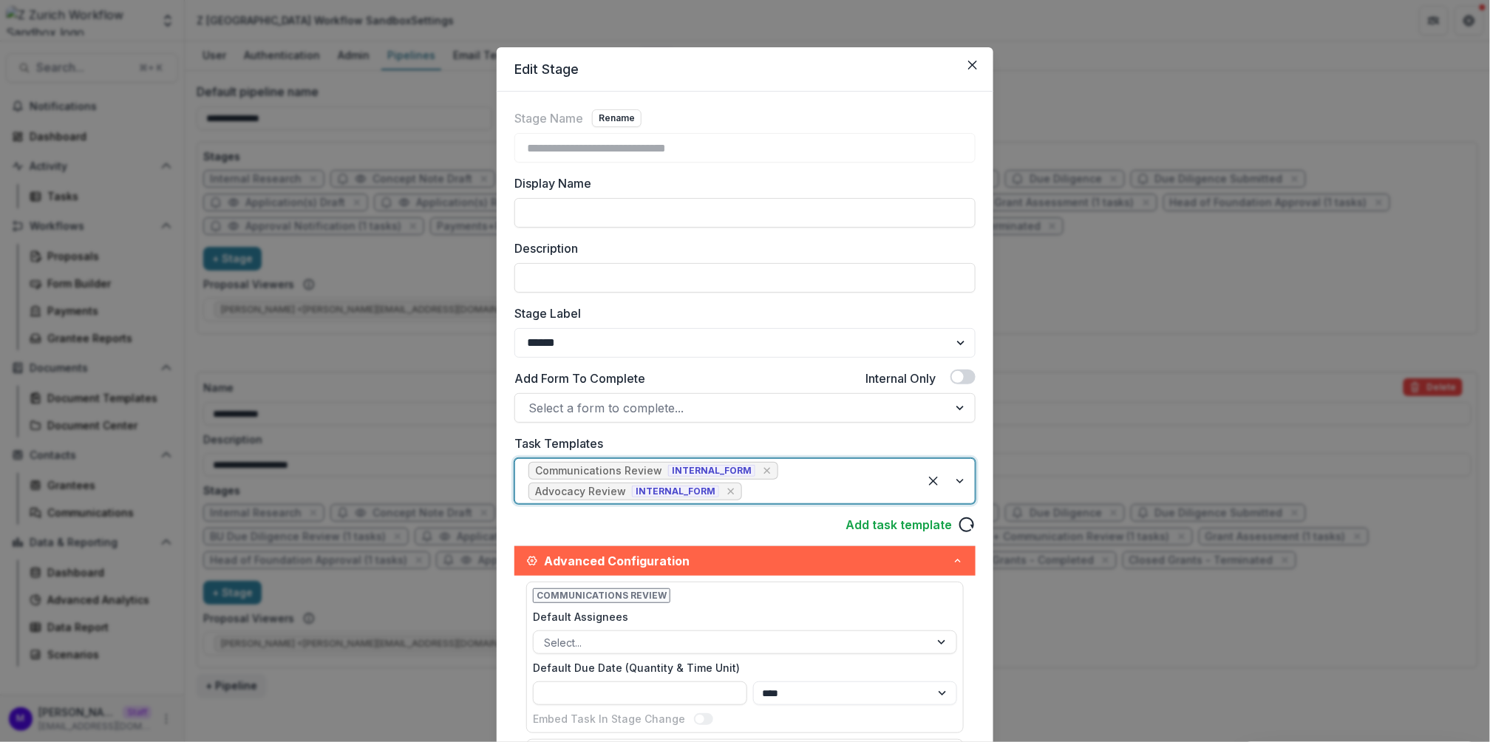
scroll to position [367, 0]
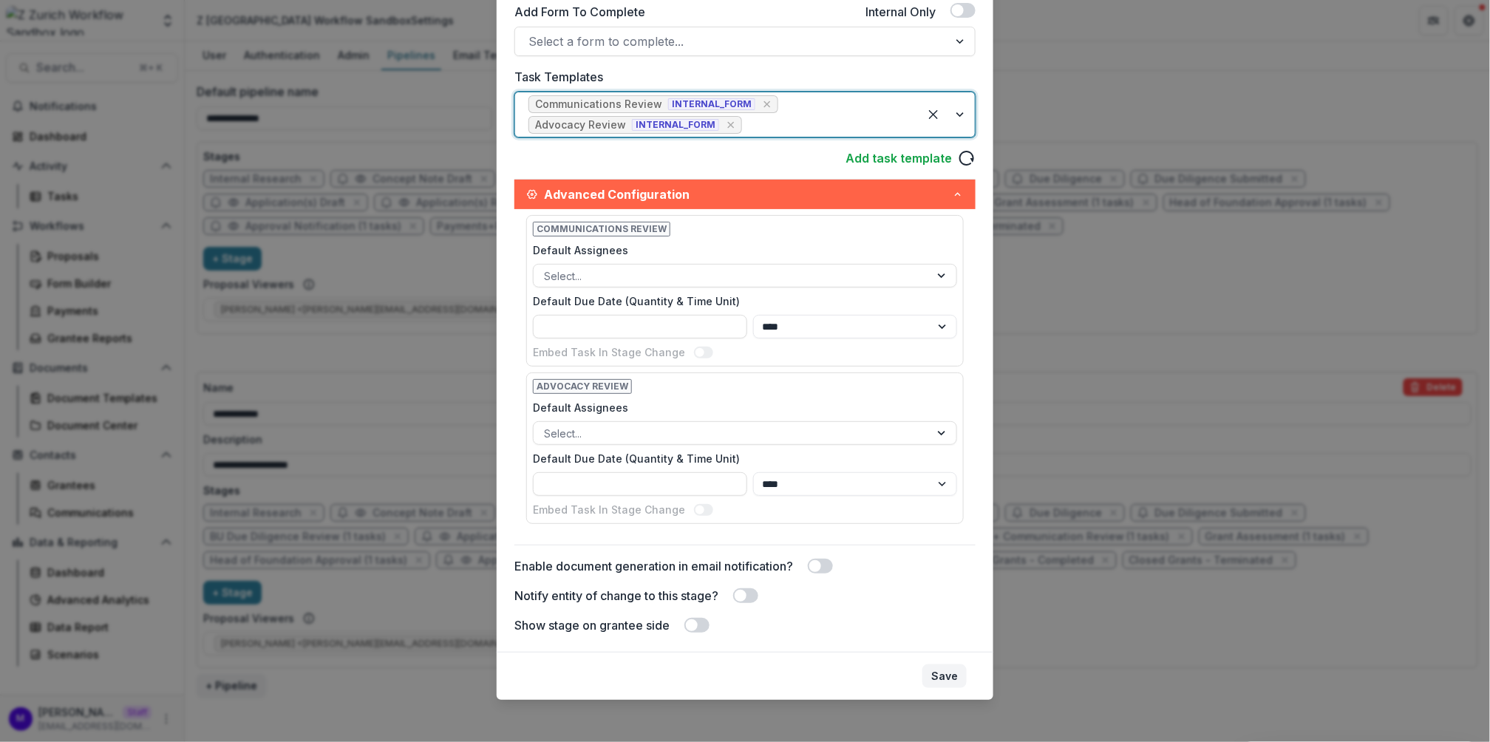
click at [945, 672] on button "Save" at bounding box center [945, 677] width 44 height 24
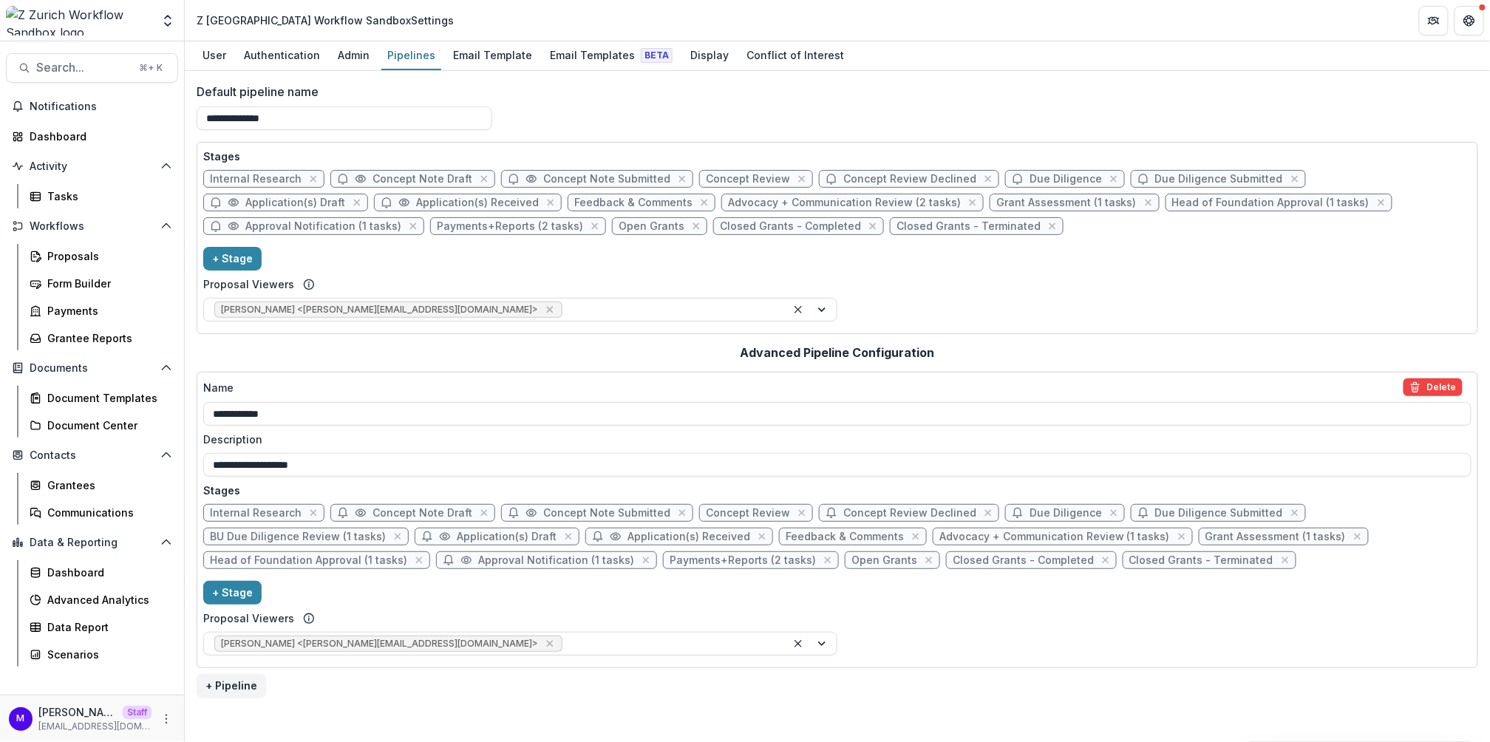
click at [981, 539] on span "Advocacy + Communication Review (1 tasks)" at bounding box center [1055, 537] width 231 height 13
select select "******"
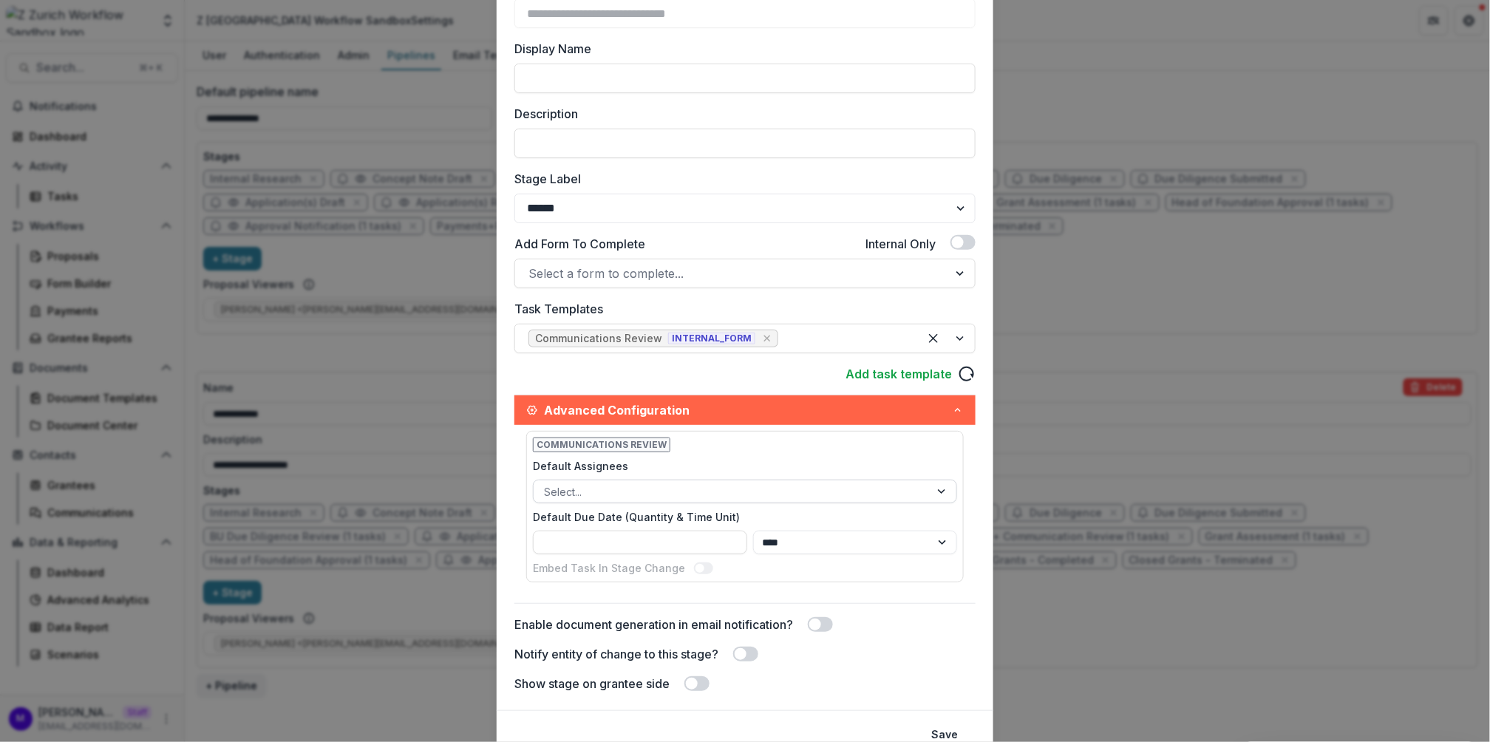
scroll to position [136, 0]
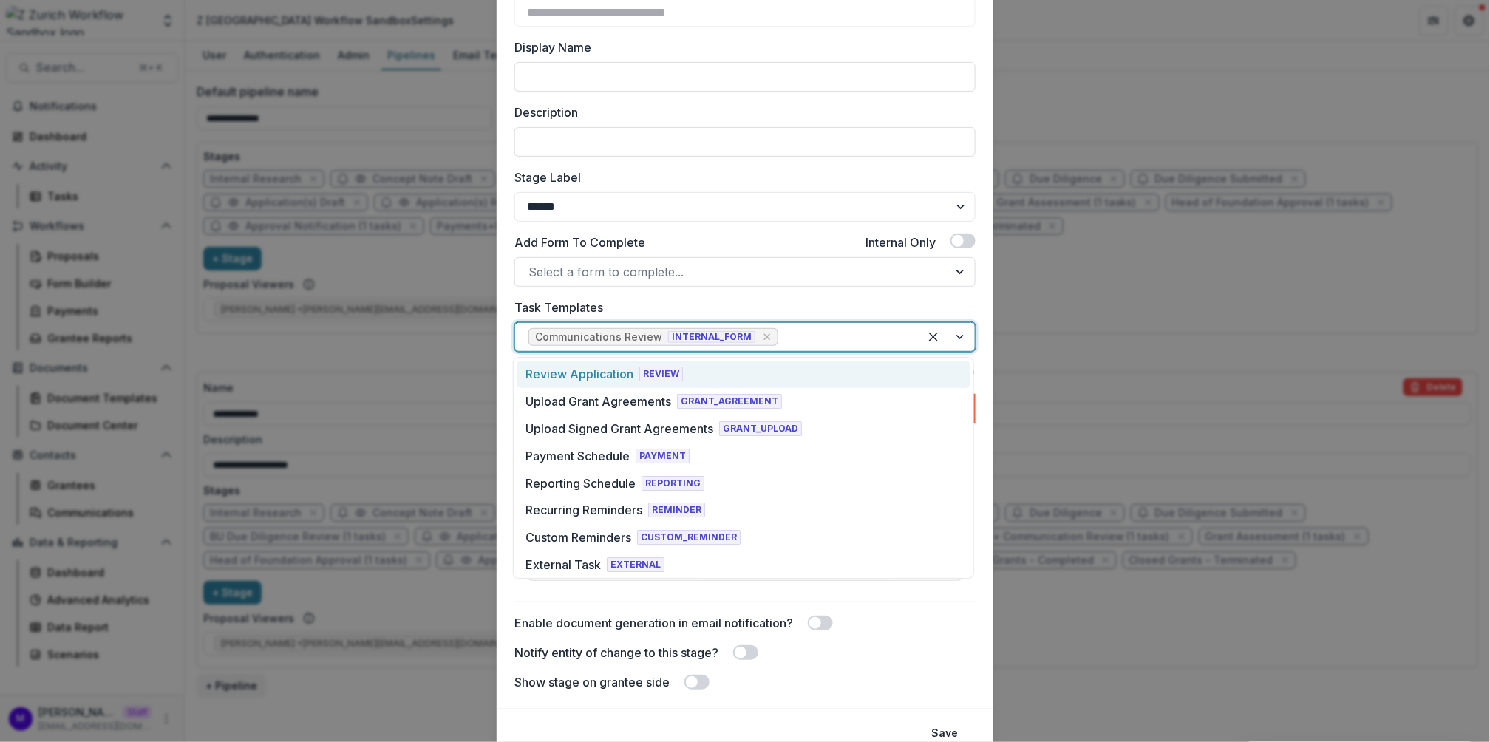
click at [795, 331] on div at bounding box center [843, 337] width 124 height 21
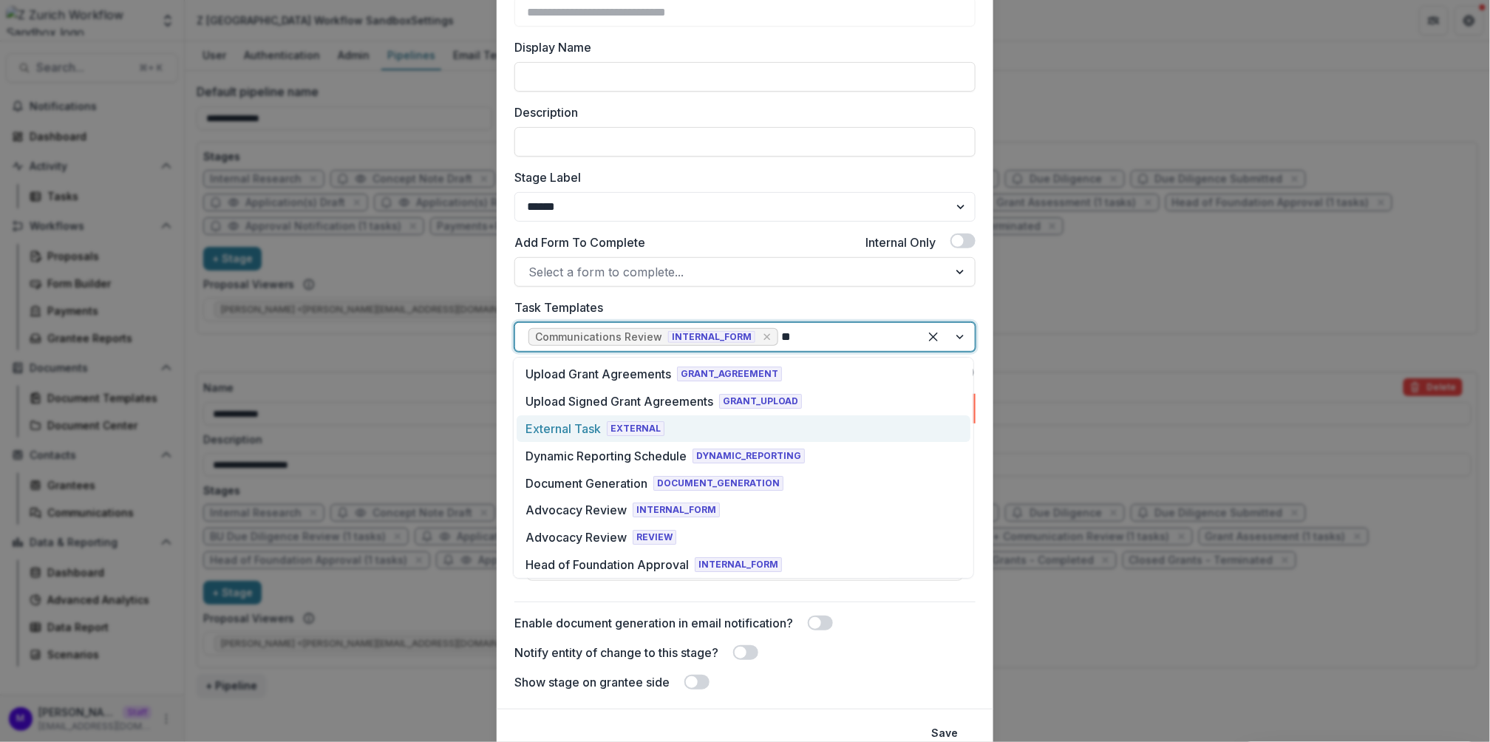
type input "***"
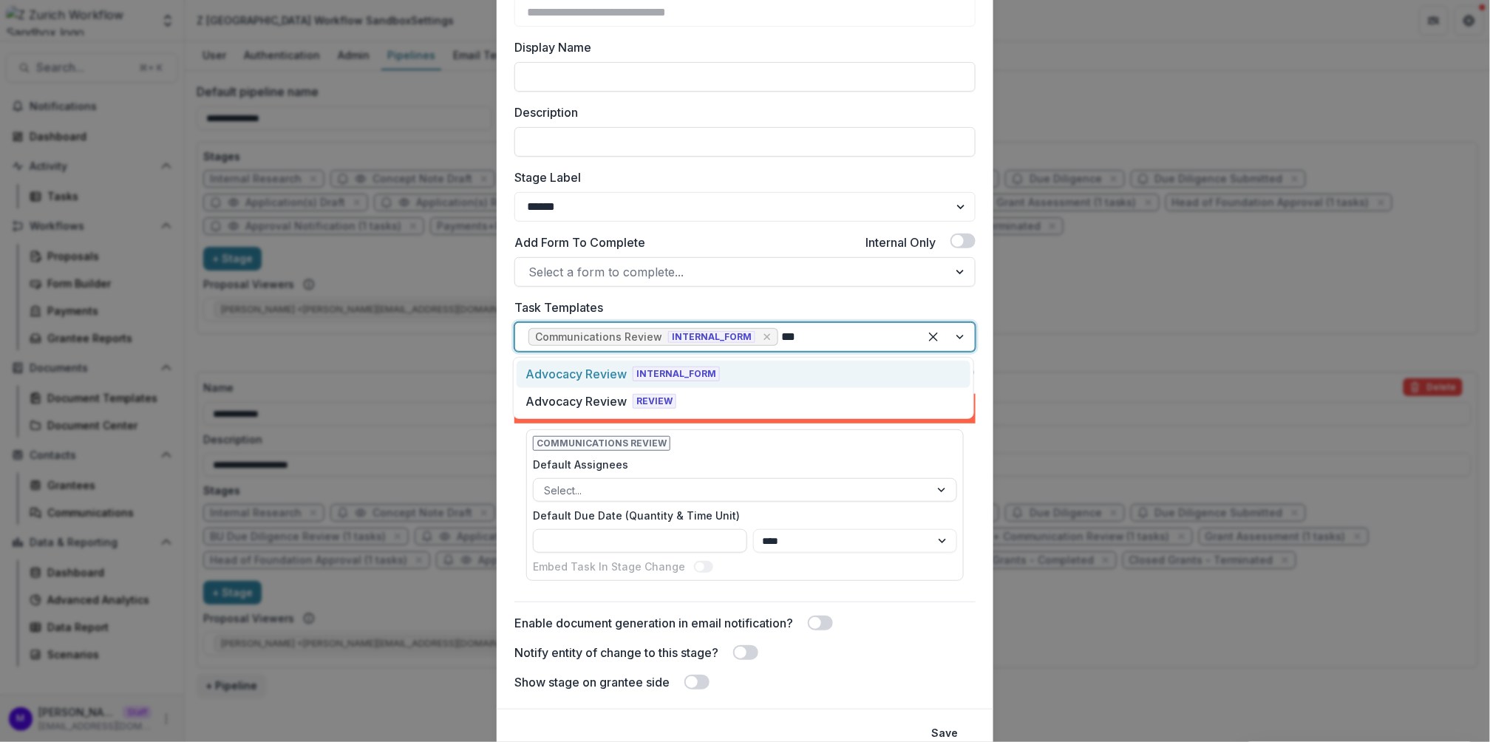
click at [802, 374] on div "Advocacy Review INTERNAL_FORM" at bounding box center [744, 374] width 454 height 27
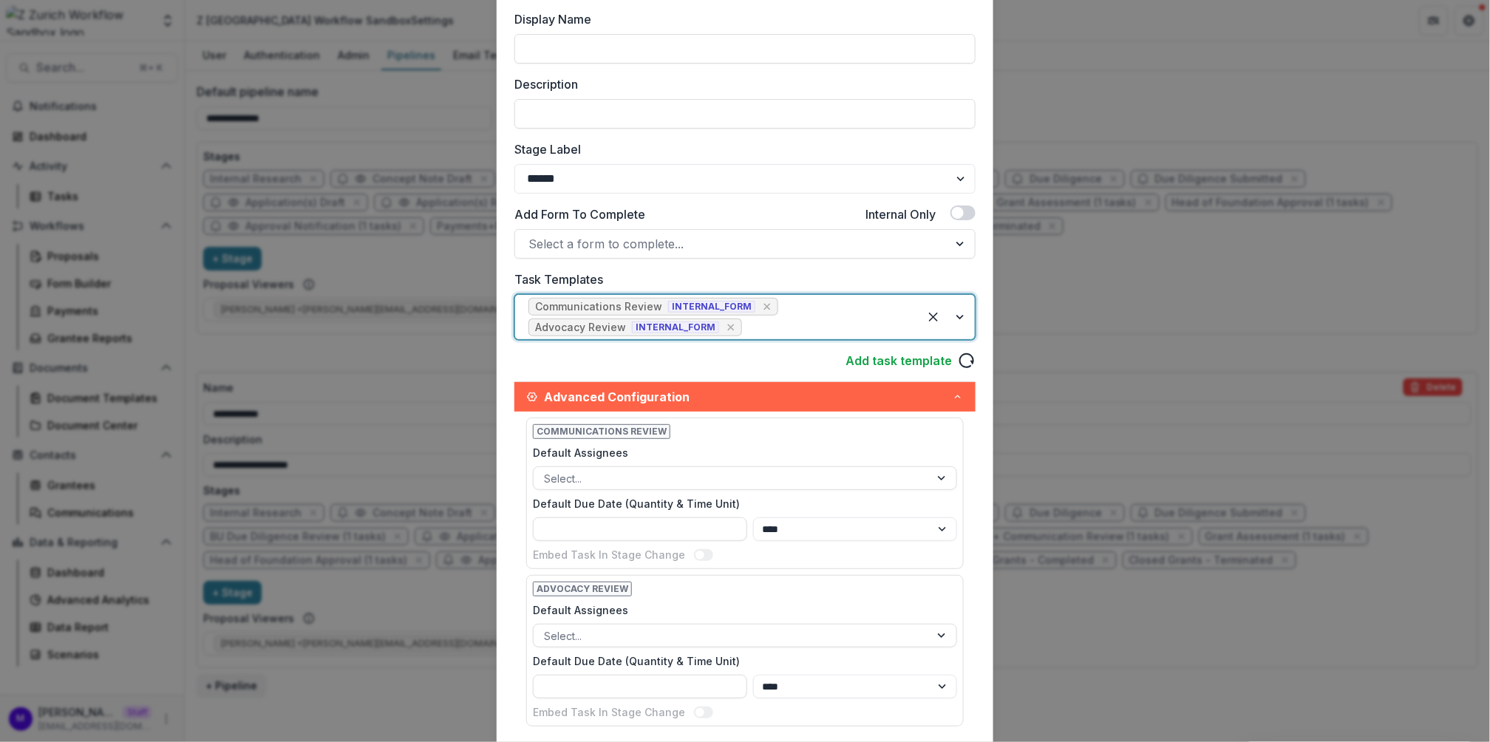
scroll to position [367, 0]
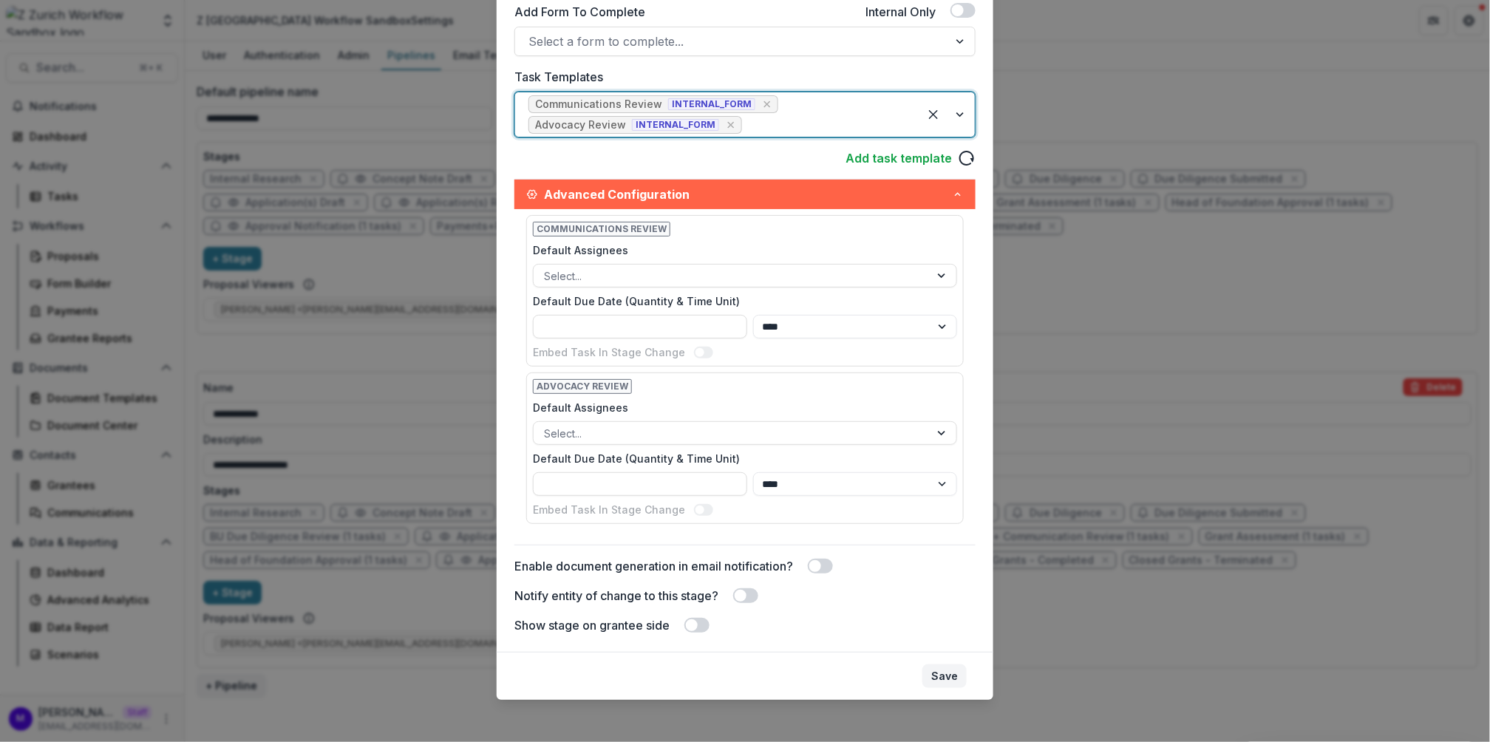
click at [953, 676] on button "Save" at bounding box center [945, 677] width 44 height 24
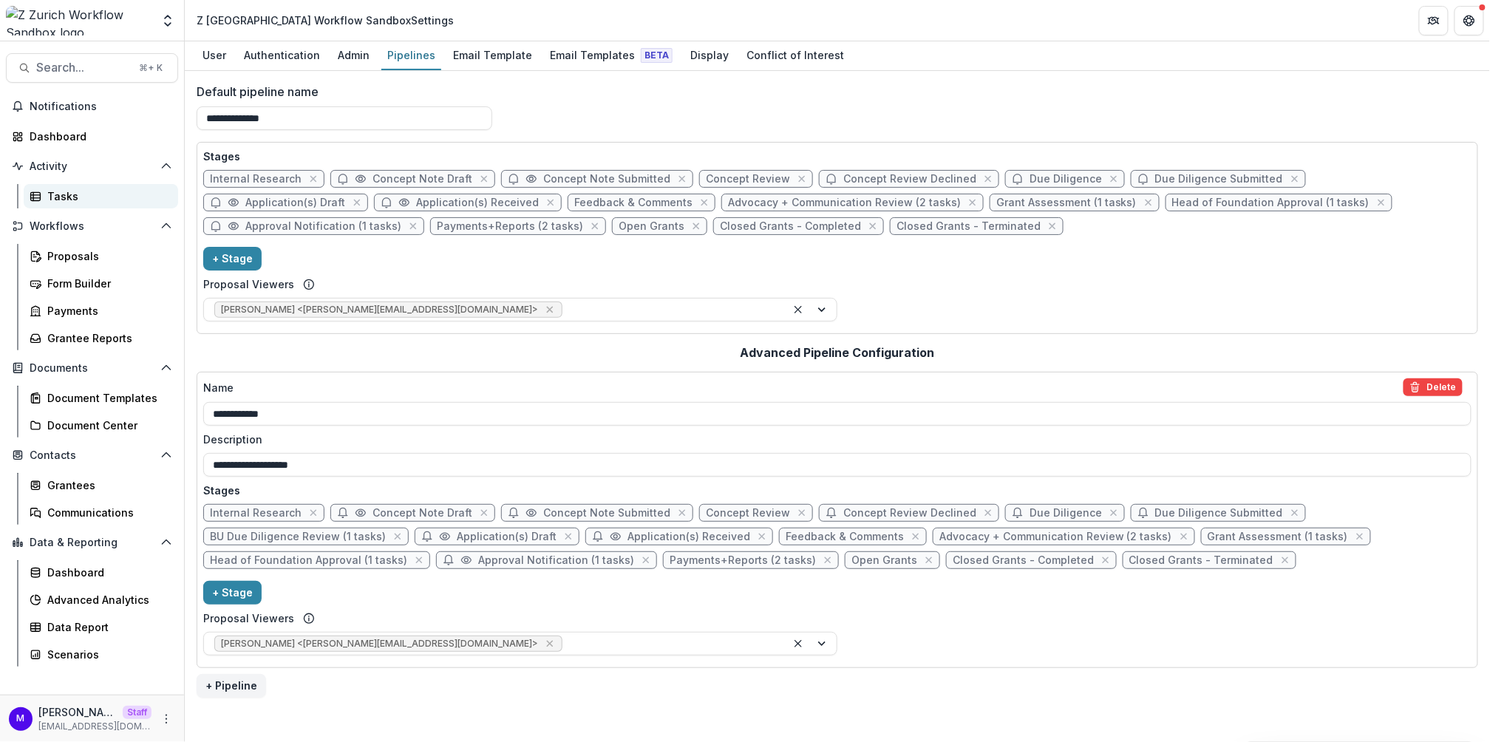
click at [79, 194] on div "Tasks" at bounding box center [106, 197] width 119 height 16
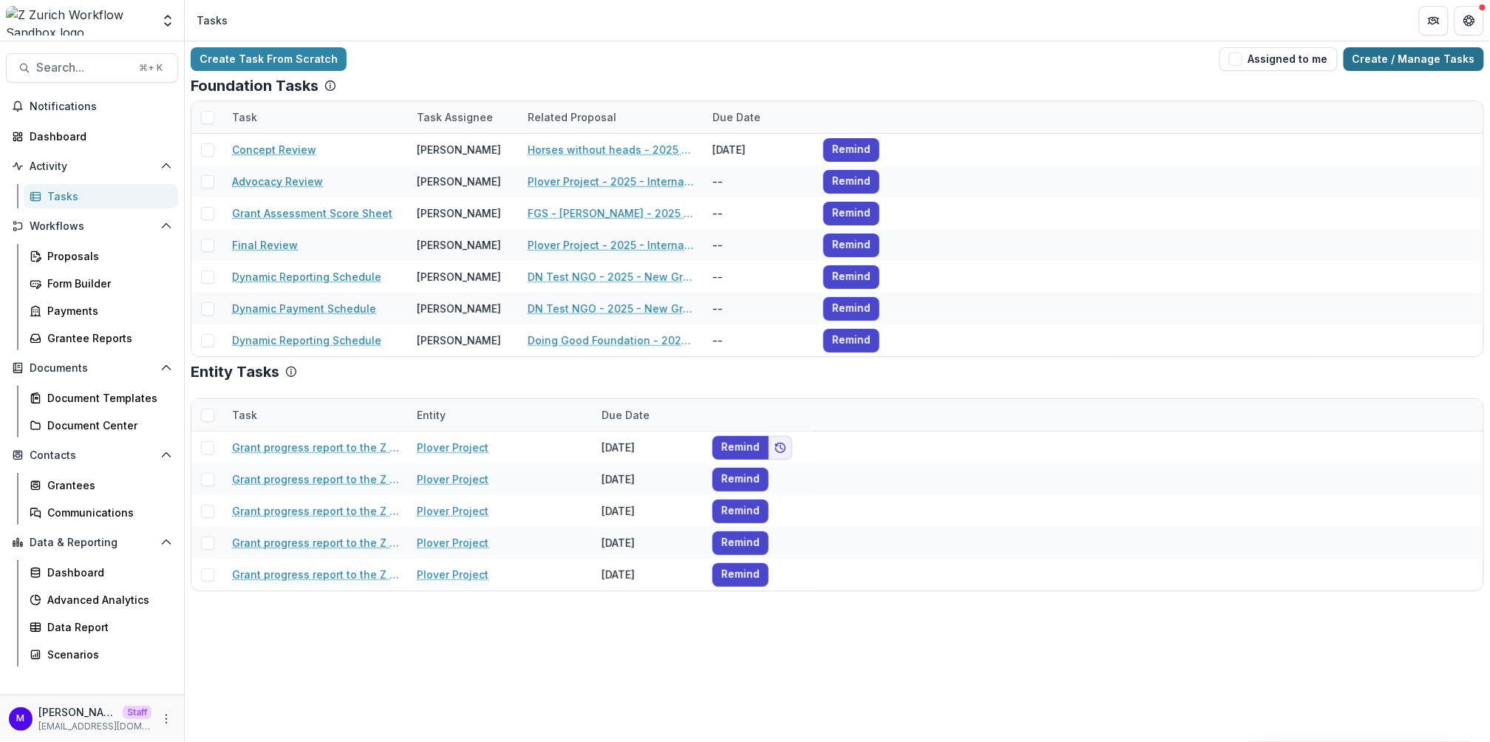
click at [1440, 53] on link "Create / Manage Tasks" at bounding box center [1414, 59] width 140 height 24
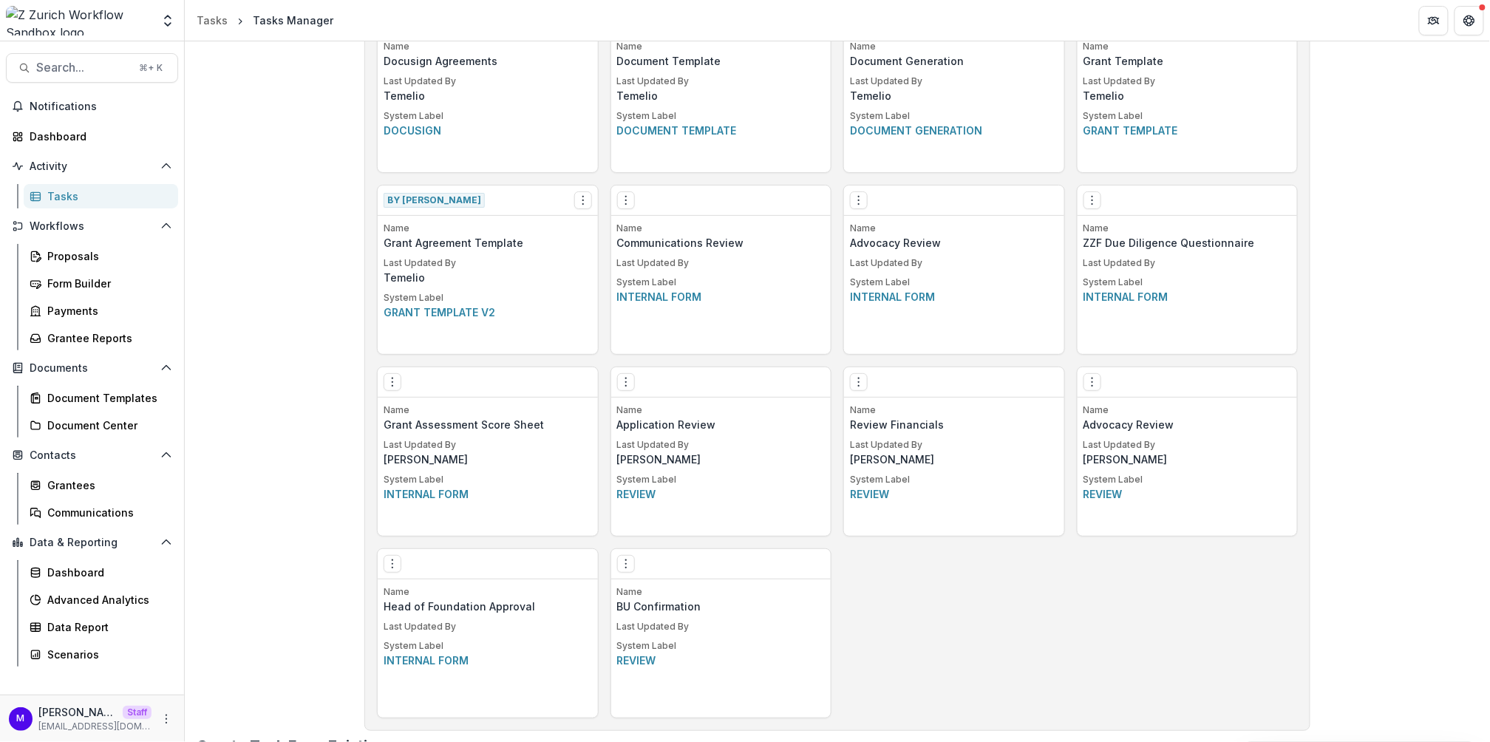
scroll to position [837, 0]
click at [1088, 378] on icon "Options" at bounding box center [1093, 383] width 12 height 12
click at [1140, 488] on button "Delete Task" at bounding box center [1175, 485] width 181 height 24
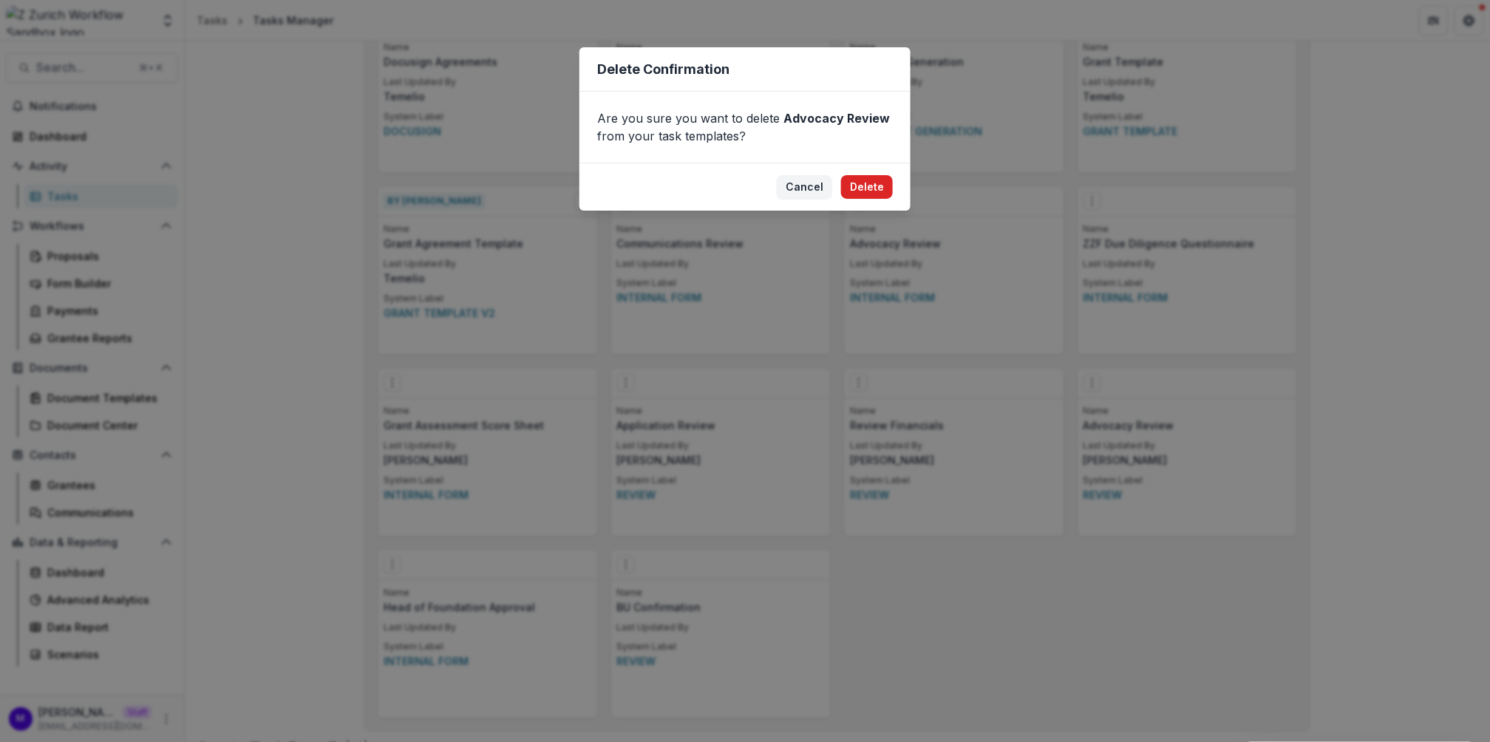
click at [875, 182] on button "Delete" at bounding box center [867, 187] width 52 height 24
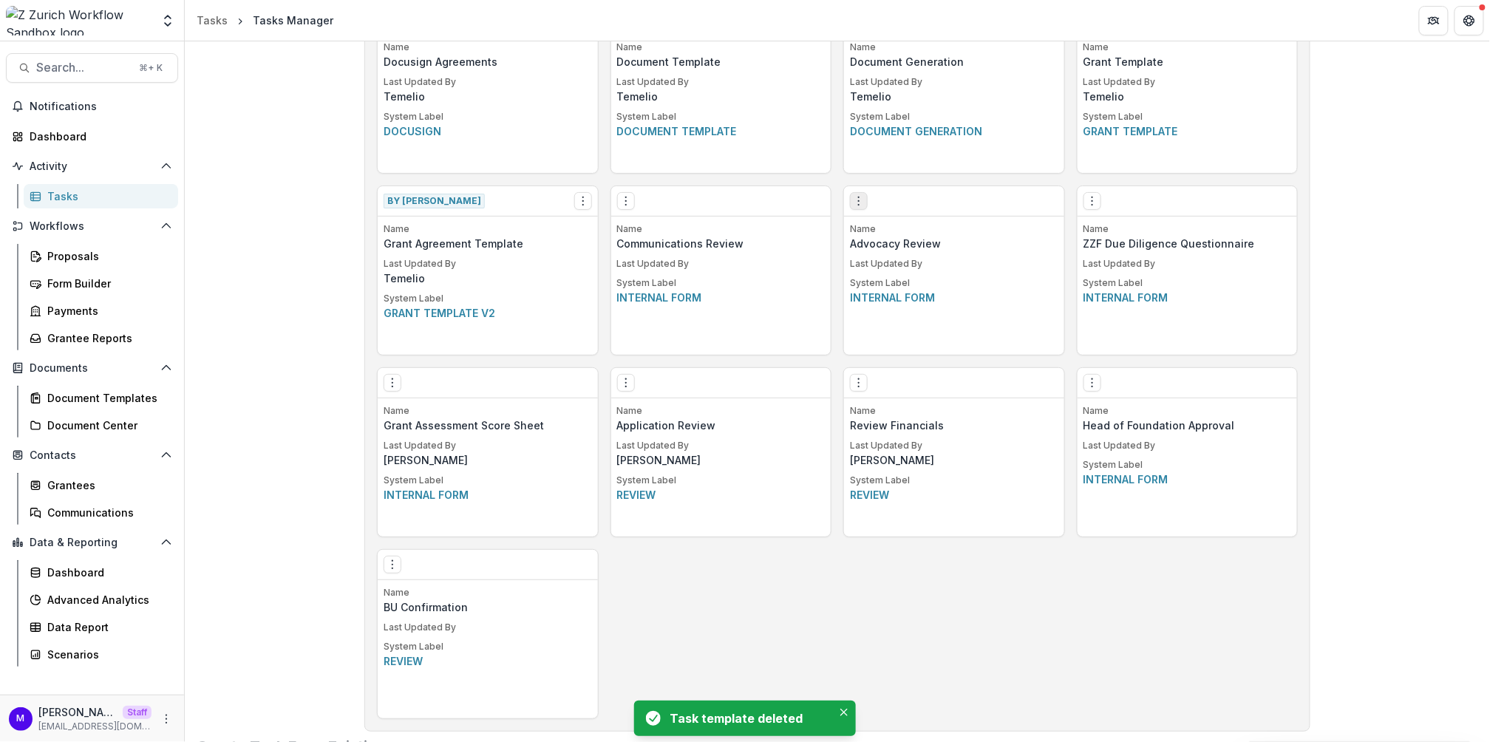
click at [858, 197] on icon "Options" at bounding box center [859, 201] width 12 height 12
click at [900, 223] on link "Edit" at bounding box center [942, 230] width 181 height 24
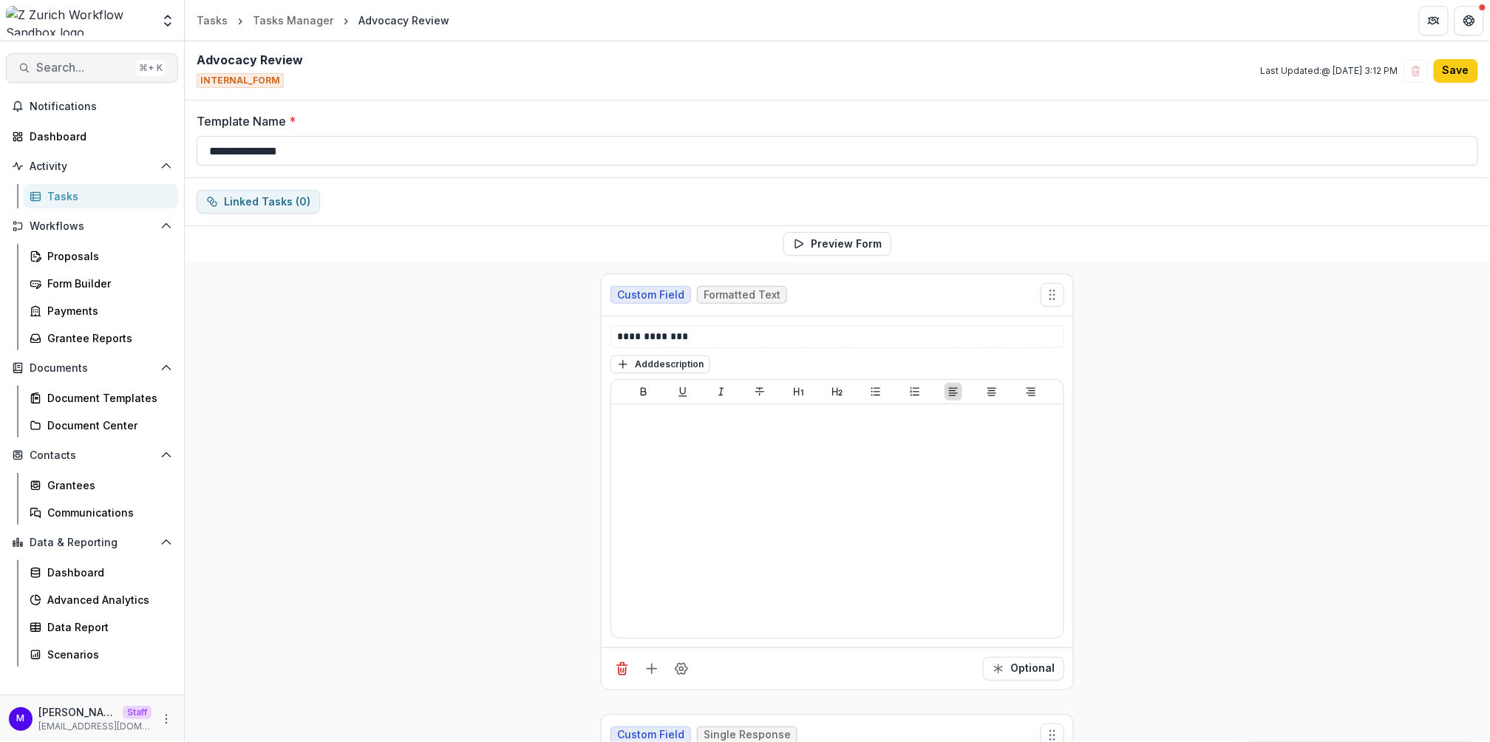
click at [90, 69] on span "Search..." at bounding box center [83, 68] width 94 height 14
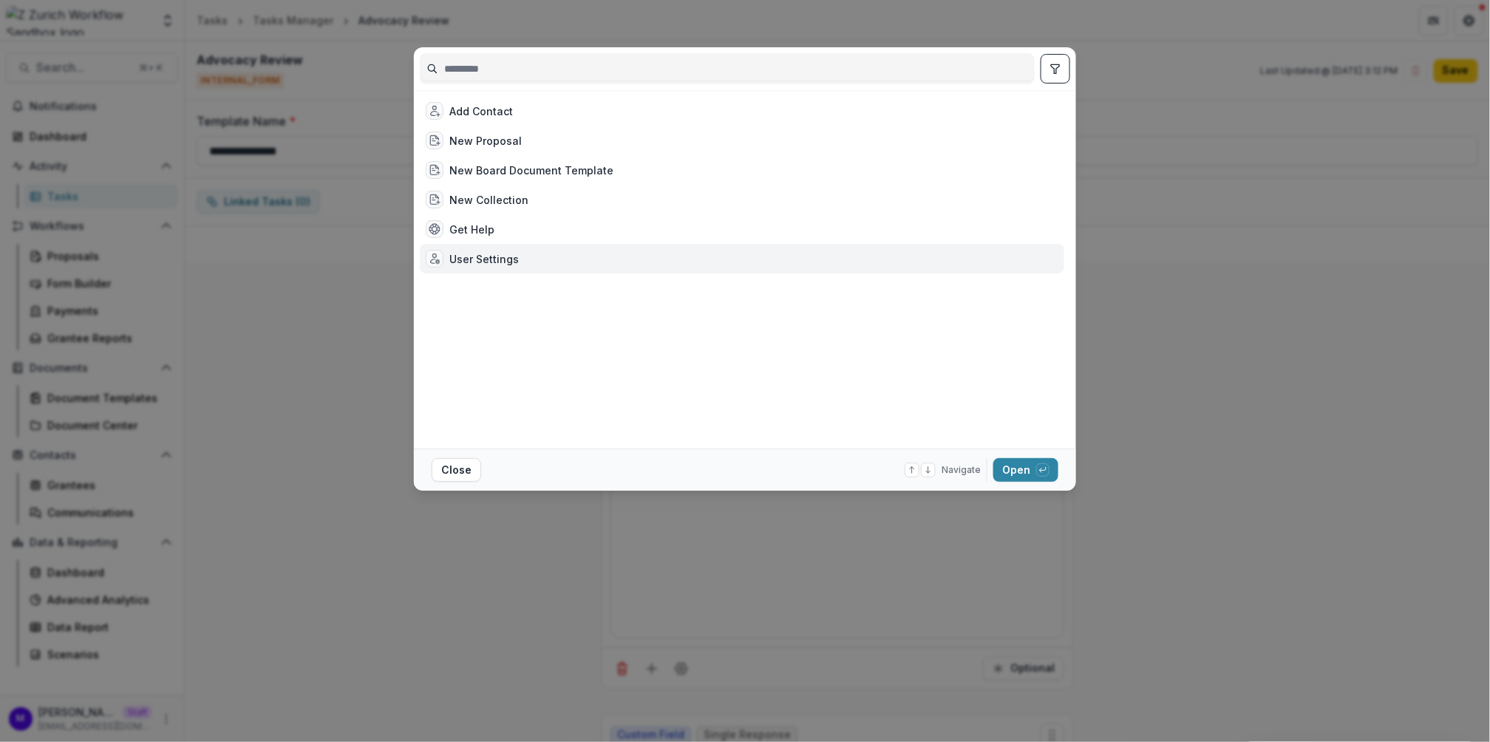
click at [299, 278] on div "Add Contact New Proposal New Board Document Template New Collection Get Help Us…" at bounding box center [745, 371] width 1490 height 742
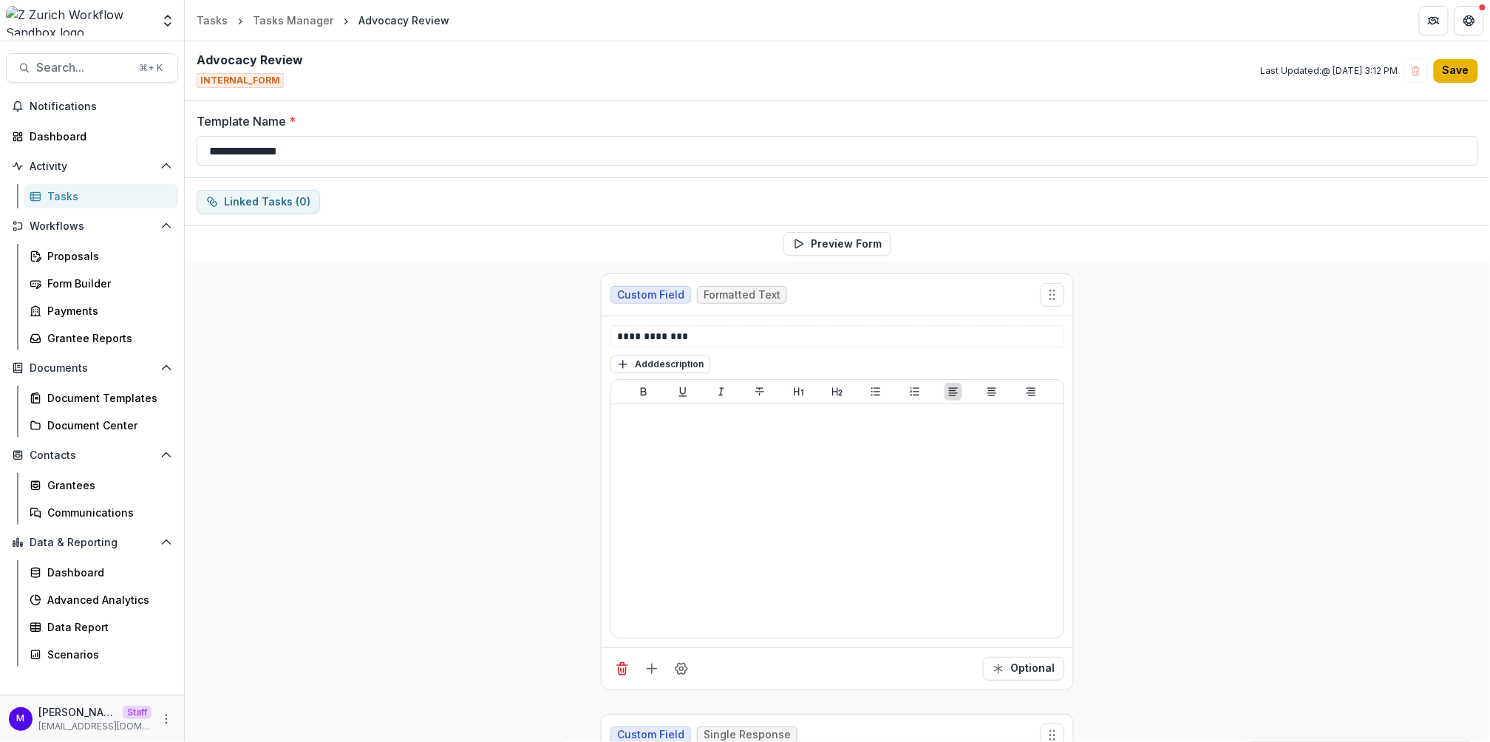
click at [1456, 70] on button "Save" at bounding box center [1456, 71] width 44 height 24
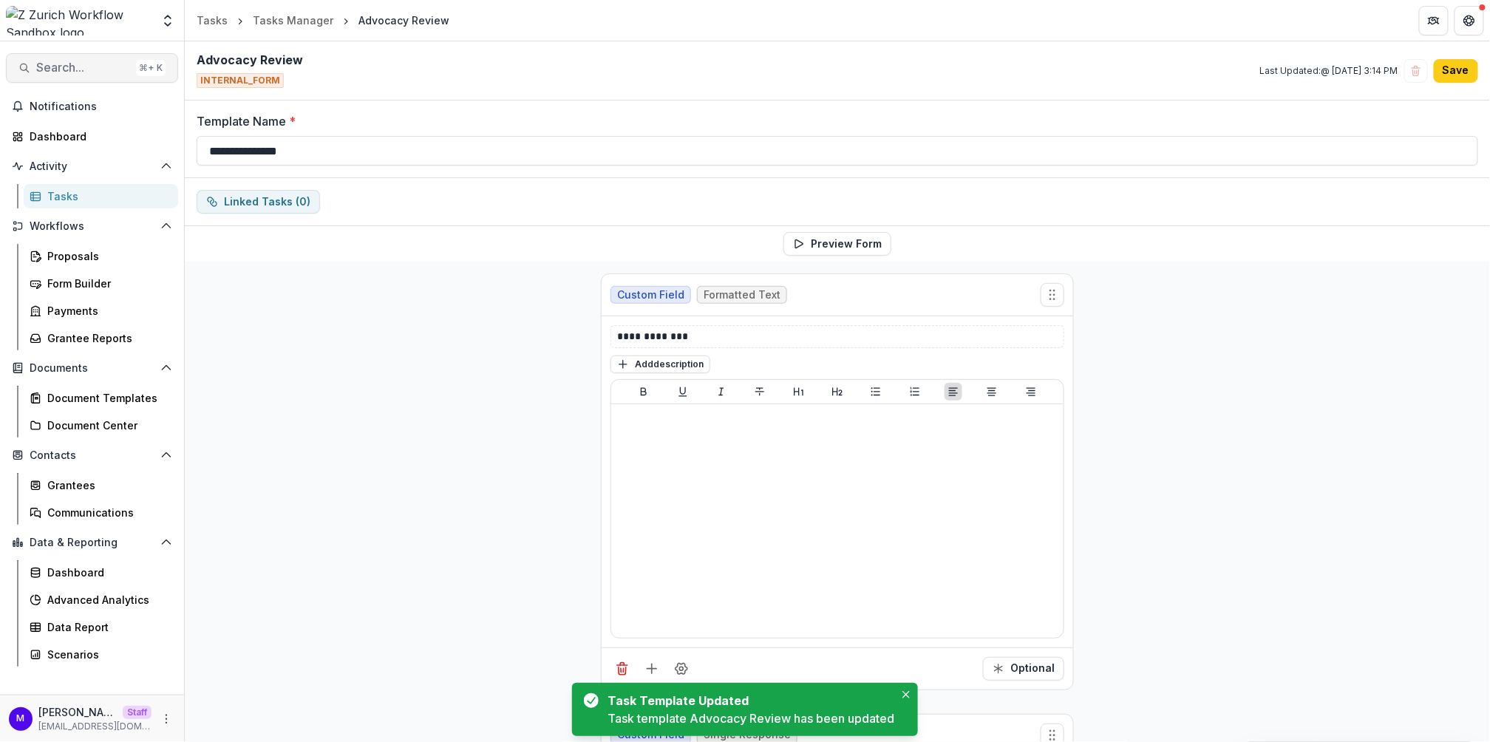
click at [119, 66] on span "Search..." at bounding box center [83, 68] width 94 height 14
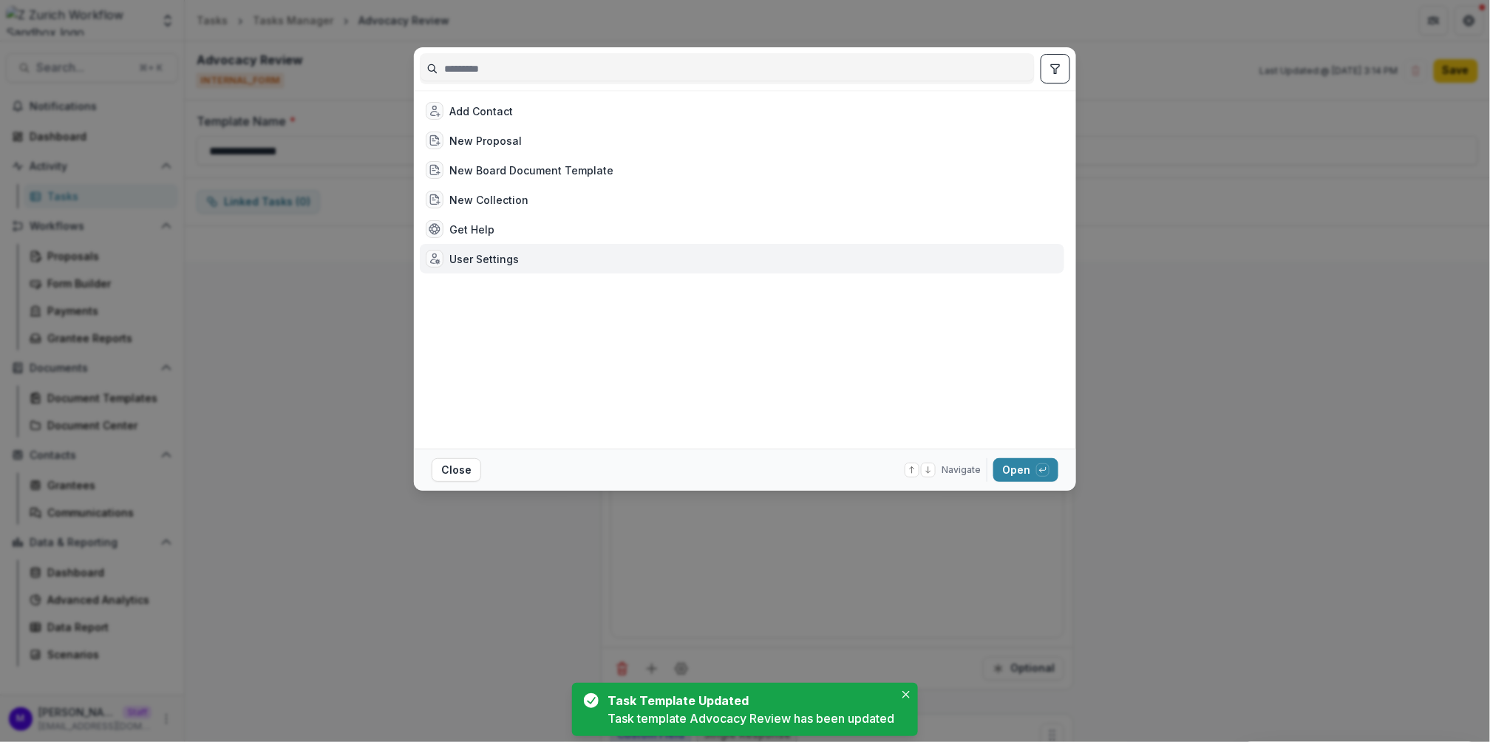
click at [468, 250] on div "User Settings" at bounding box center [472, 259] width 93 height 18
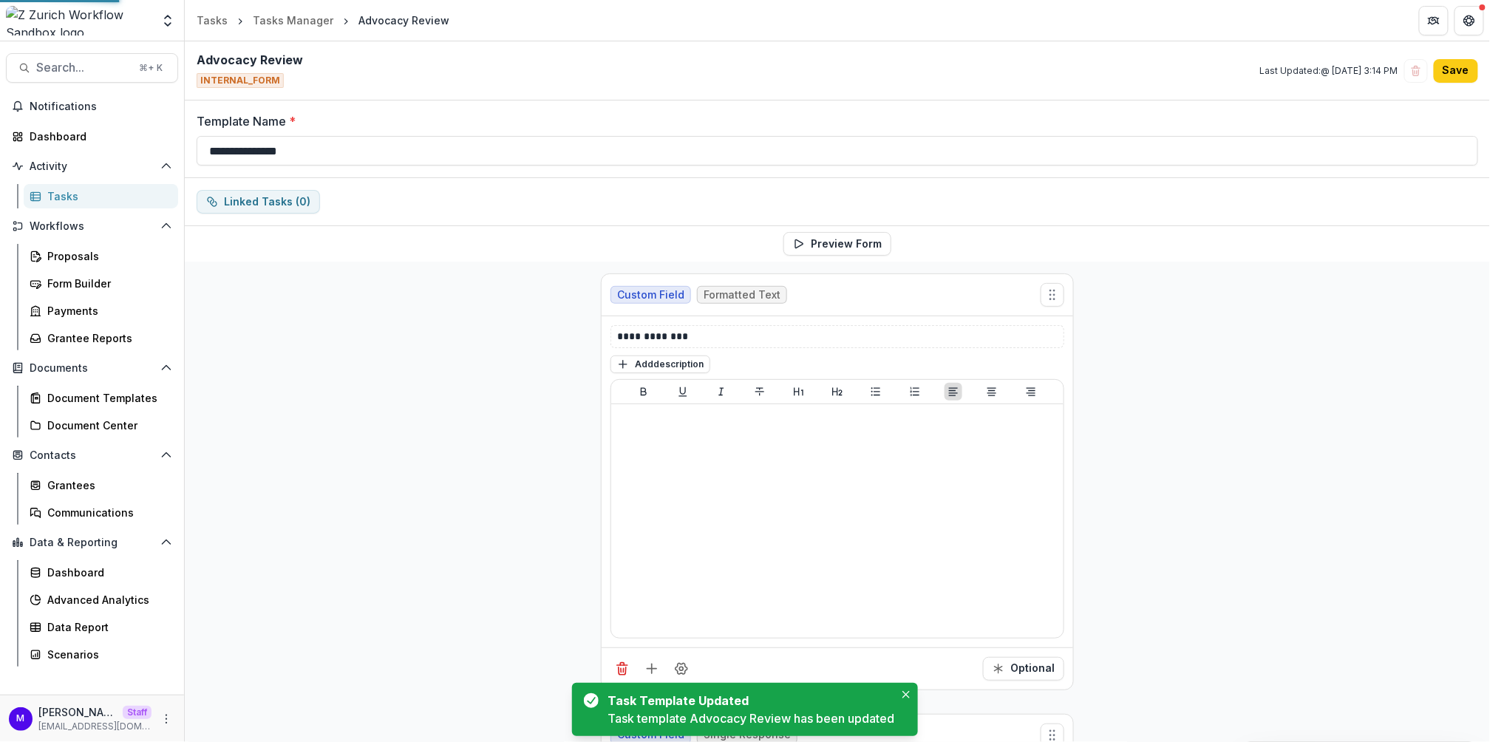
click at [468, 250] on div "User Settings" at bounding box center [473, 259] width 93 height 18
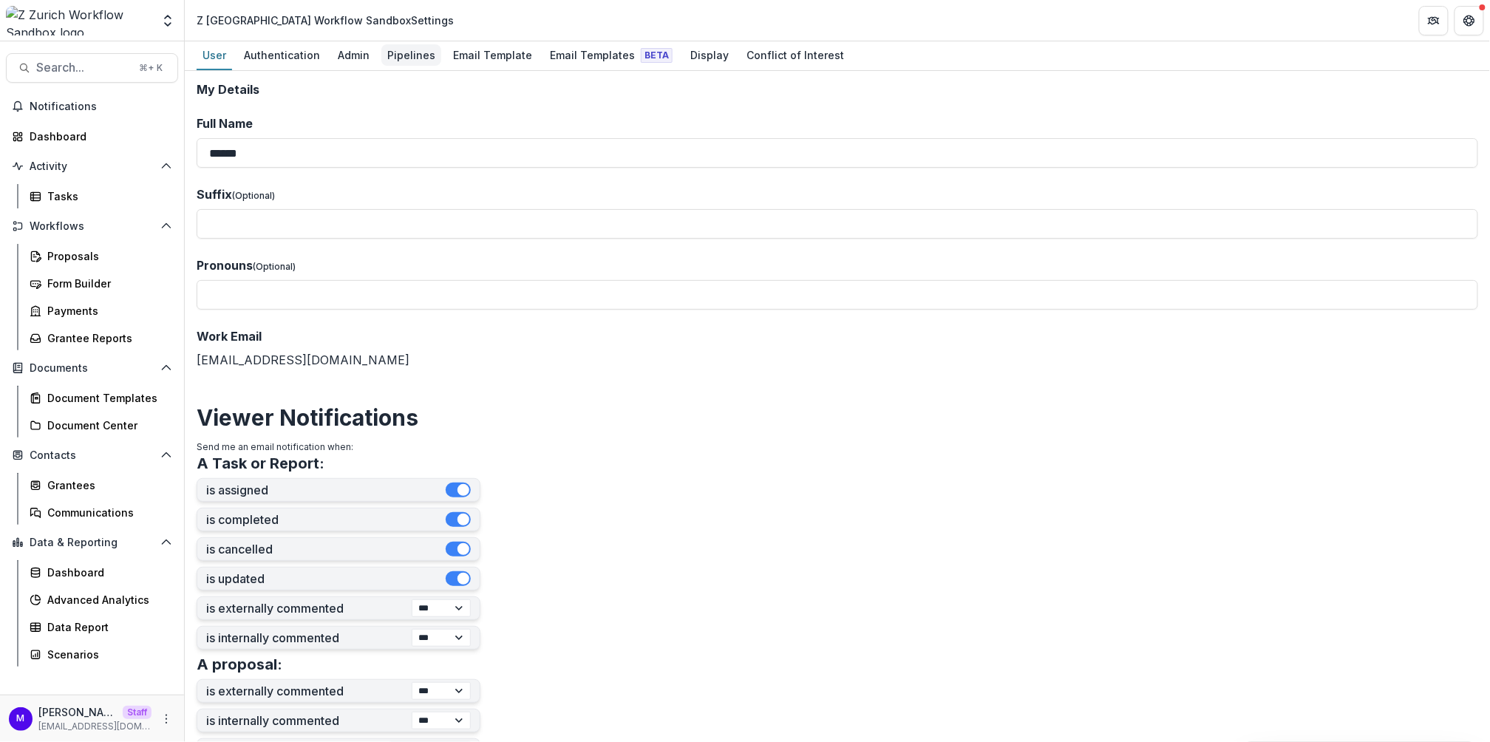
click at [419, 54] on div "Pipelines" at bounding box center [411, 54] width 60 height 21
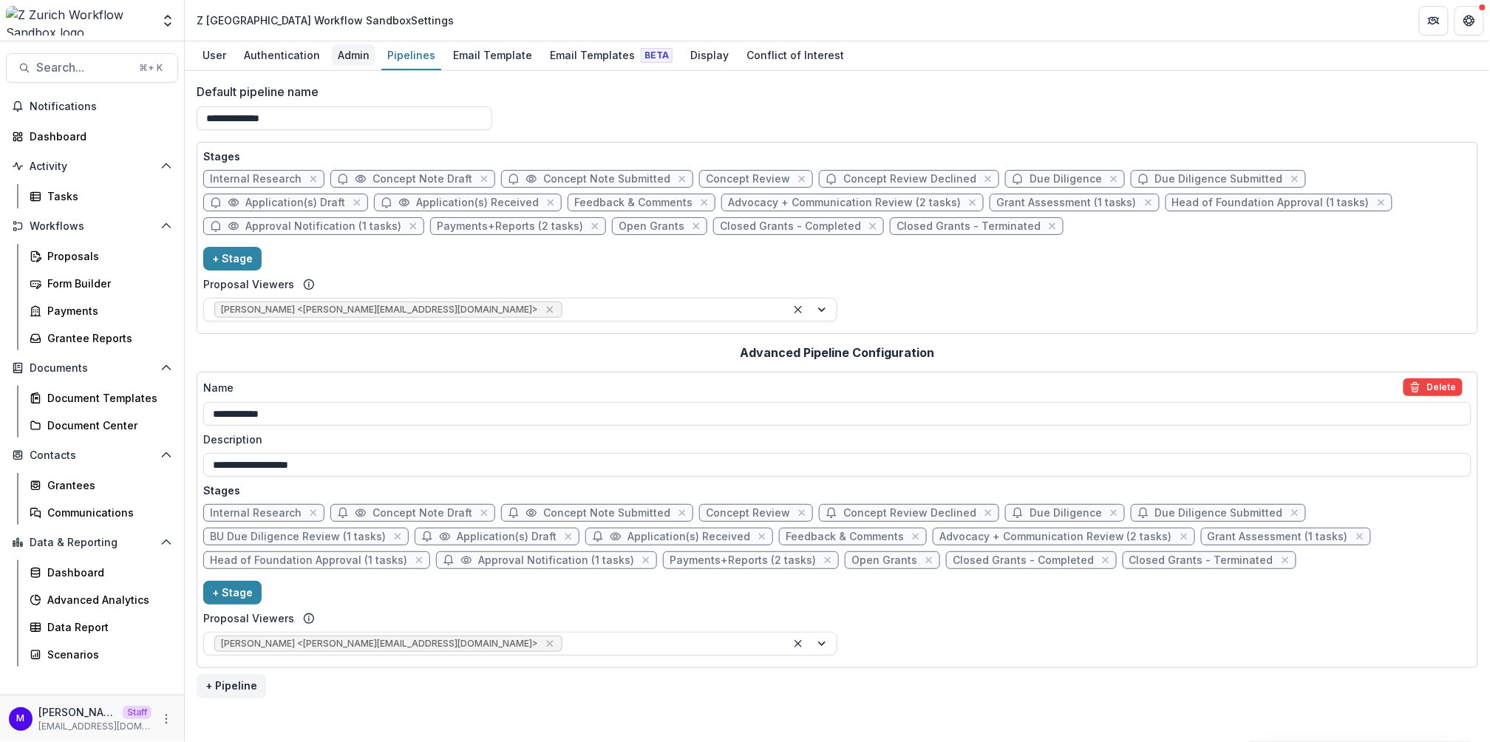
click at [360, 52] on div "Admin" at bounding box center [354, 54] width 44 height 21
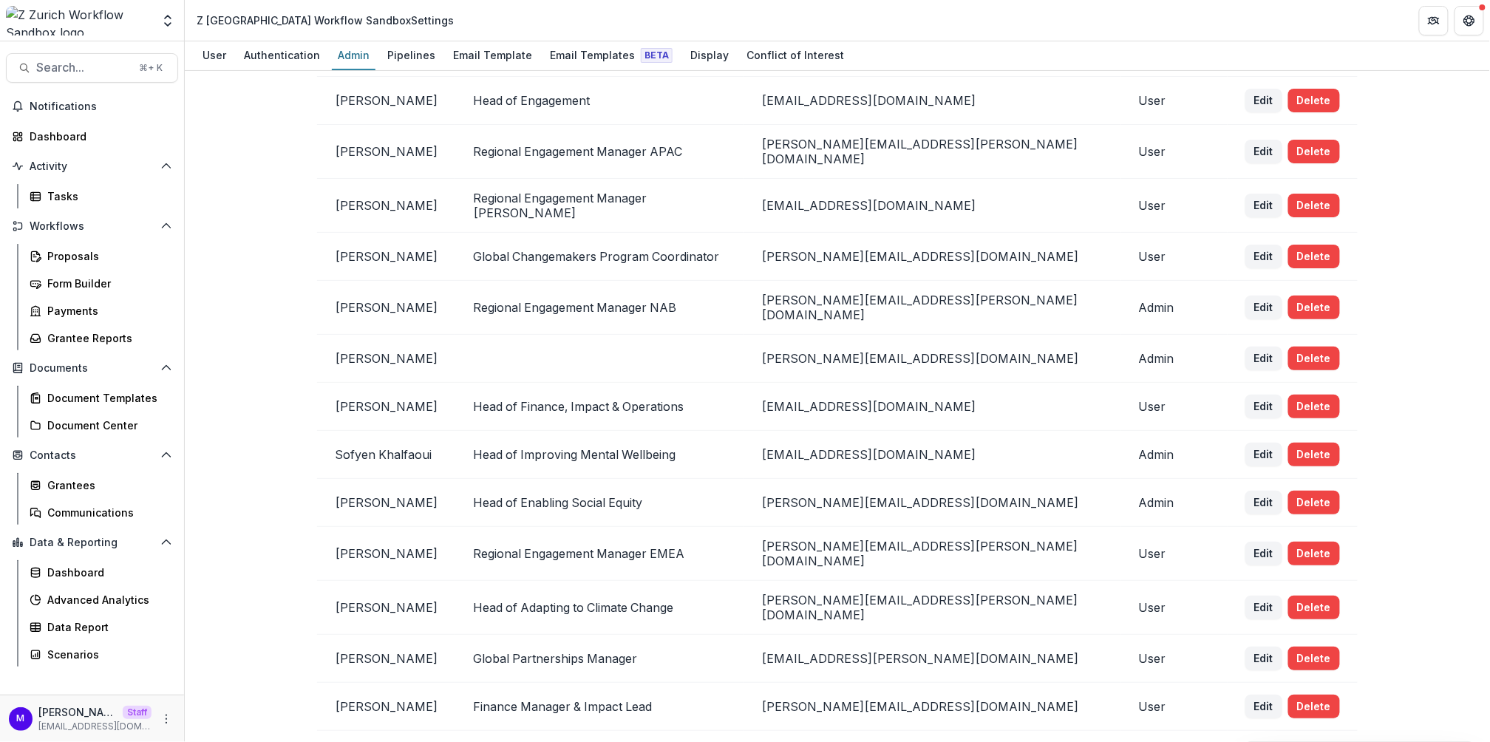
scroll to position [356, 0]
